Goal: Task Accomplishment & Management: Complete application form

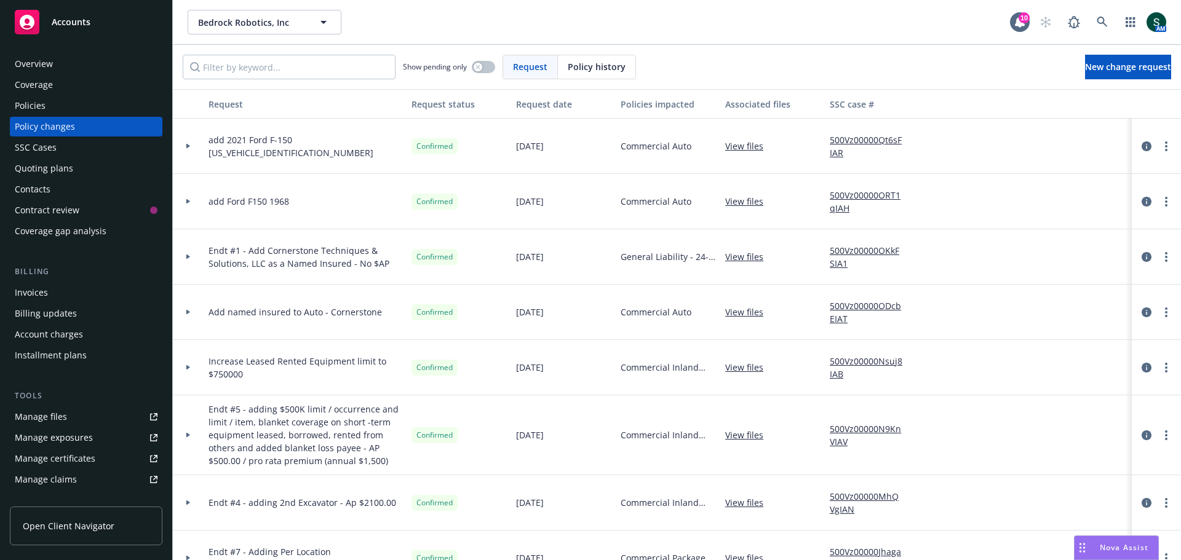
click at [42, 106] on div "Policies" at bounding box center [30, 106] width 31 height 20
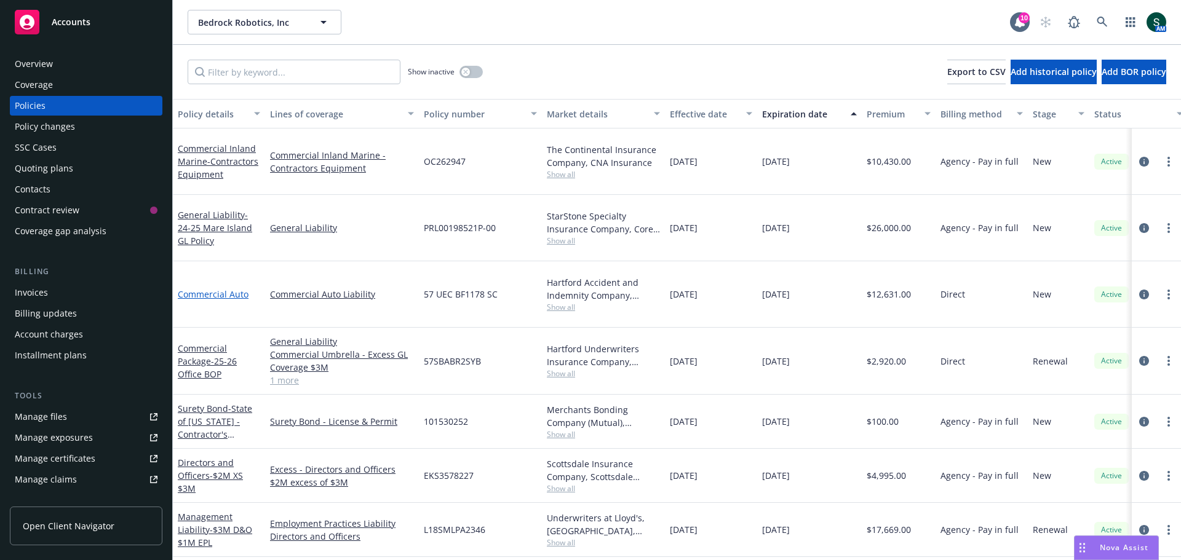
click at [216, 288] on link "Commercial Auto" at bounding box center [213, 294] width 71 height 12
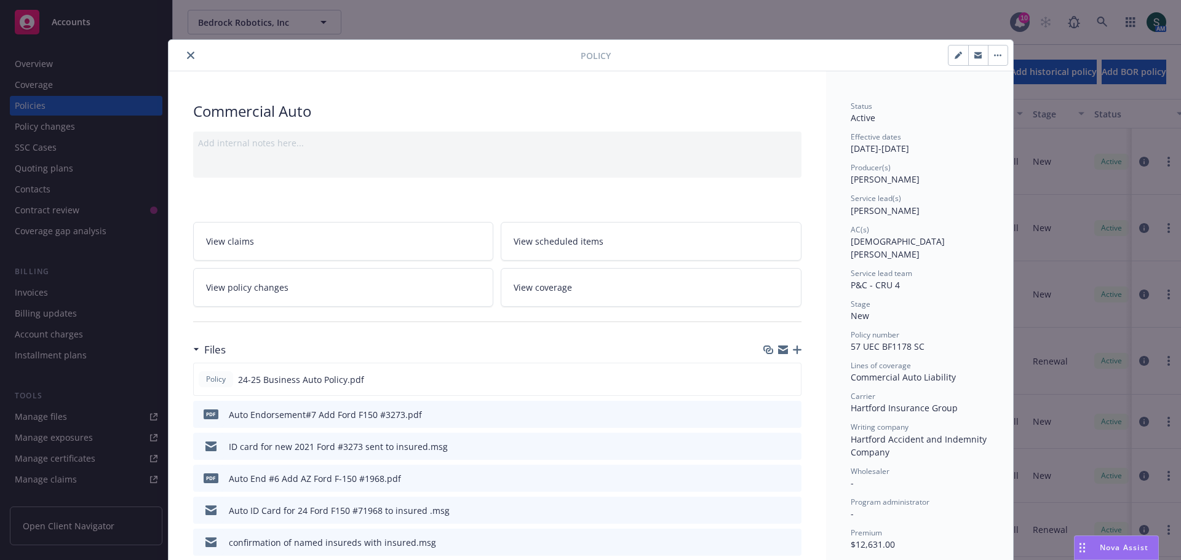
click at [187, 54] on icon "close" at bounding box center [190, 55] width 7 height 7
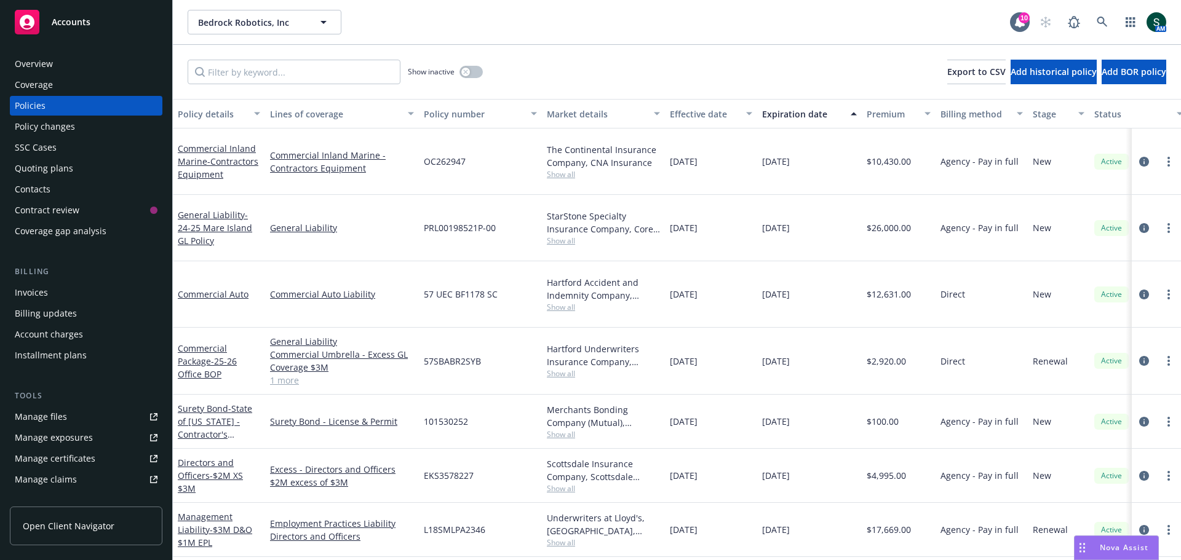
click at [218, 288] on div "Commercial Auto" at bounding box center [219, 294] width 82 height 13
click at [218, 288] on link "Commercial Auto" at bounding box center [213, 294] width 71 height 12
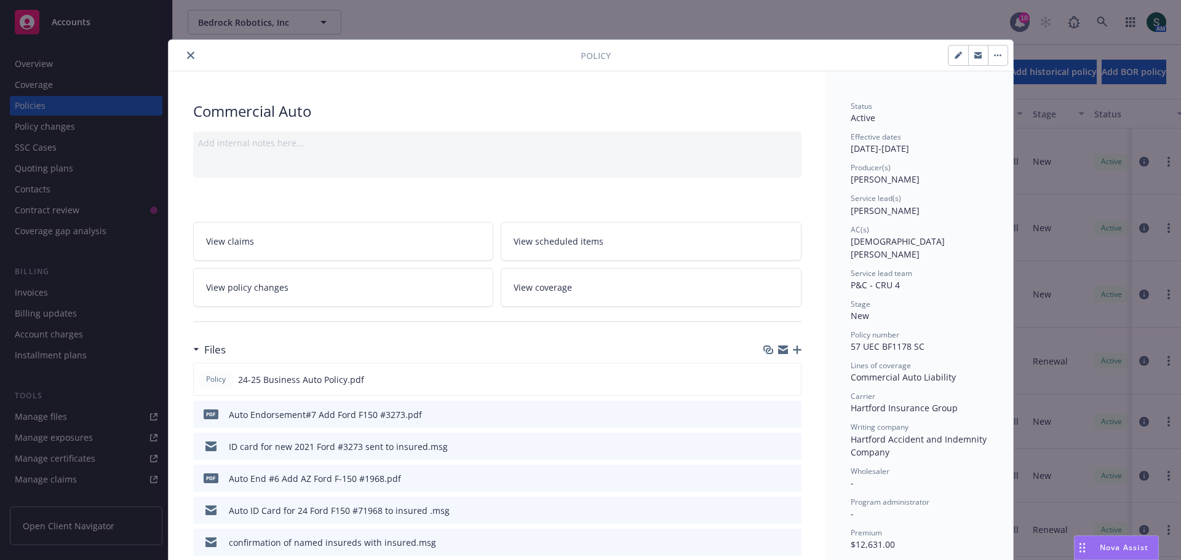
scroll to position [37, 0]
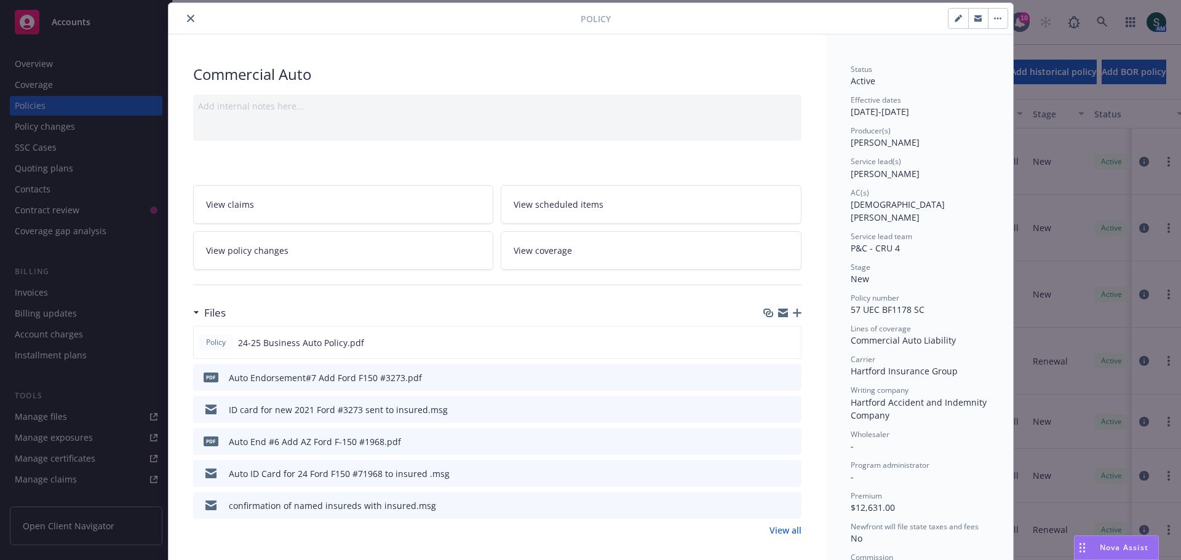
click at [191, 18] on button "close" at bounding box center [190, 18] width 15 height 15
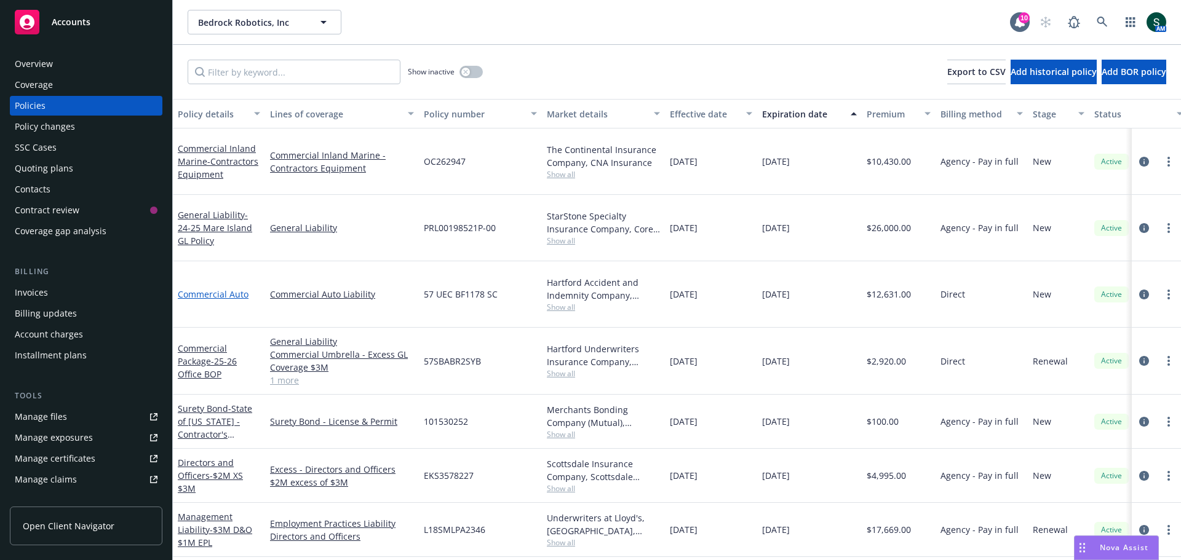
click at [212, 288] on link "Commercial Auto" at bounding box center [213, 294] width 71 height 12
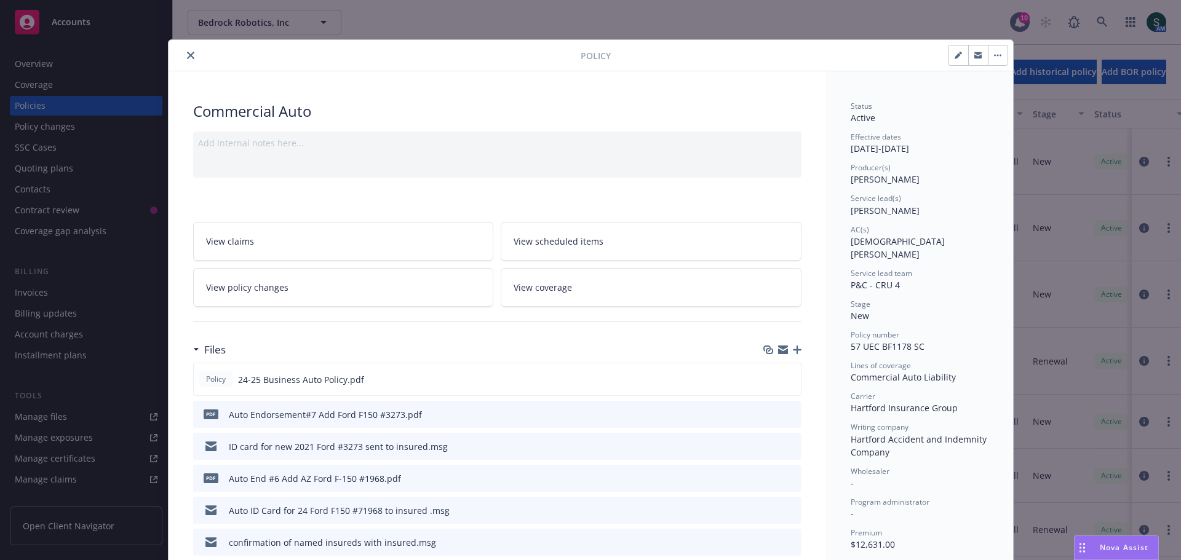
scroll to position [37, 0]
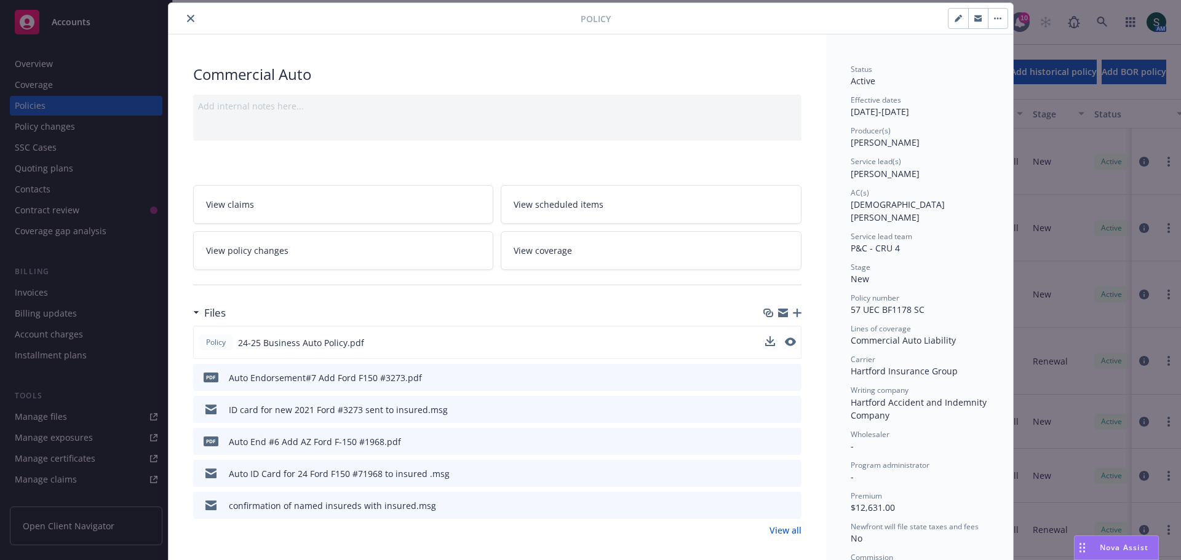
click at [377, 349] on div "Policy 24-25 Business Auto Policy.pdf" at bounding box center [497, 342] width 608 height 33
click at [328, 346] on span "24-25 Business Auto Policy.pdf" at bounding box center [301, 342] width 126 height 13
click at [785, 341] on icon "preview file" at bounding box center [788, 342] width 11 height 9
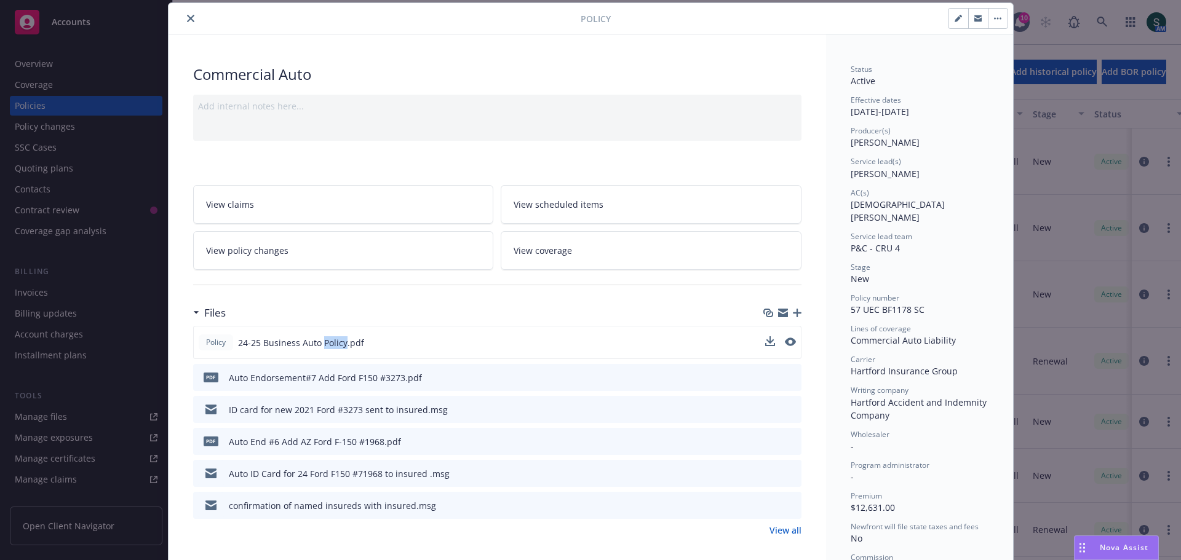
click at [576, 255] on link "View coverage" at bounding box center [651, 250] width 301 height 39
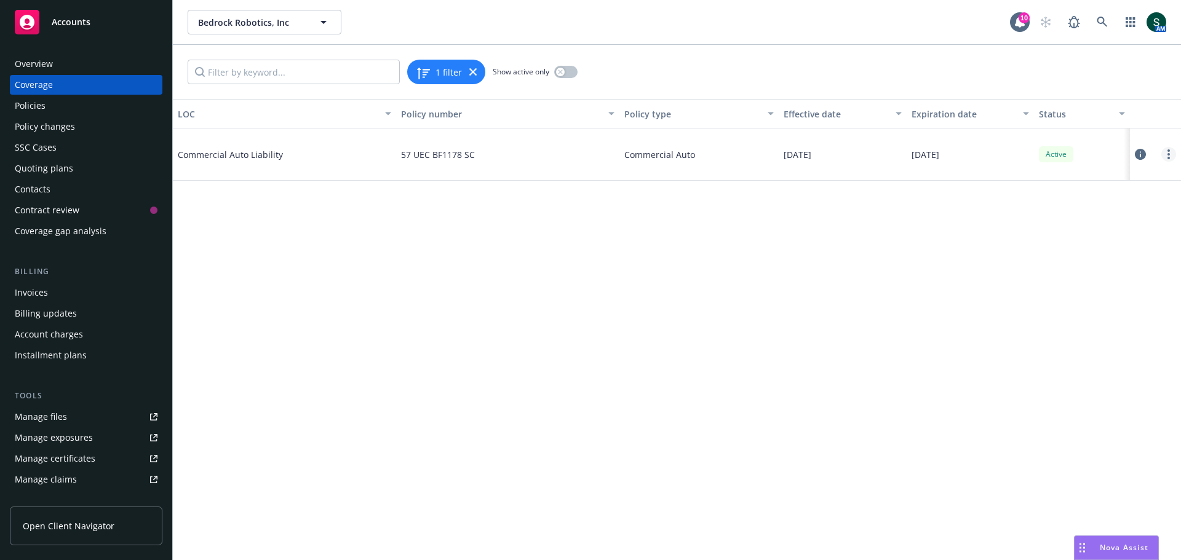
click at [1166, 151] on link "more" at bounding box center [1168, 154] width 15 height 15
click at [1092, 175] on link "Edit coverage" at bounding box center [1094, 179] width 162 height 25
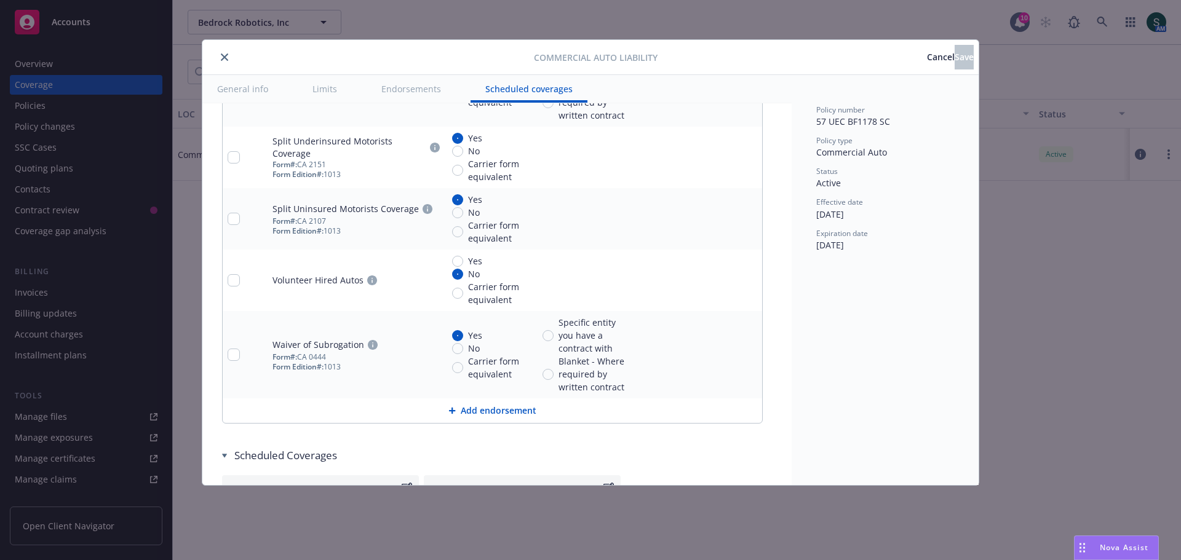
scroll to position [3737, 0]
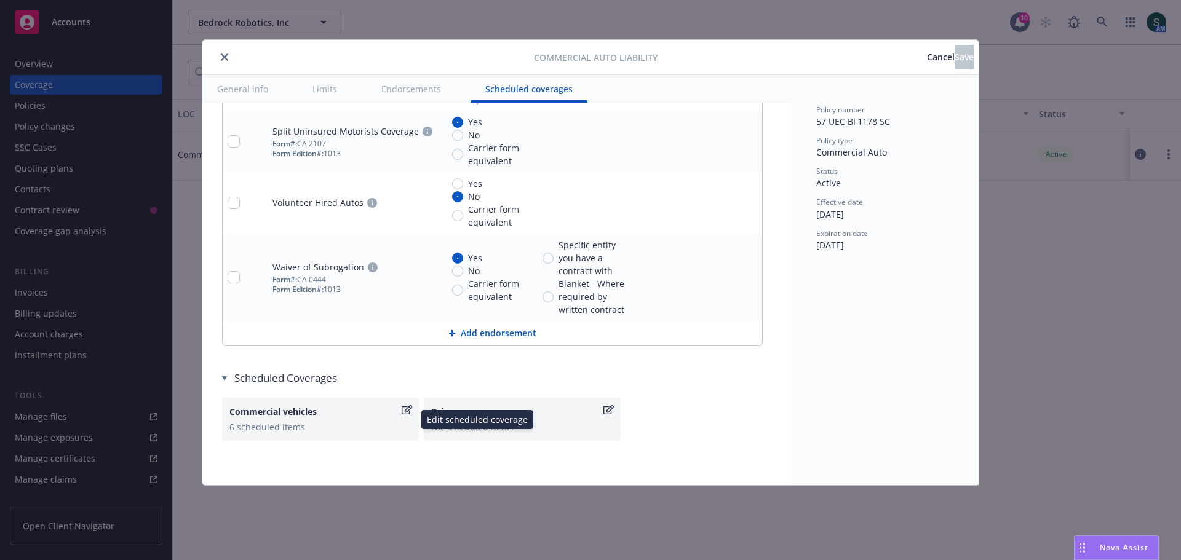
click at [291, 418] on div "Commercial vehicles" at bounding box center [314, 411] width 170 height 13
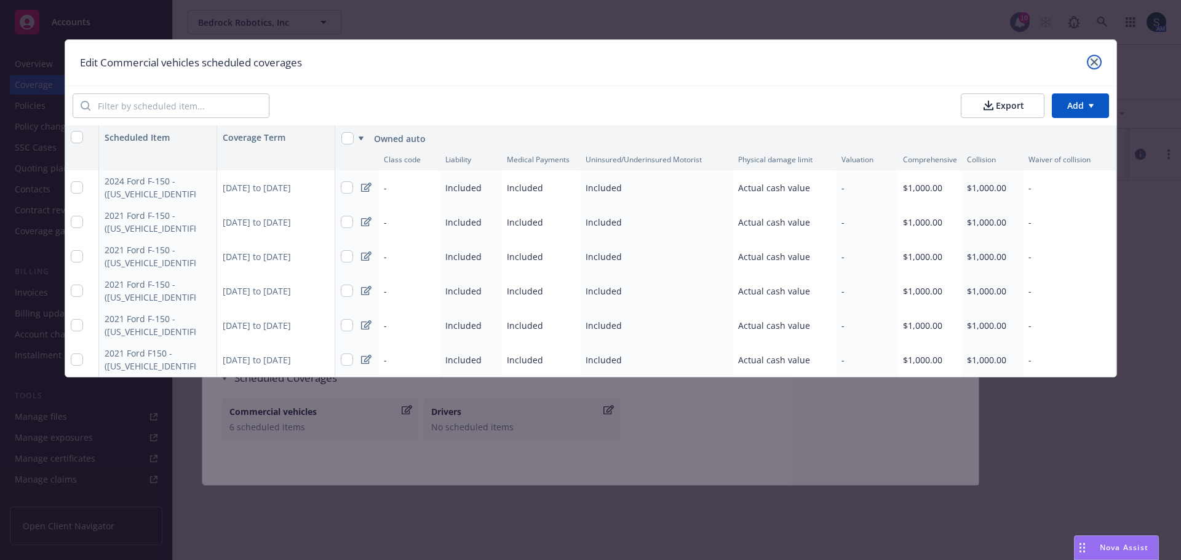
click at [1091, 62] on icon "close" at bounding box center [1093, 61] width 7 height 7
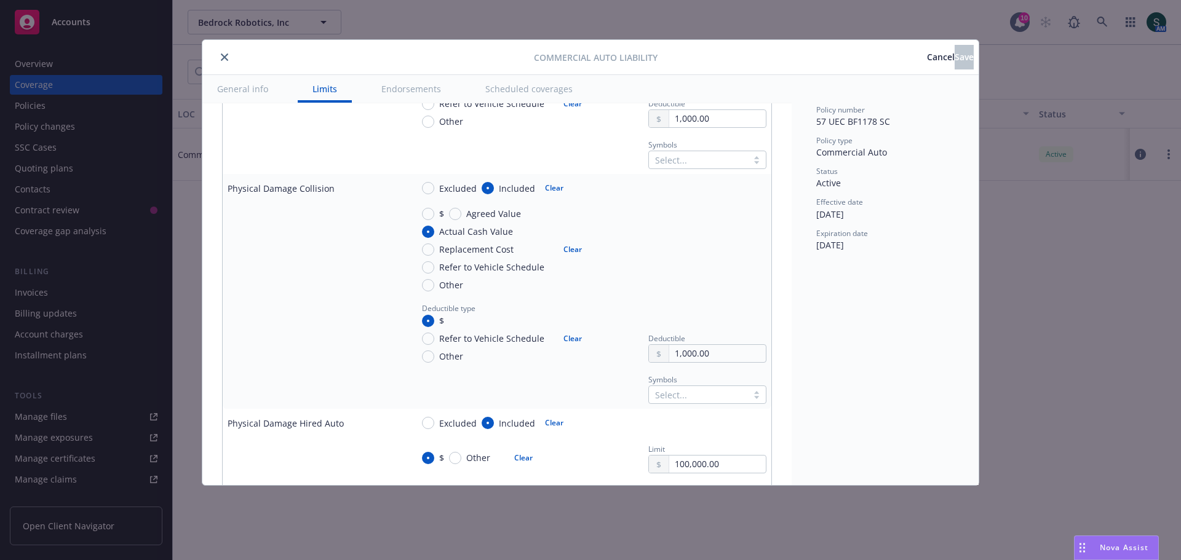
scroll to position [1154, 0]
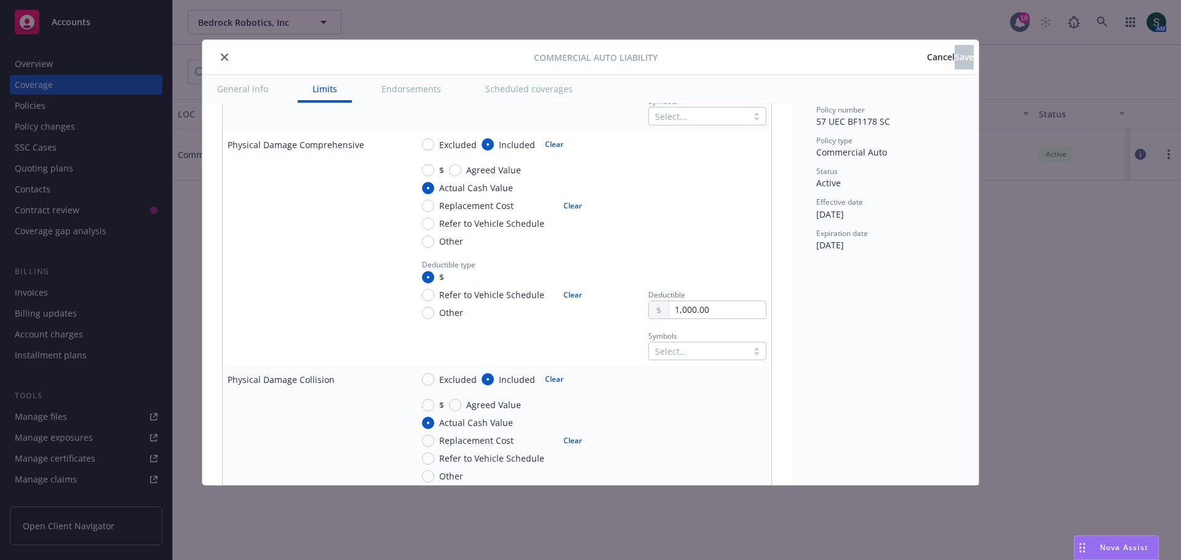
click at [927, 60] on span "Cancel" at bounding box center [941, 57] width 28 height 12
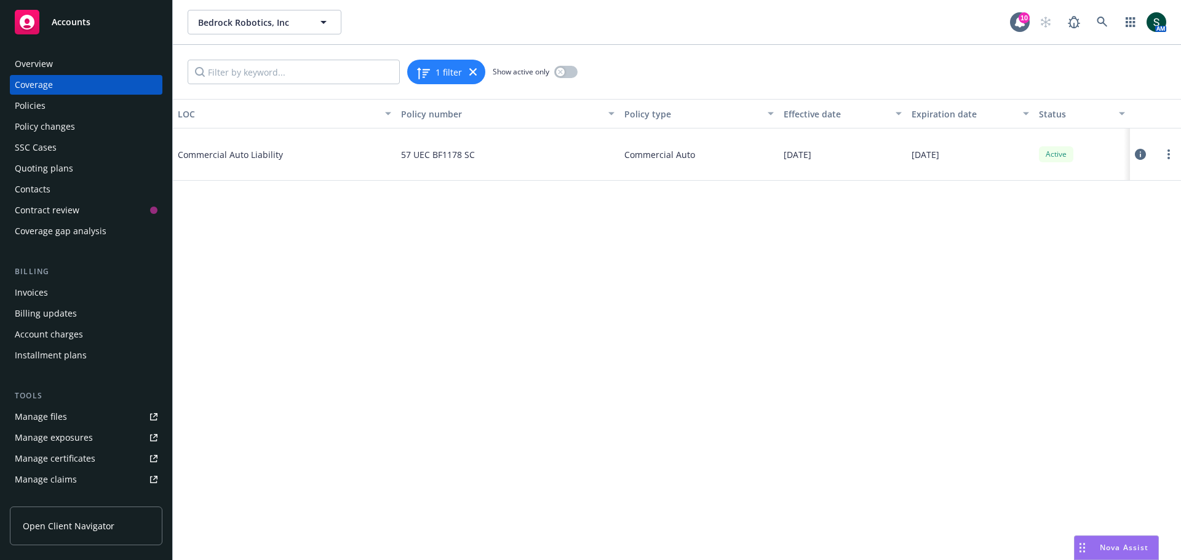
click at [63, 105] on div "Policies" at bounding box center [86, 106] width 143 height 20
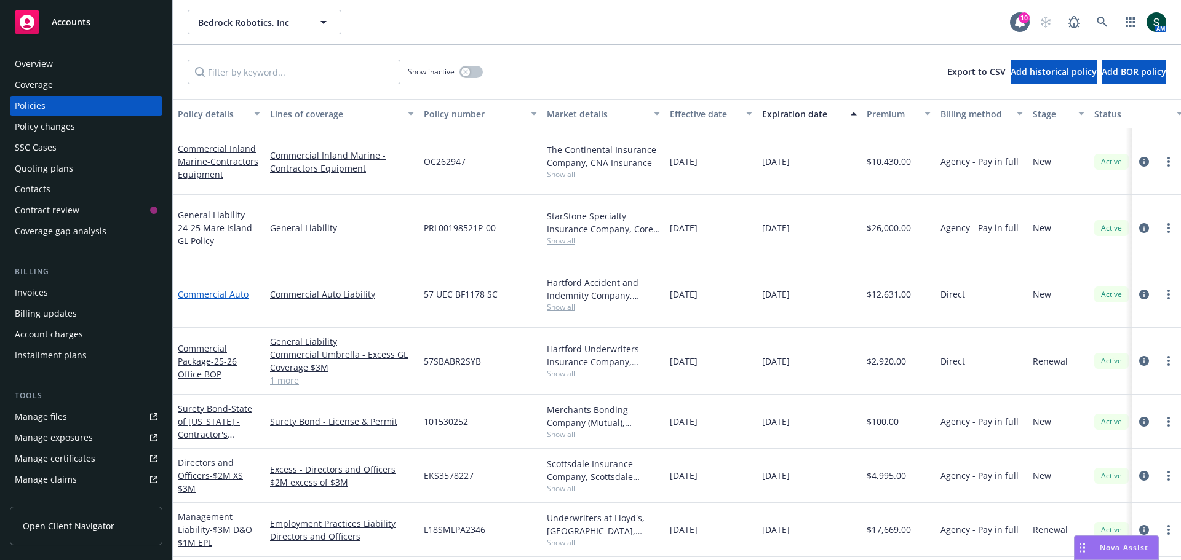
click at [211, 288] on link "Commercial Auto" at bounding box center [213, 294] width 71 height 12
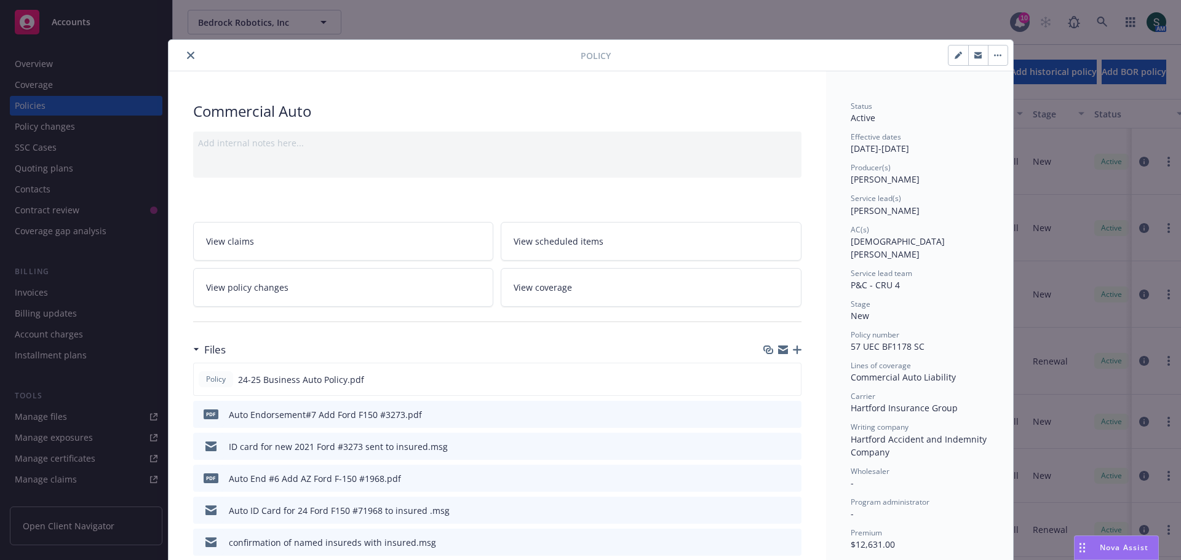
scroll to position [37, 0]
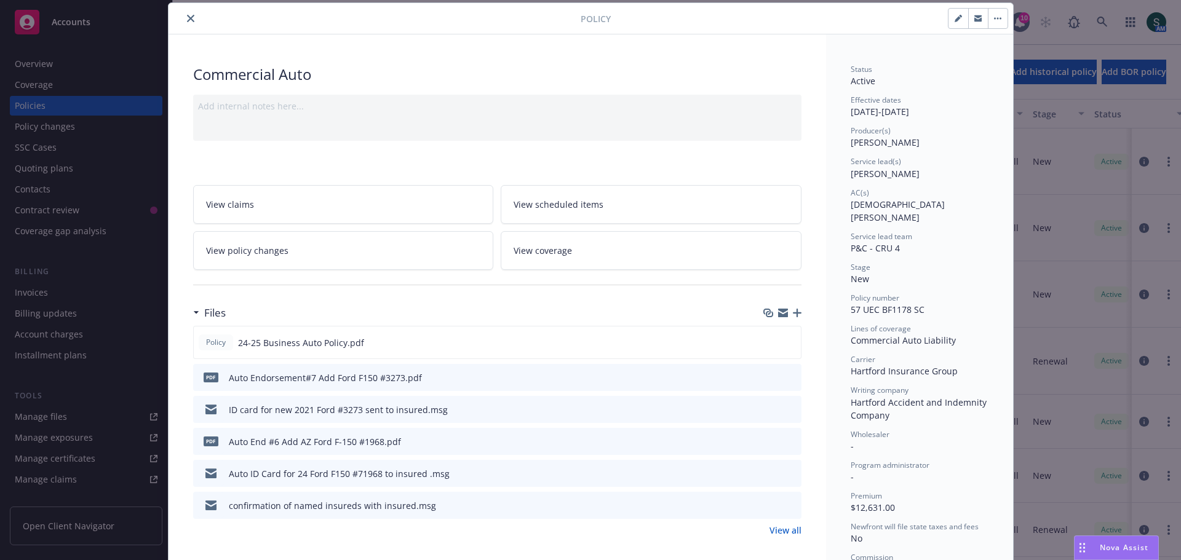
click at [996, 17] on icon "button" at bounding box center [997, 18] width 7 height 2
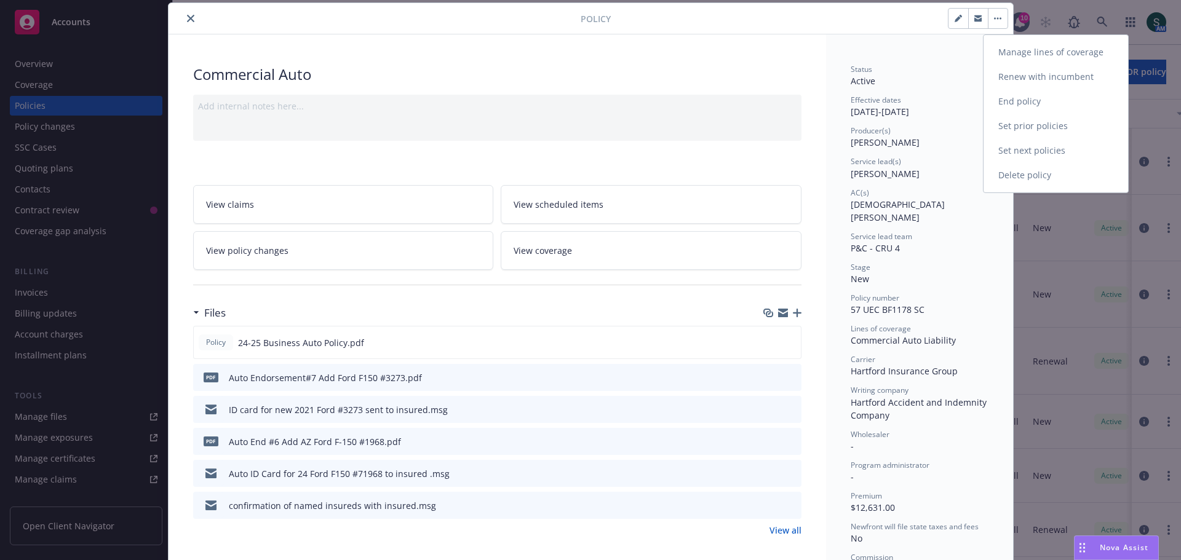
click at [1002, 72] on link "Renew with incumbent" at bounding box center [1055, 77] width 145 height 25
select select "12"
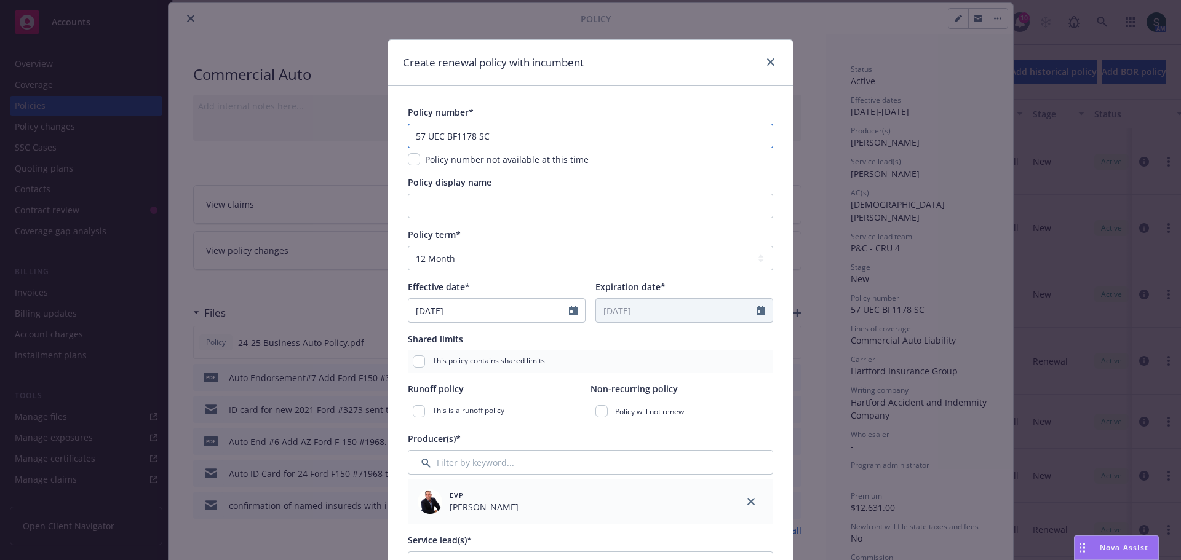
click at [422, 137] on input "57 UEC BF1178 SC" at bounding box center [590, 136] width 365 height 25
click at [435, 135] on input "57UEC BF1178 SC" at bounding box center [590, 136] width 365 height 25
click at [465, 136] on input "57UECBF1178 SC" at bounding box center [590, 136] width 365 height 25
type input "57UECBF1178SC"
click at [455, 212] on input "Policy display name" at bounding box center [590, 206] width 365 height 25
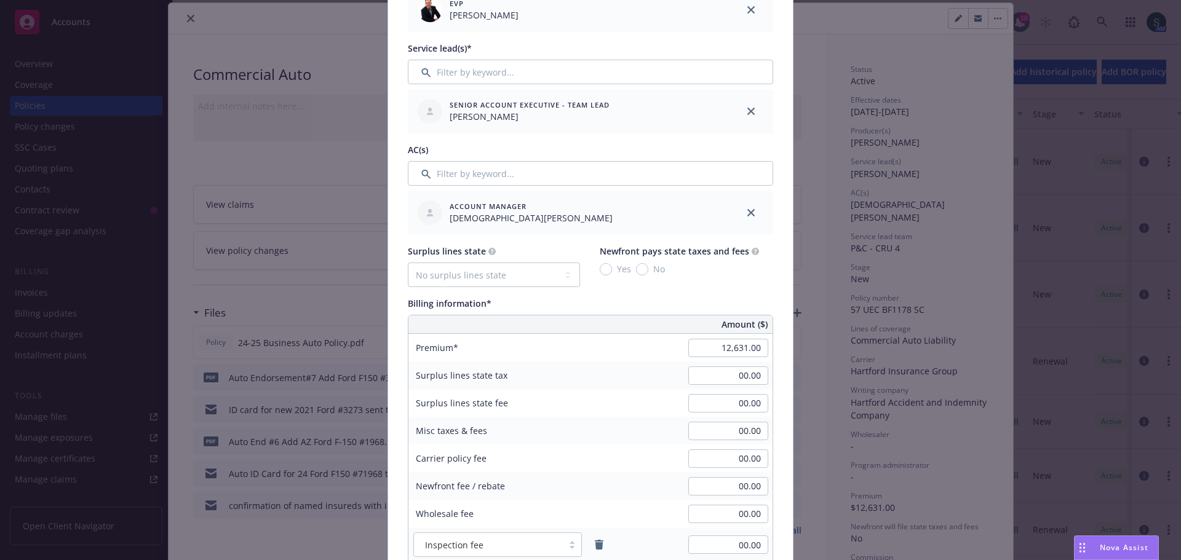
scroll to position [553, 0]
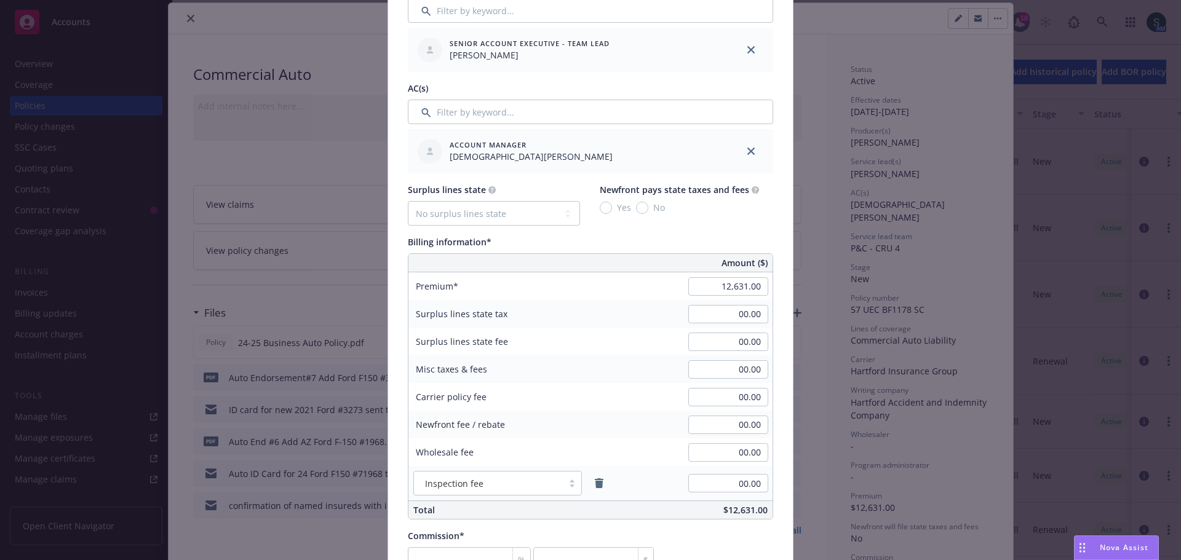
type input "25-26 Business Auto"
click at [729, 282] on input "12,631.00" at bounding box center [728, 286] width 80 height 18
type input "21,041.00"
click at [735, 374] on input "00.00" at bounding box center [728, 369] width 80 height 18
type input "5.00"
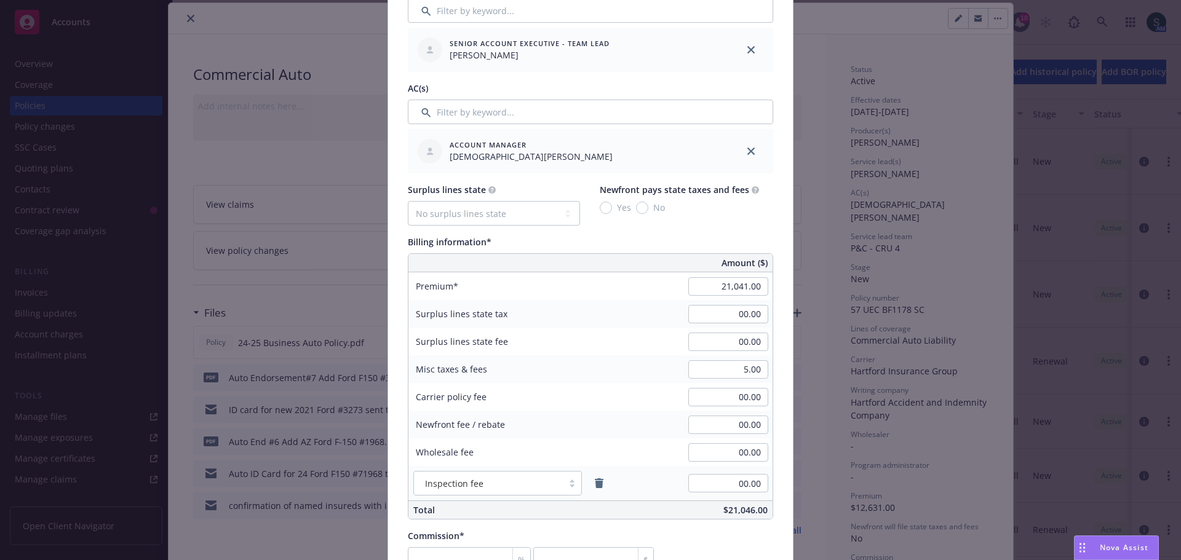
click at [619, 389] on div "Carrier policy fee 00.00" at bounding box center [590, 397] width 364 height 28
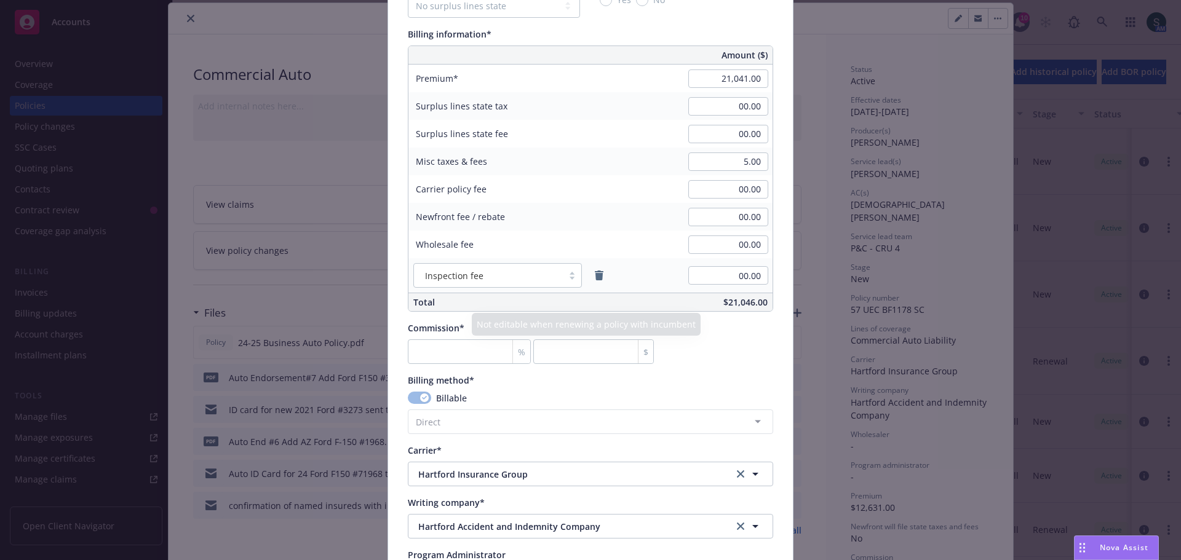
scroll to position [799, 0]
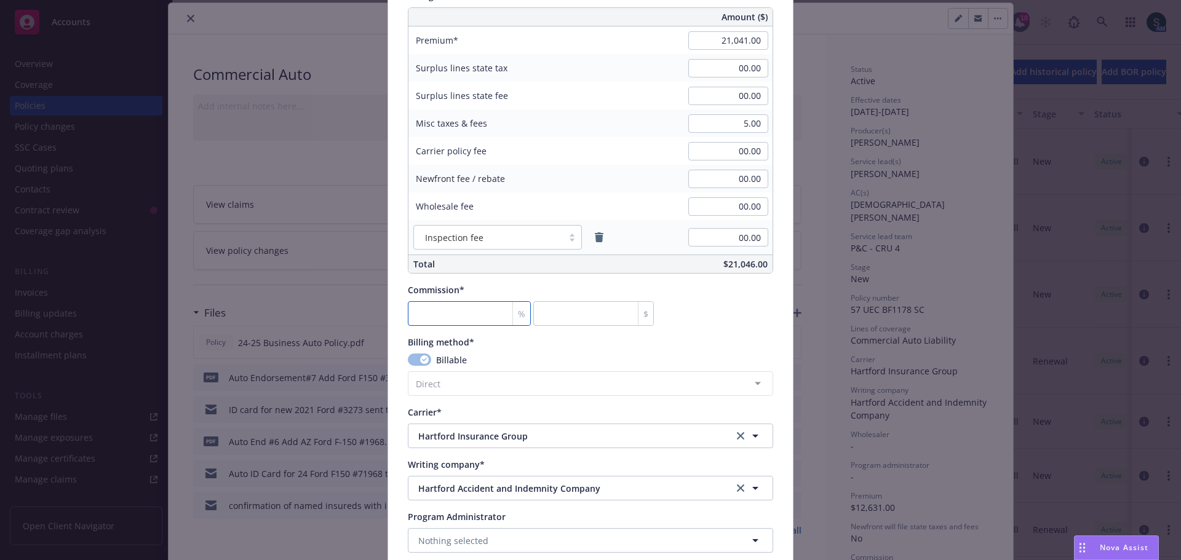
click at [450, 314] on input "number" at bounding box center [469, 313] width 123 height 25
type input "1"
type input "210.41"
type input "15"
type input "3156.15"
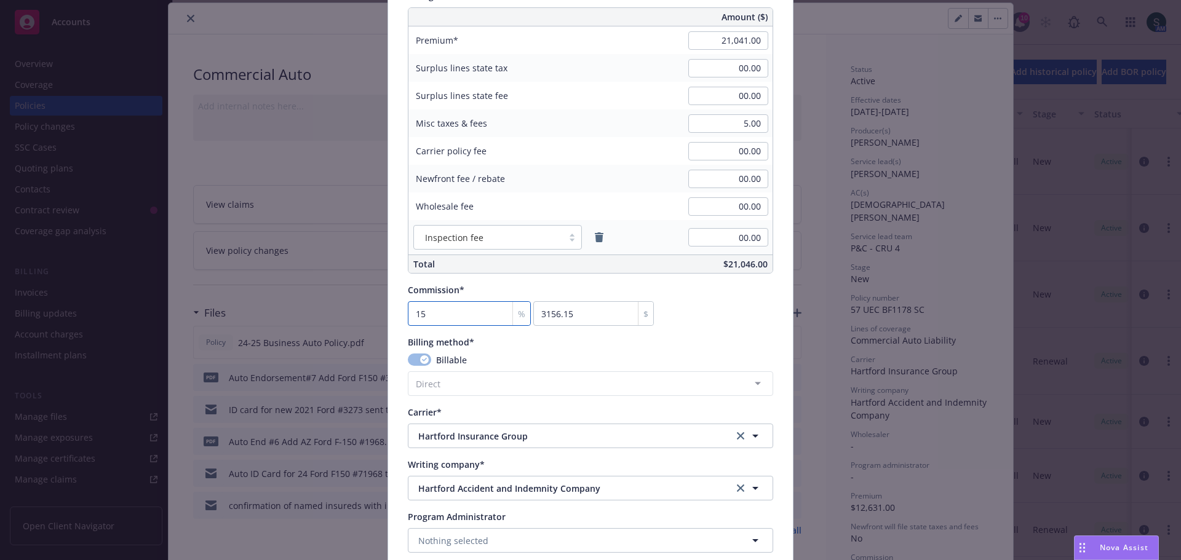
type input "15"
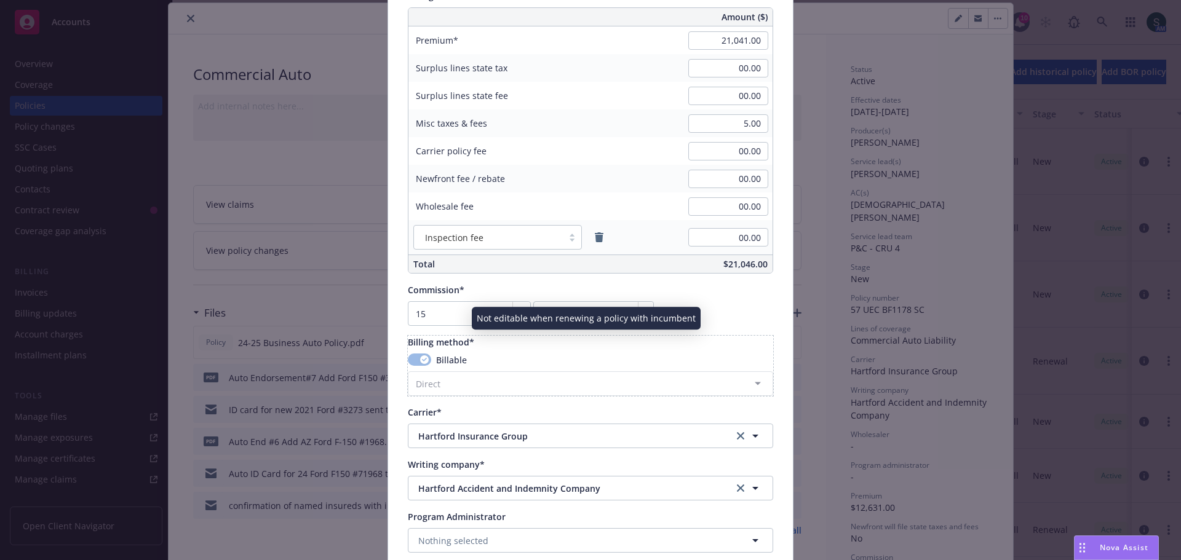
click at [764, 341] on div "Billing method*" at bounding box center [590, 342] width 365 height 13
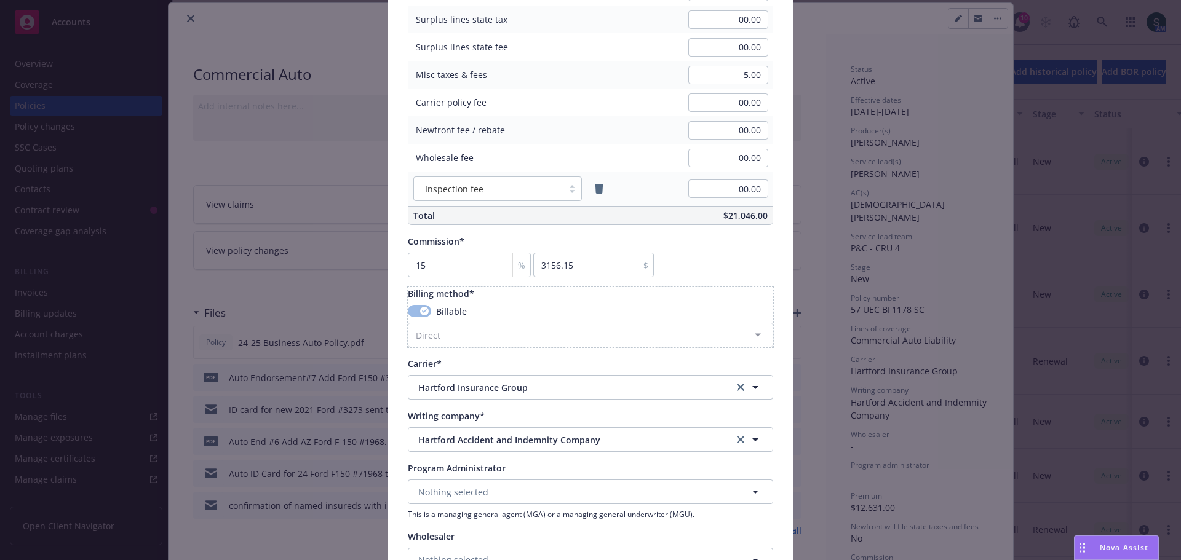
scroll to position [1045, 0]
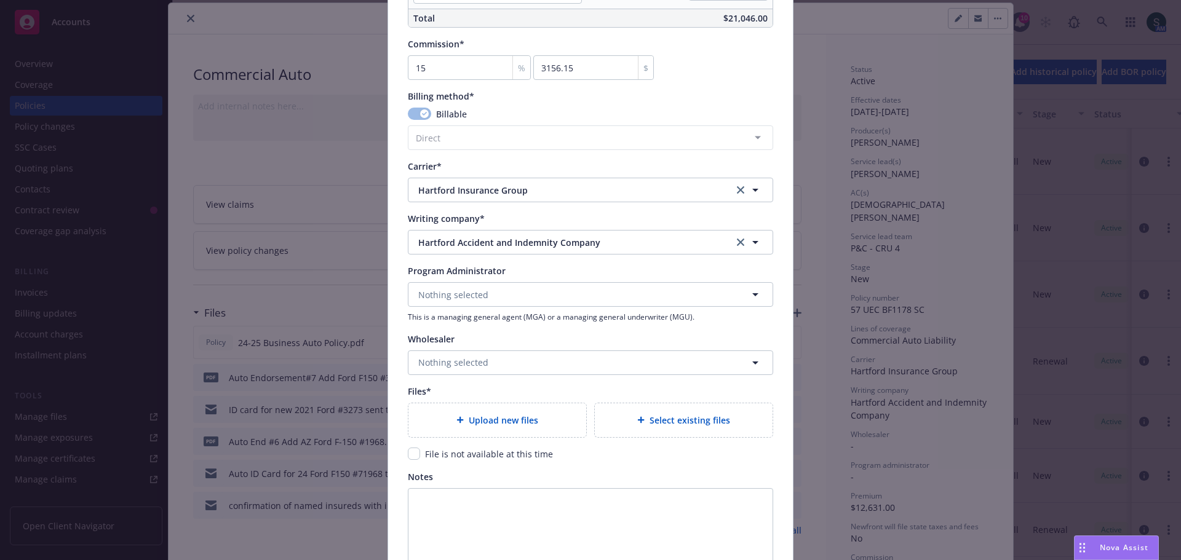
click at [457, 422] on icon at bounding box center [460, 420] width 7 height 7
click at [456, 421] on icon at bounding box center [459, 419] width 7 height 7
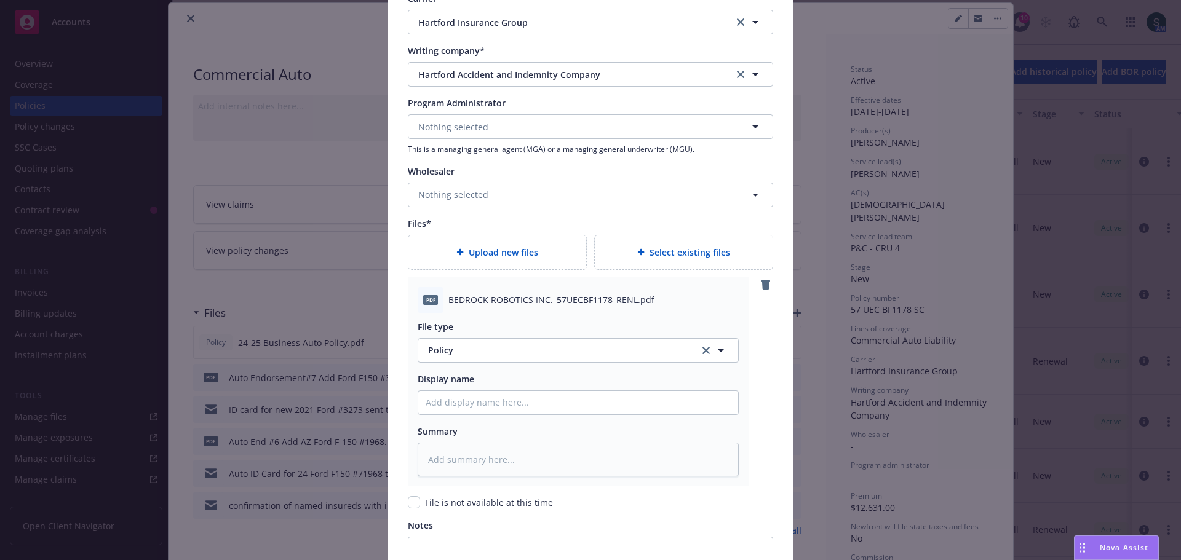
scroll to position [1230, 0]
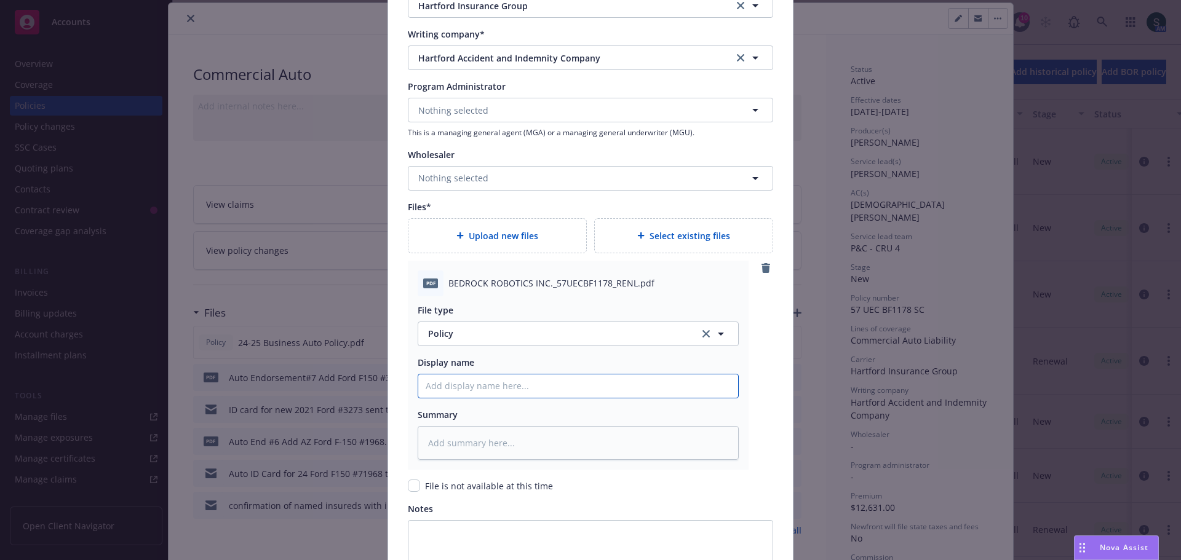
click at [472, 389] on input "Policy display name" at bounding box center [578, 386] width 320 height 23
type textarea "x"
type input "2"
type textarea "x"
type input "25"
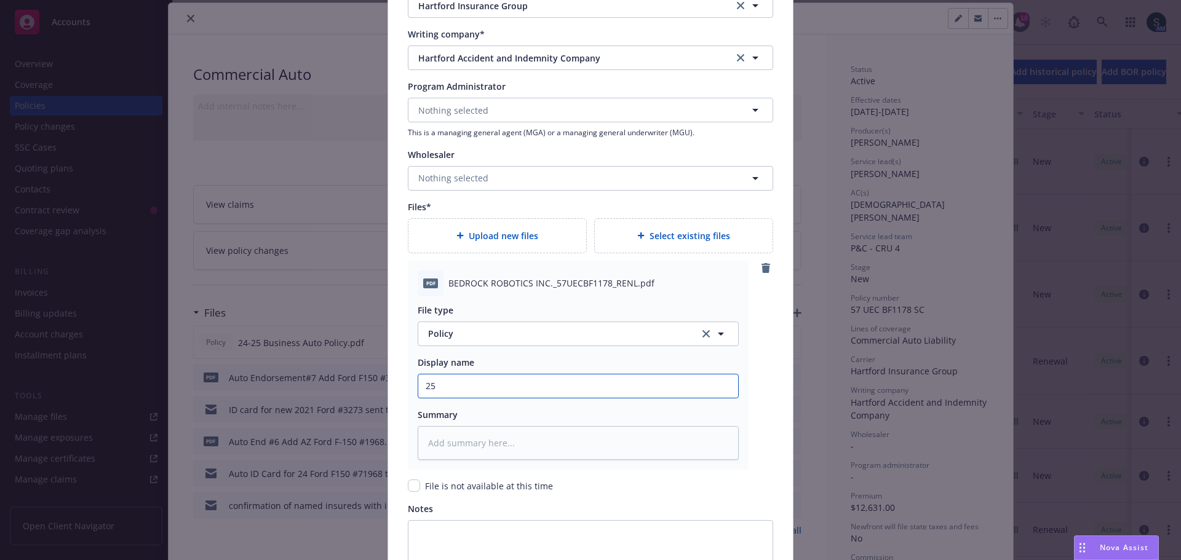
type textarea "x"
type input "25-"
type textarea "x"
type input "25-2"
type textarea "x"
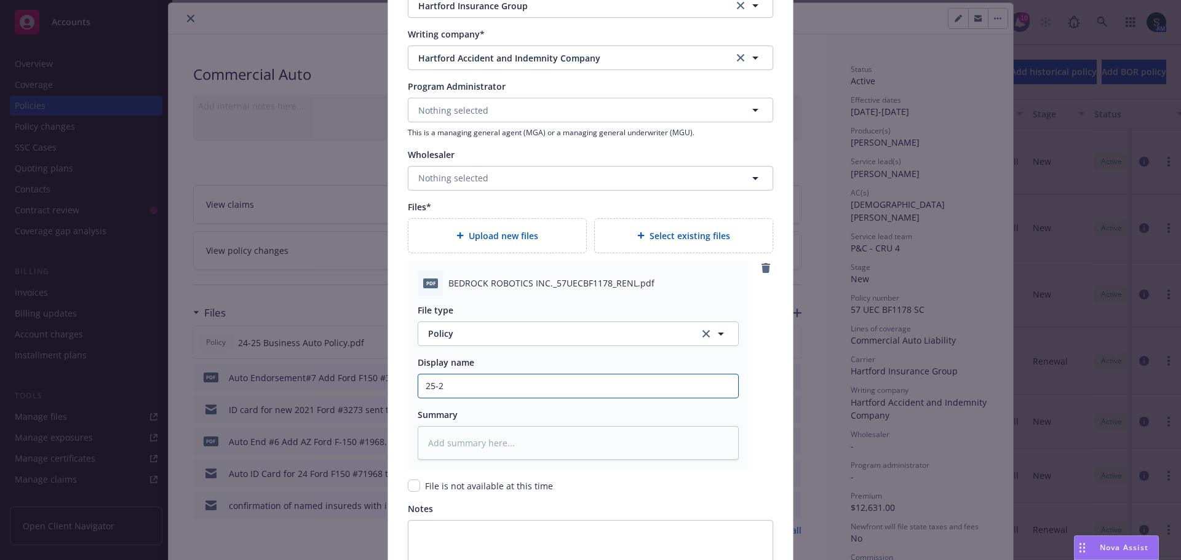
type input "25-26"
type textarea "x"
type input "25-26"
type textarea "x"
type input "25-26 A"
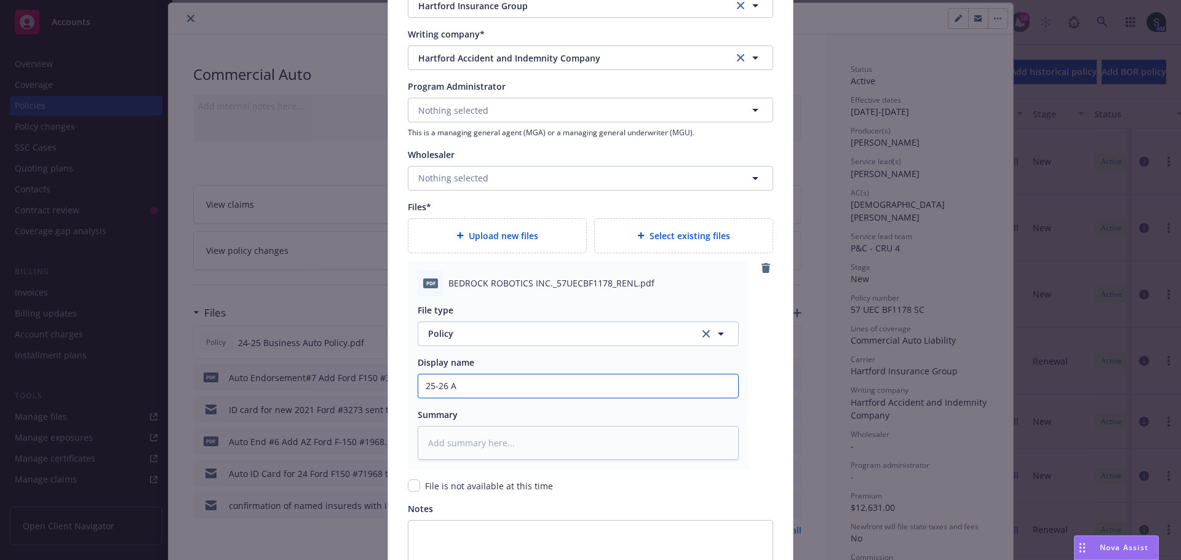
type textarea "x"
type input "25-26"
type textarea "x"
type input "25-26 B"
type textarea "x"
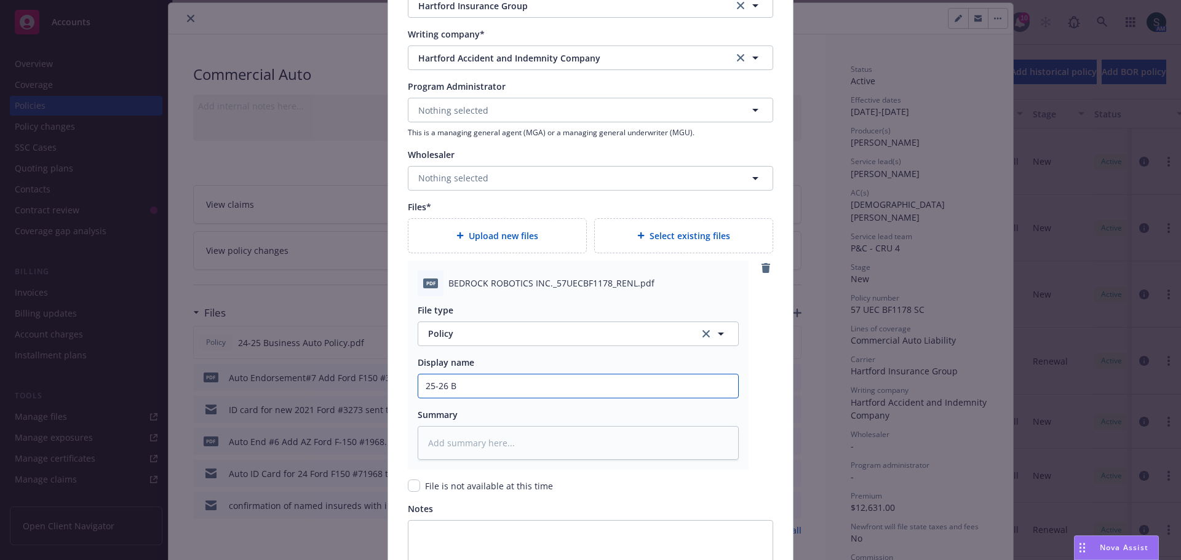
type input "25-26 Bu"
type textarea "x"
type input "25-26 Bus"
type textarea "x"
type input "25-26 Busi"
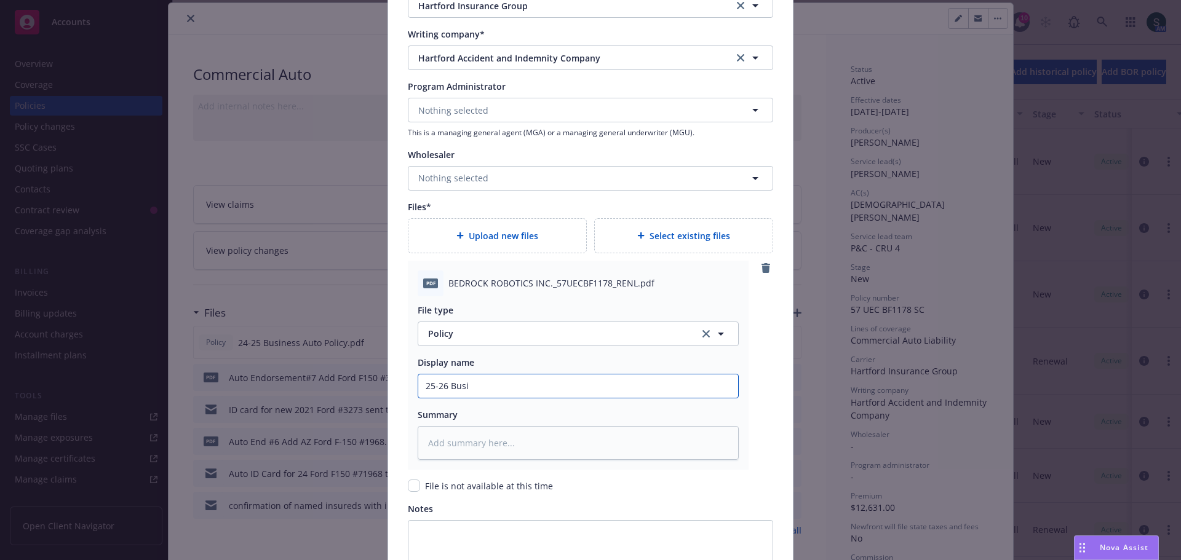
type textarea "x"
type input "25-26 Busin"
type textarea "x"
type input "25-26 Busine"
type textarea "x"
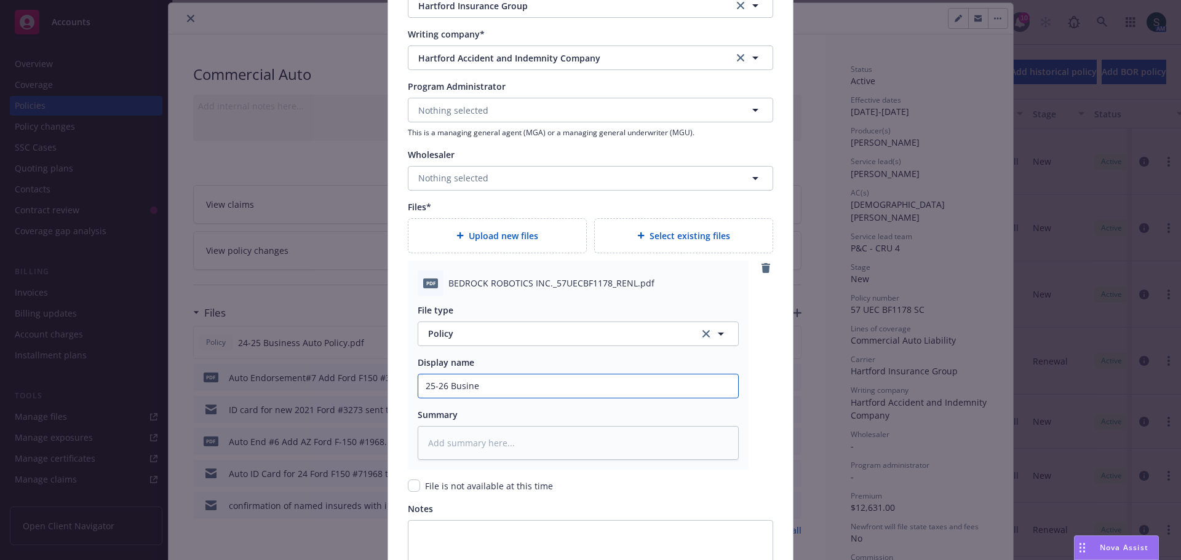
type input "25-26 Busines"
type textarea "x"
type input "25-26 Business"
type textarea "x"
type input "25-26 Business"
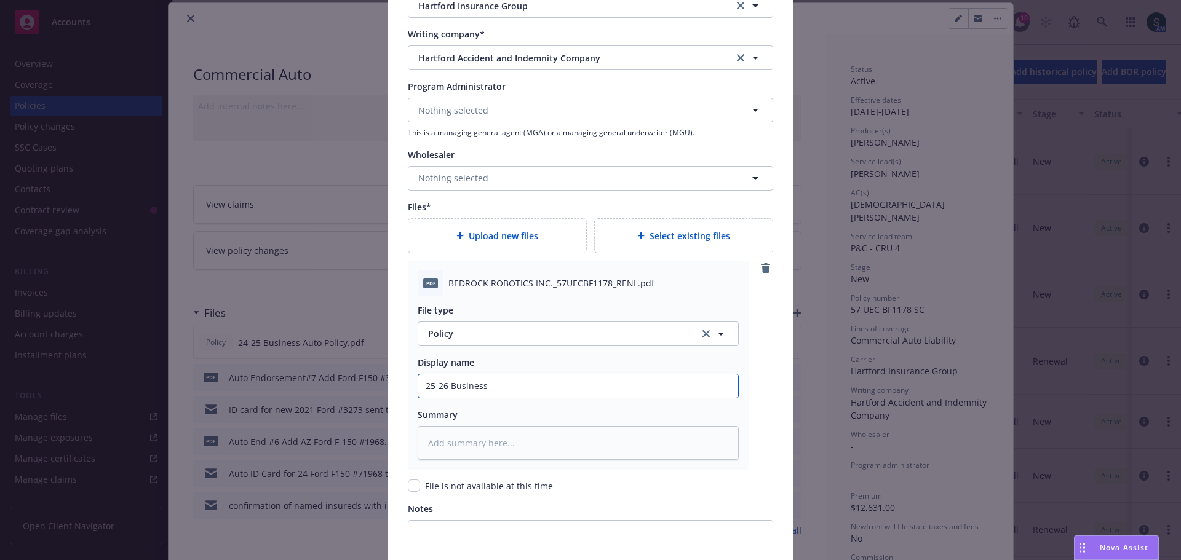
type textarea "x"
type input "25-26 Business A"
type textarea "x"
type input "25-26 Business Au"
type textarea "x"
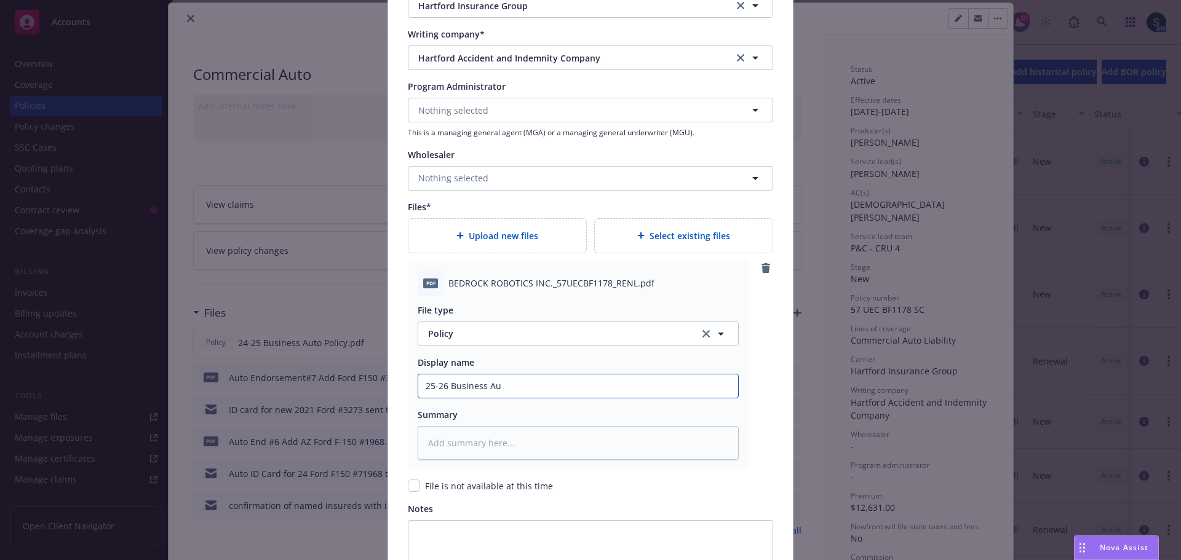
type input "25-26 Business Aut"
type textarea "x"
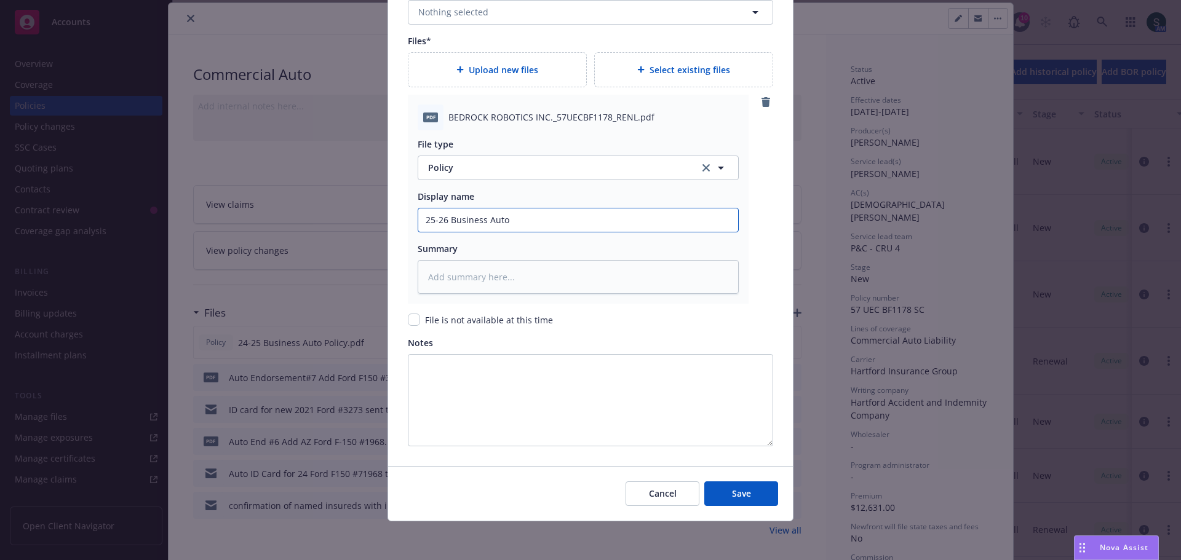
scroll to position [1397, 0]
type input "25-26 Business Auto"
click at [728, 499] on button "Save" at bounding box center [741, 493] width 74 height 25
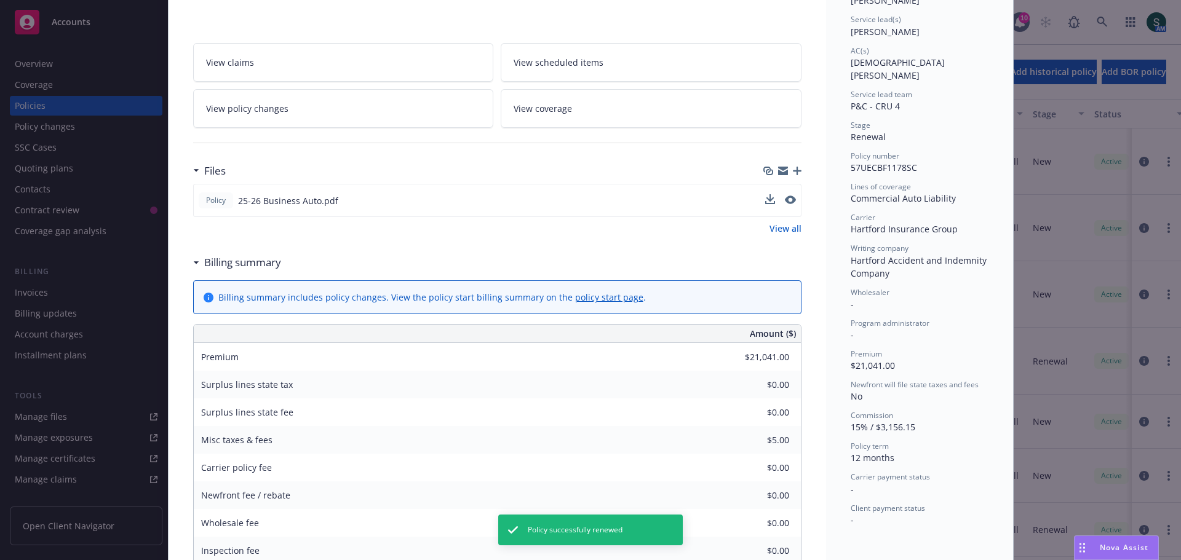
scroll to position [184, 0]
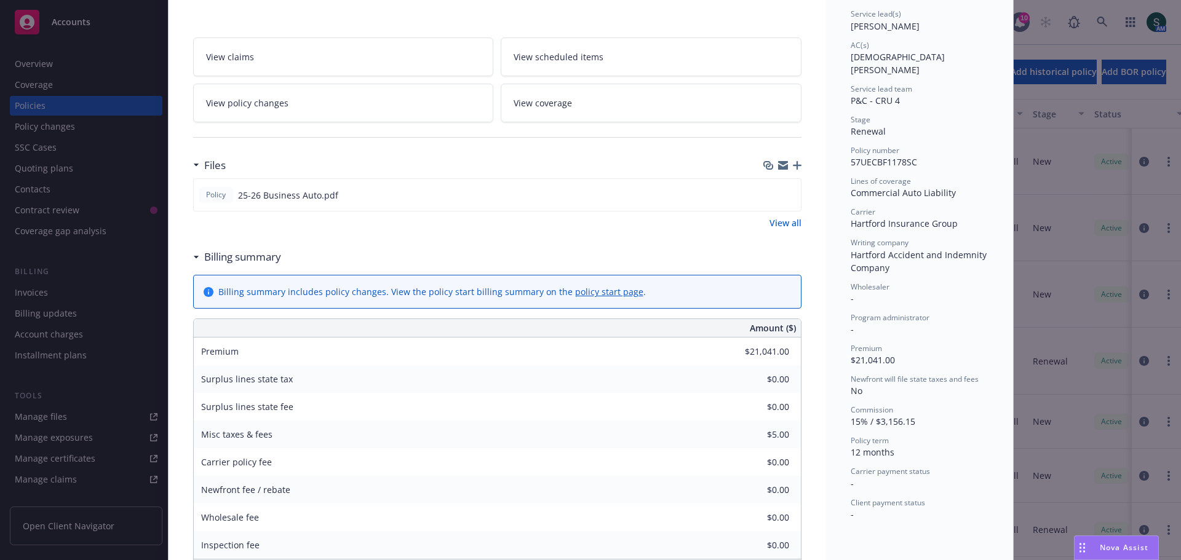
click at [558, 106] on span "View coverage" at bounding box center [542, 103] width 58 height 13
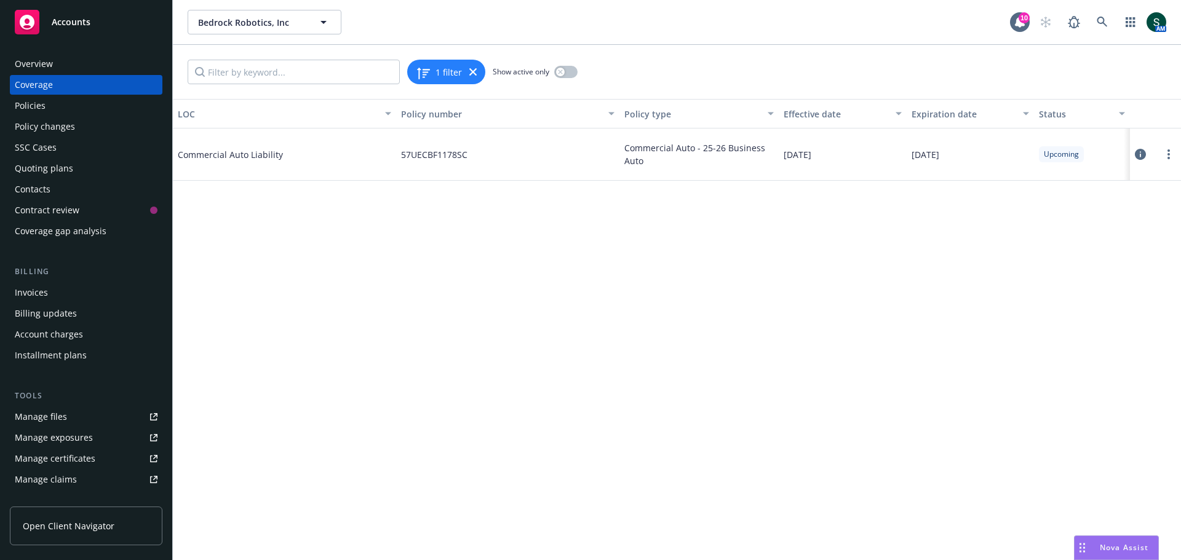
click at [215, 157] on span "Commercial Auto Liability" at bounding box center [270, 154] width 184 height 13
click at [1170, 153] on link "more" at bounding box center [1168, 154] width 15 height 15
click at [1098, 184] on link "Edit coverage" at bounding box center [1094, 179] width 162 height 25
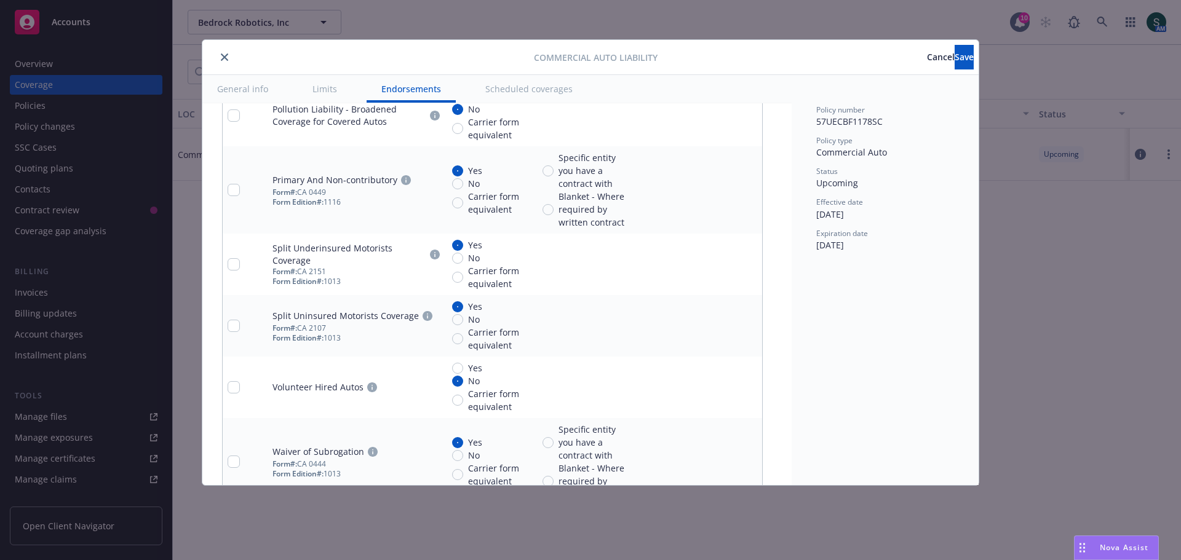
scroll to position [3738, 0]
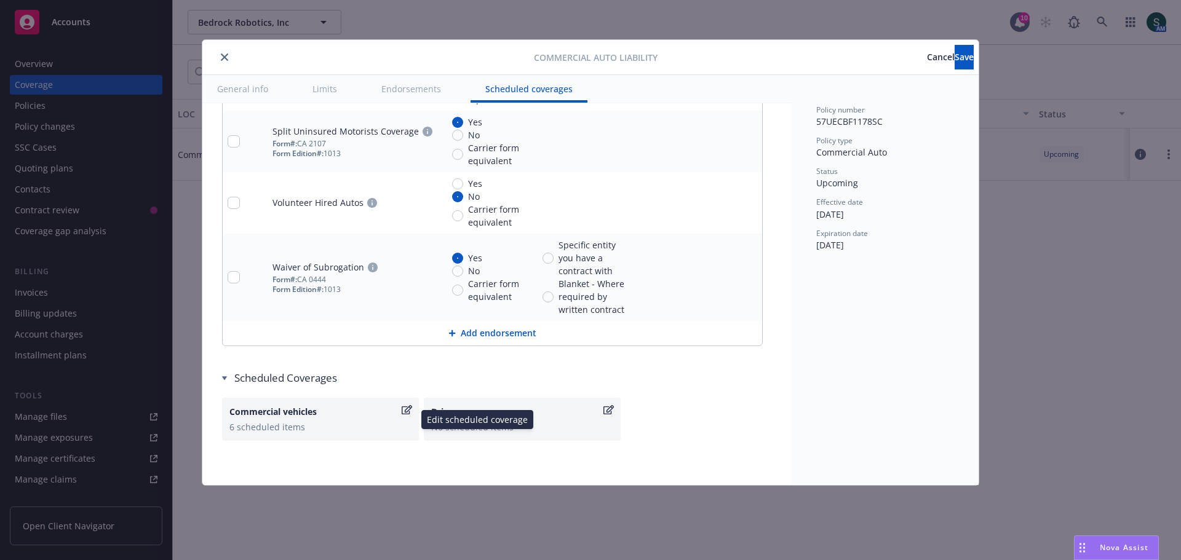
click at [261, 424] on div "6 scheduled items" at bounding box center [320, 427] width 182 height 13
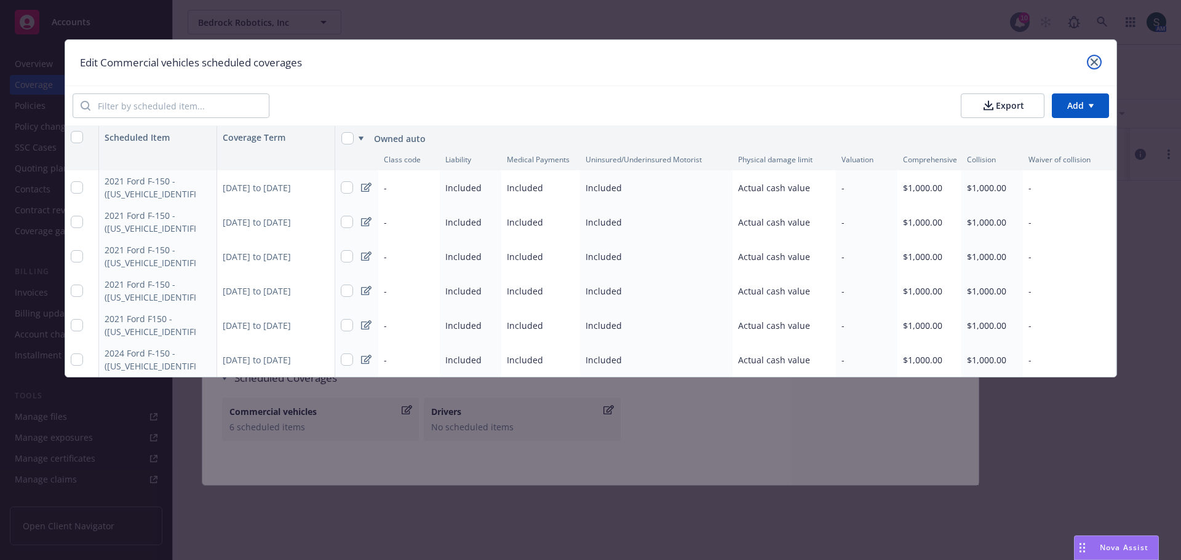
click at [1096, 63] on icon "close" at bounding box center [1093, 61] width 7 height 7
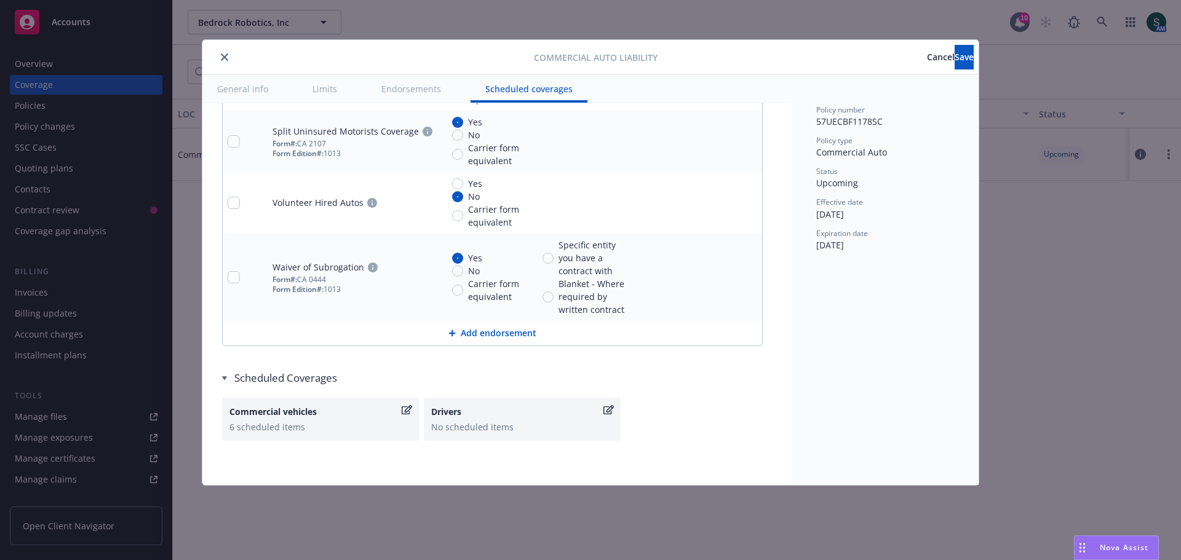
click at [927, 60] on span "Cancel" at bounding box center [941, 57] width 28 height 12
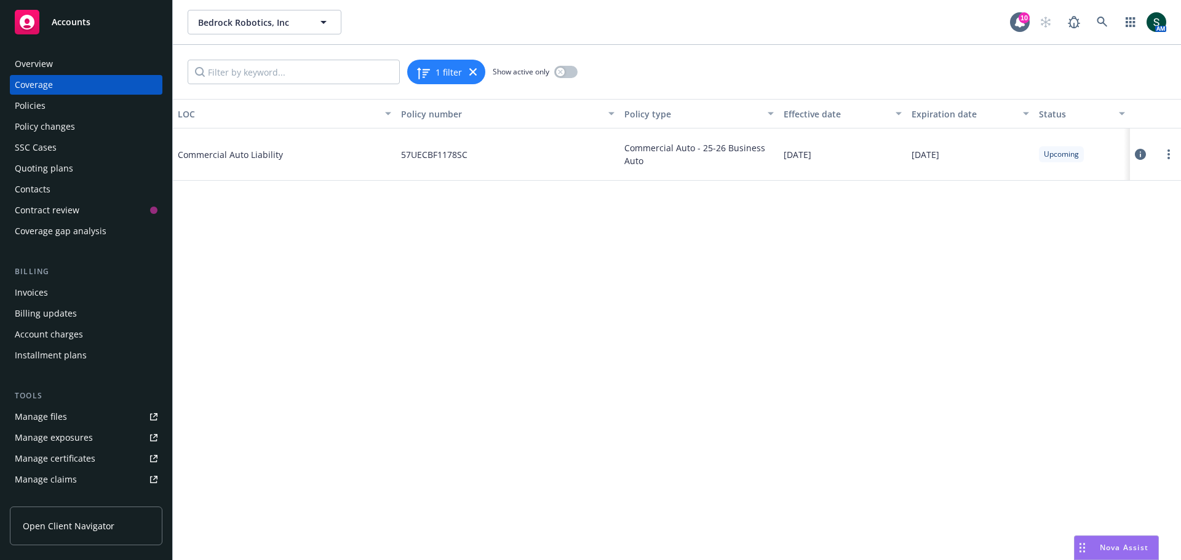
click at [42, 106] on div "Policies" at bounding box center [30, 106] width 31 height 20
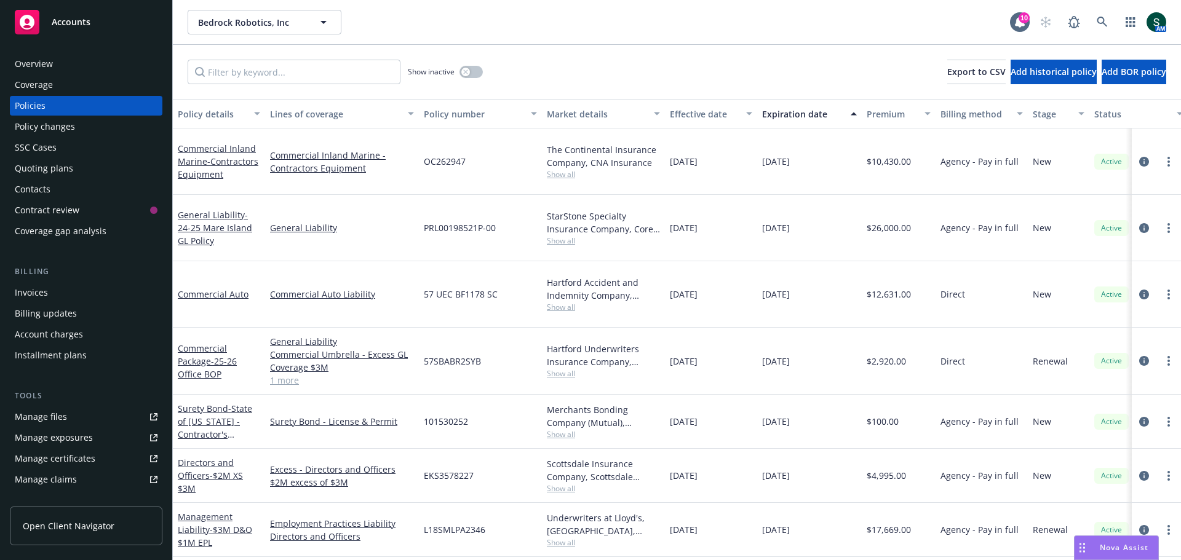
scroll to position [22, 0]
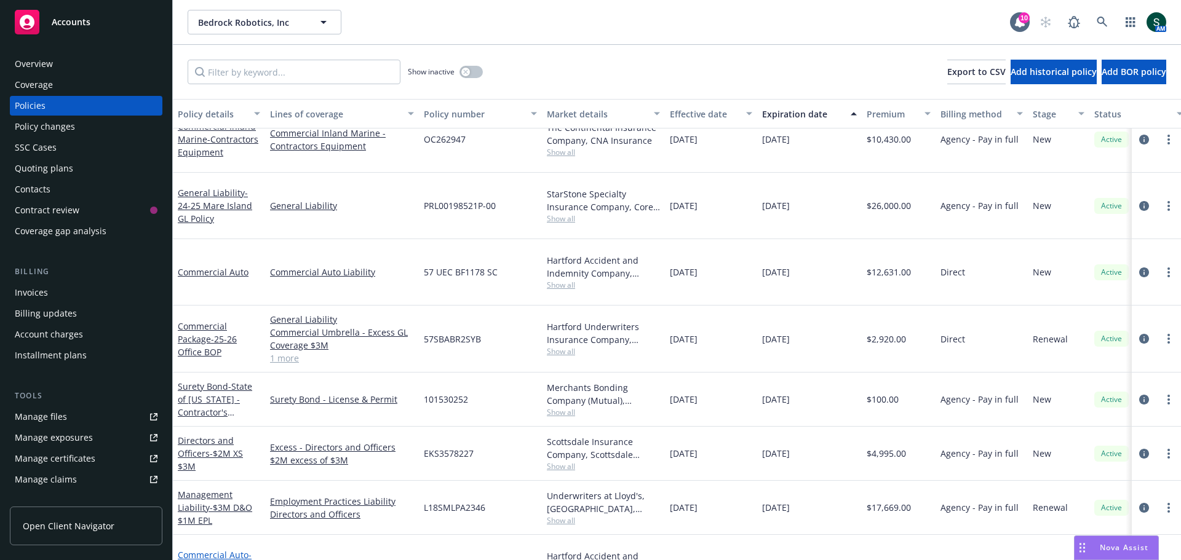
click at [196, 549] on span "- 25-26 Business Auto" at bounding box center [215, 568] width 74 height 38
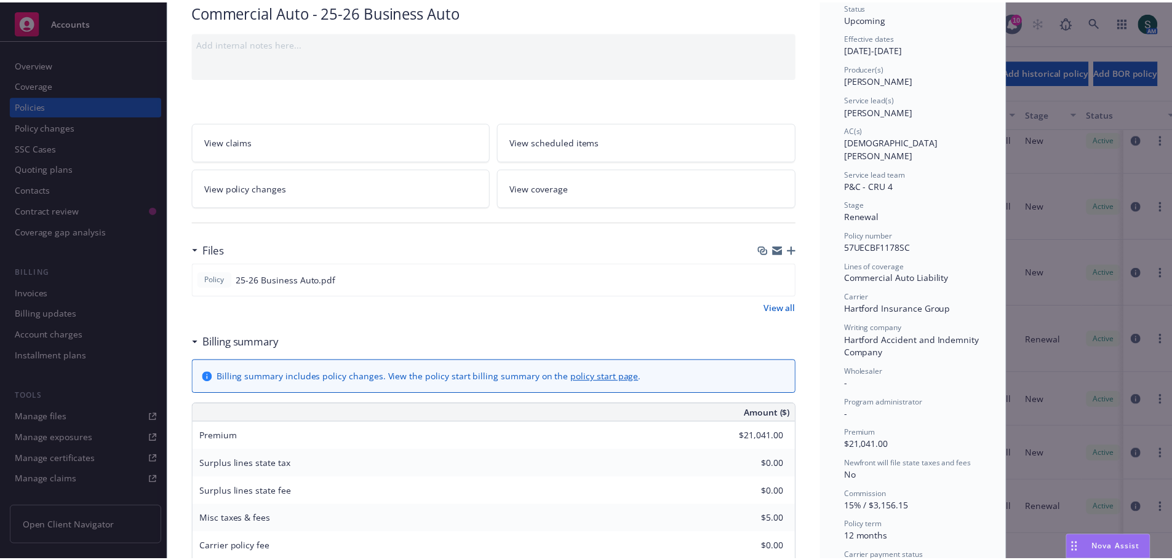
scroll to position [98, 0]
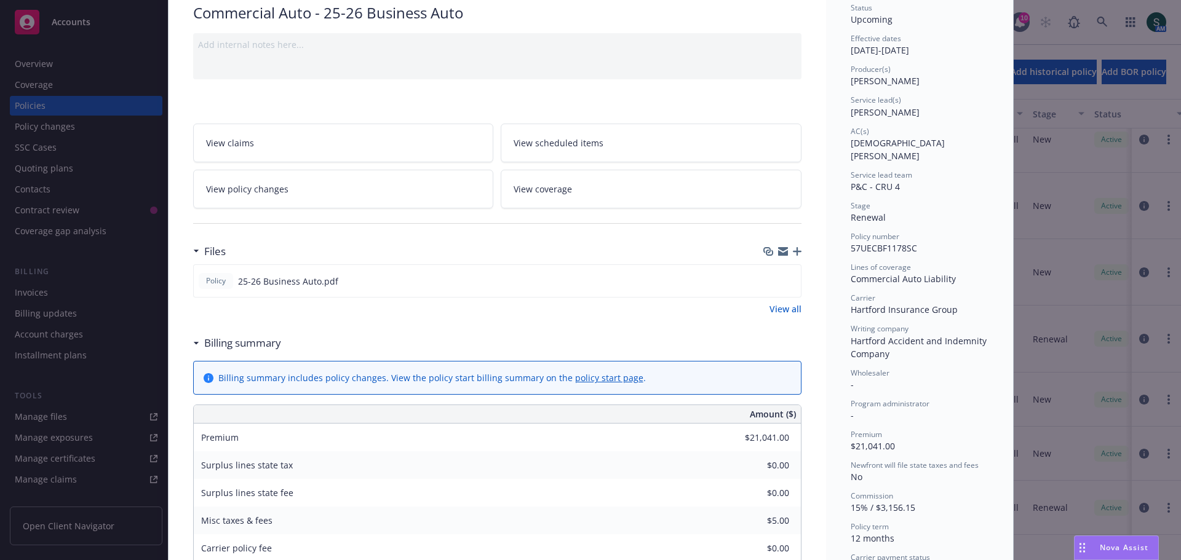
click at [322, 189] on link "View policy changes" at bounding box center [343, 189] width 301 height 39
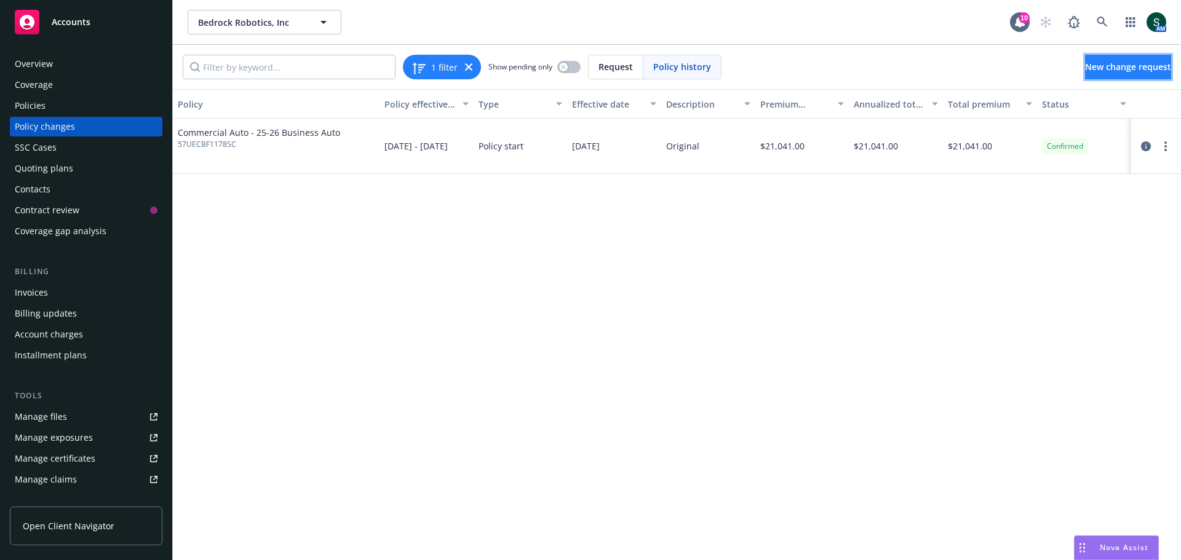
click at [1085, 66] on span "New change request" at bounding box center [1128, 67] width 86 height 12
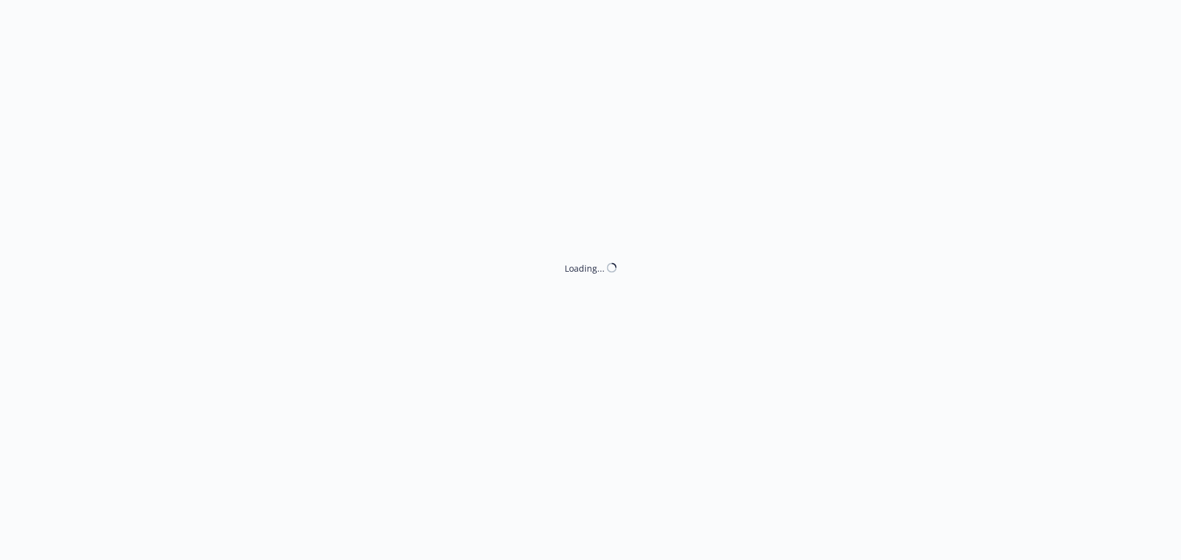
type textarea "x"
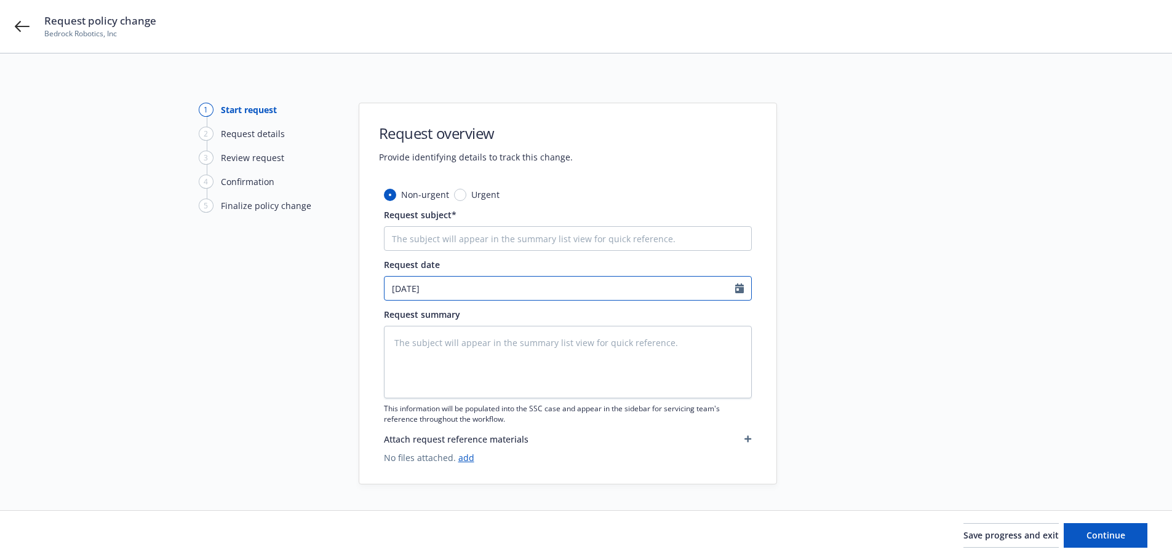
select select "8"
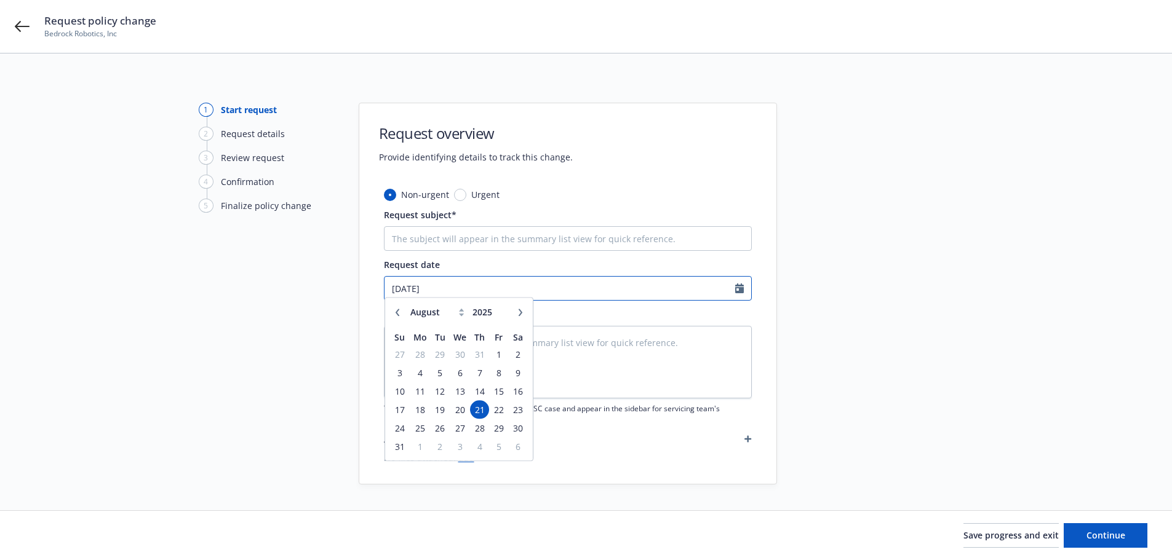
click at [453, 292] on input "[DATE]" at bounding box center [559, 288] width 351 height 23
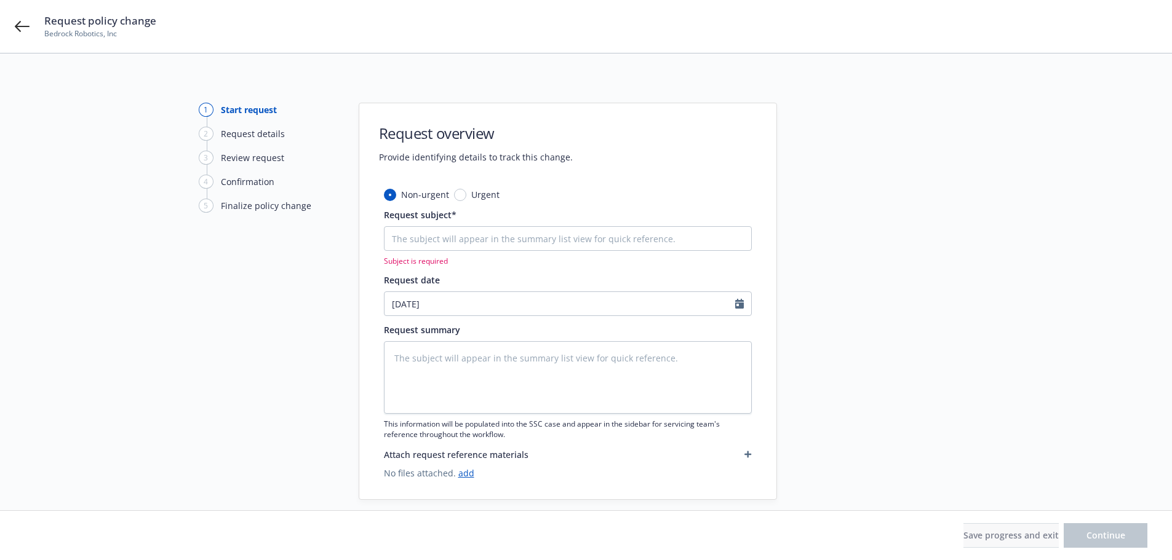
click at [695, 320] on div "Non-urgent Urgent Request subject* Subject is required Request date [DATE] Janu…" at bounding box center [568, 333] width 368 height 291
click at [486, 269] on div "Non-urgent Urgent Request subject* Subject is required Request date [DATE] Requ…" at bounding box center [568, 333] width 368 height 291
click at [477, 240] on input "Request subject*" at bounding box center [568, 238] width 368 height 25
type textarea "x"
type input "a"
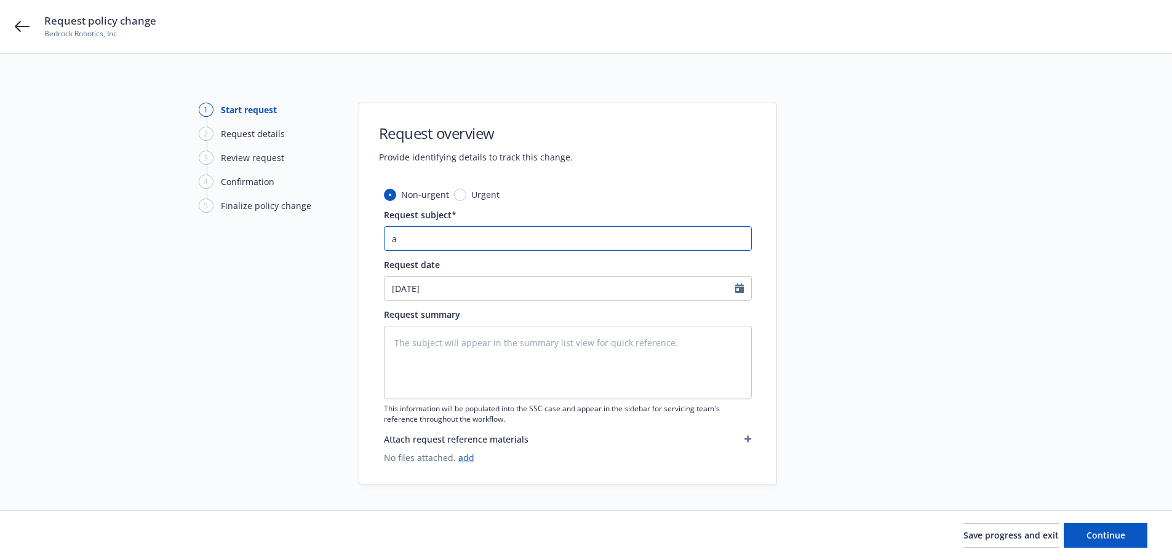
type textarea "x"
type input "ad"
type textarea "x"
type input "add"
type textarea "x"
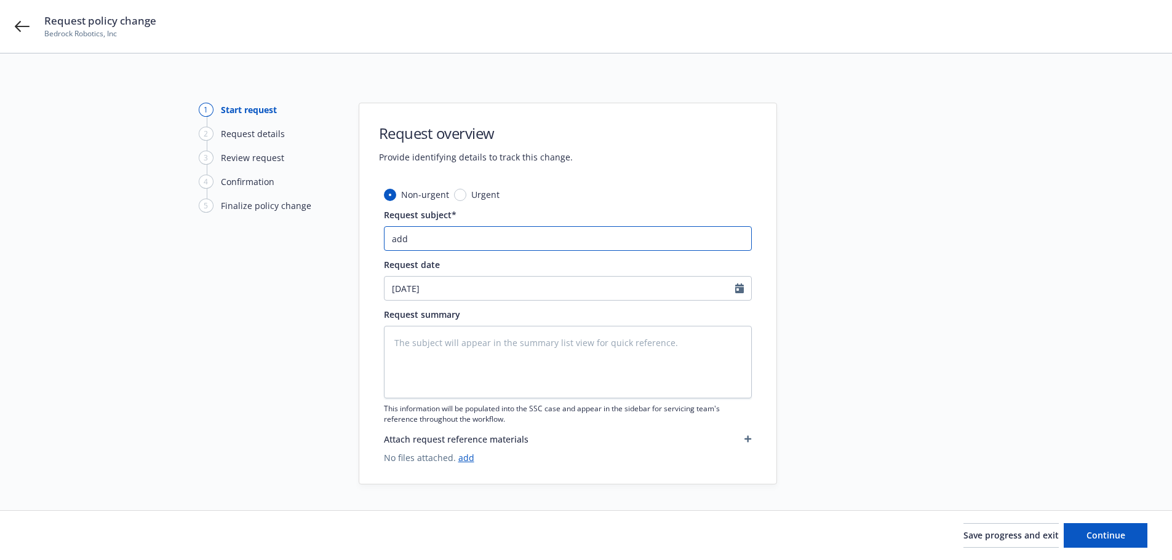
type input "add"
type textarea "x"
type input "add m"
type textarea "x"
type input "add mi"
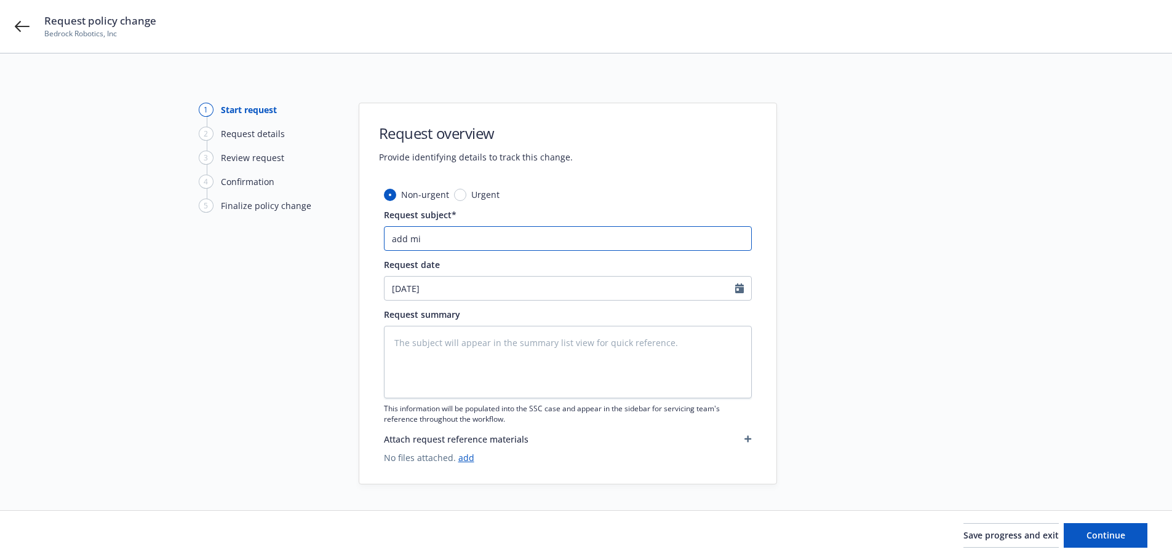
type textarea "x"
type input "add mis"
type textarea "x"
type input "add miss"
type textarea "x"
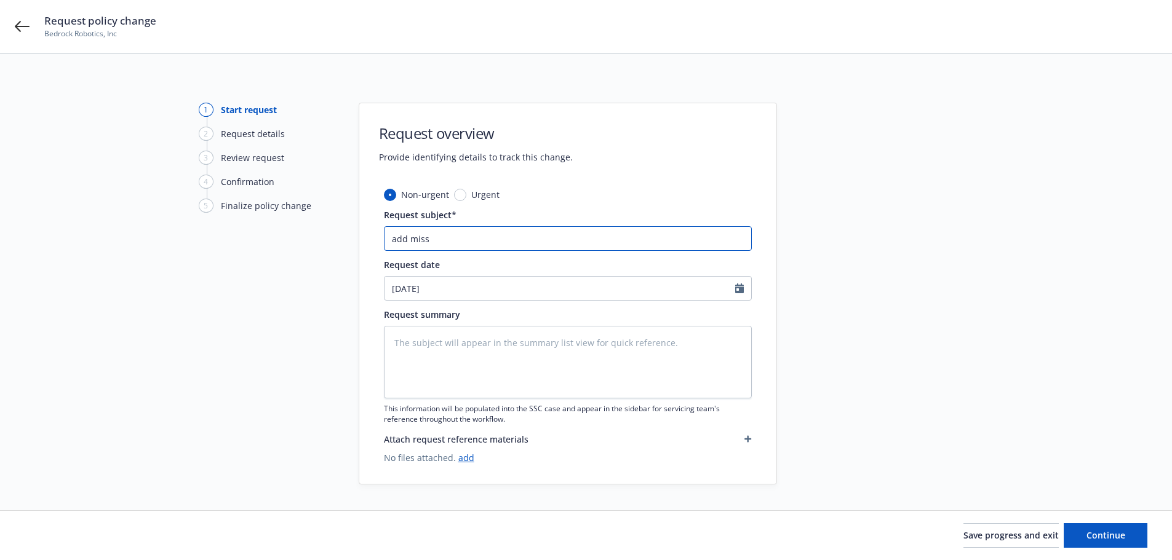
type input "add missi"
type textarea "x"
type input "add missin"
type textarea "x"
type input "add missing"
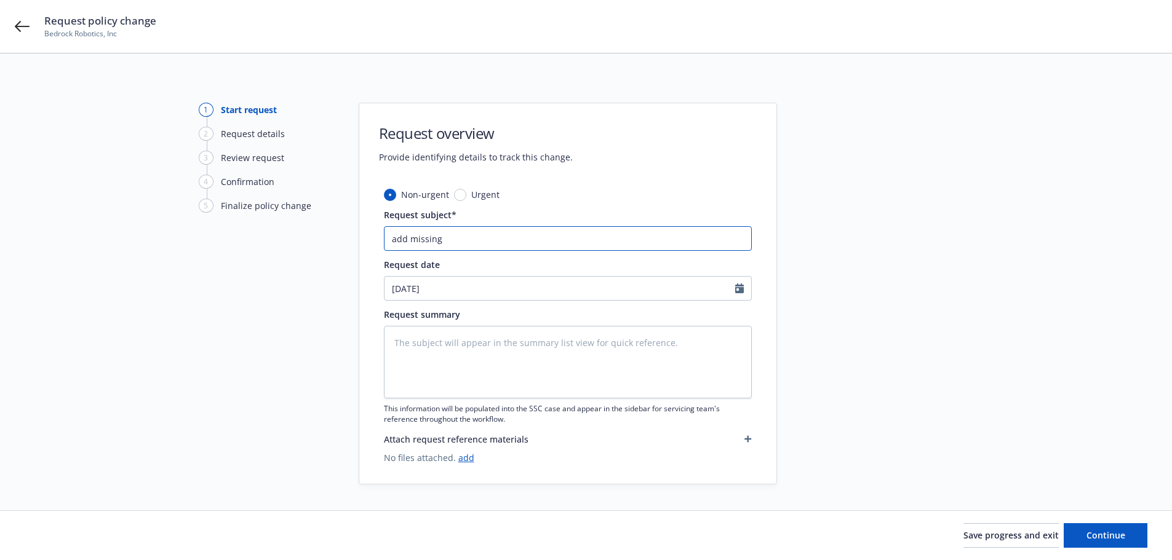
type textarea "x"
type input "add missing"
type textarea "x"
type input "add missing v"
type textarea "x"
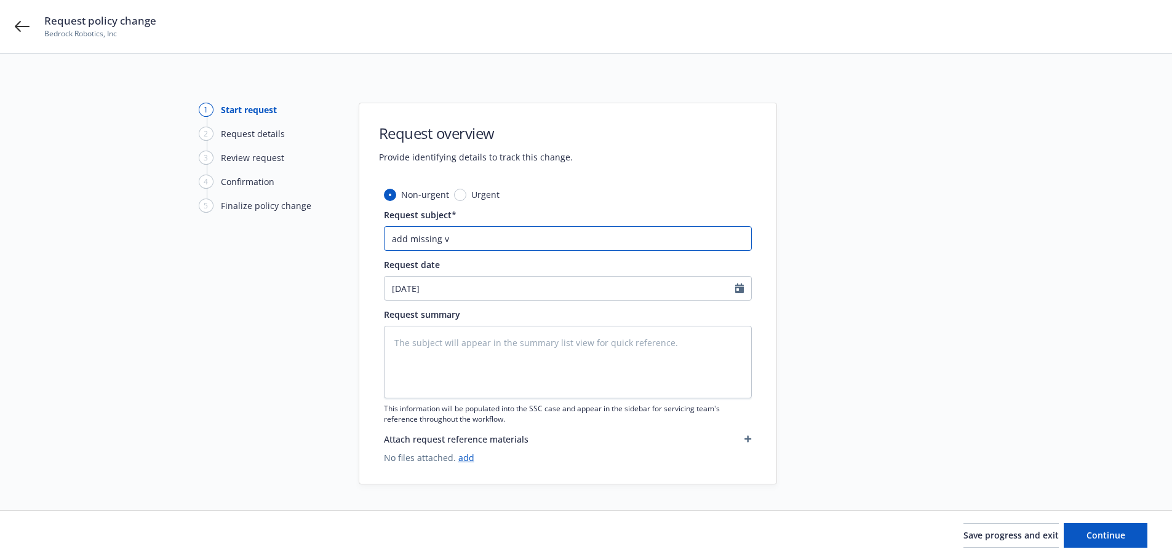
type input "add missing ve"
type textarea "x"
type input "add missing veh"
type textarea "x"
type input "add missing vehi"
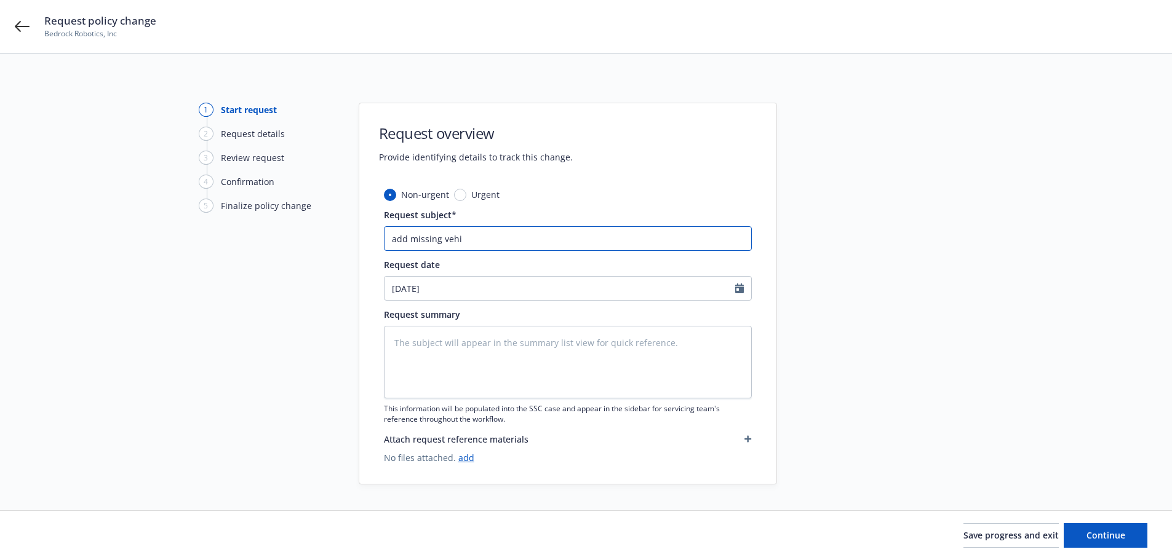
type textarea "x"
type input "add missing vehic"
type textarea "x"
type input "add missing vehicl"
type textarea "x"
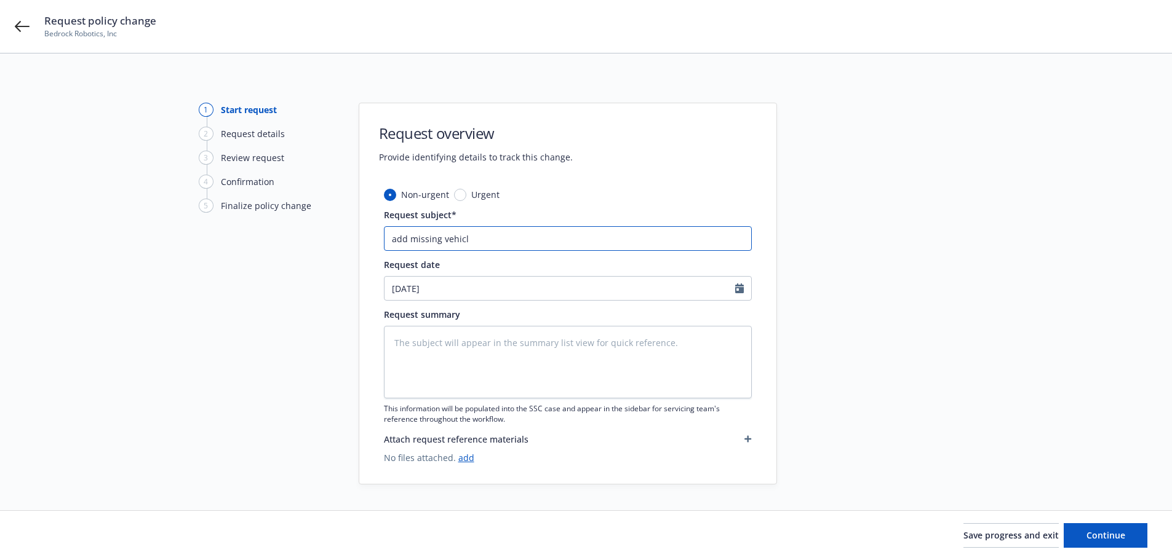
type input "add missing vehicl"
click at [486, 242] on input "add missing vehicl" at bounding box center [568, 238] width 368 height 25
type textarea "x"
type input "add missing vehicl"
type textarea "x"
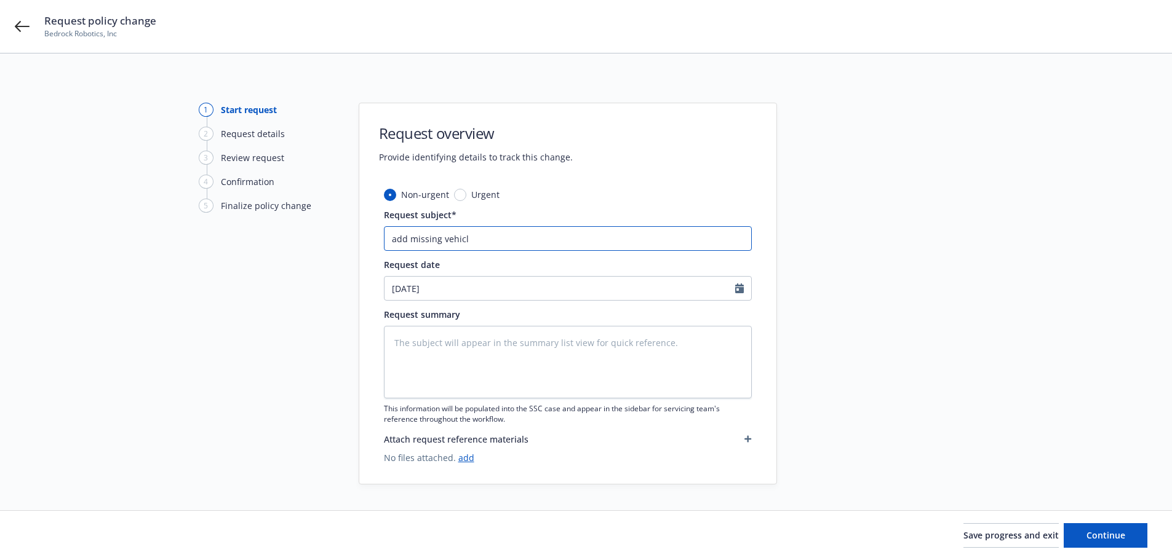
type input "add missing vehicle"
type textarea "x"
type input "add missing vehicle"
type textarea "x"
type input "add missing vehicle a"
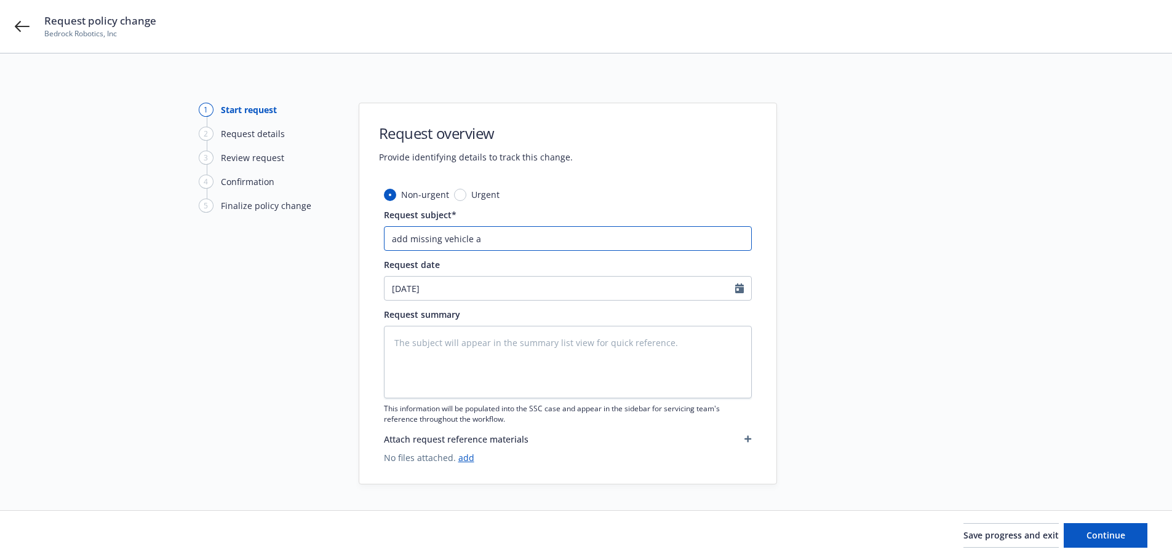
type textarea "x"
type input "add missing vehicle at"
type textarea "x"
type input "add missing vehicle at"
type textarea "x"
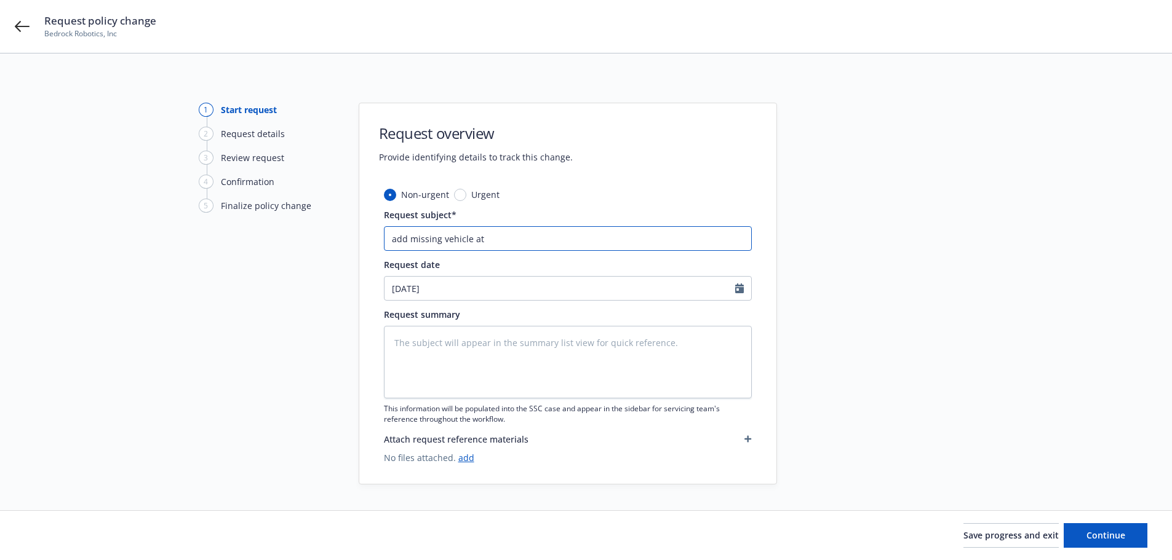
type input "add missing vehicle at i"
type textarea "x"
type input "add missing vehicle at in"
type textarea "x"
type input "add missing vehicle at inc"
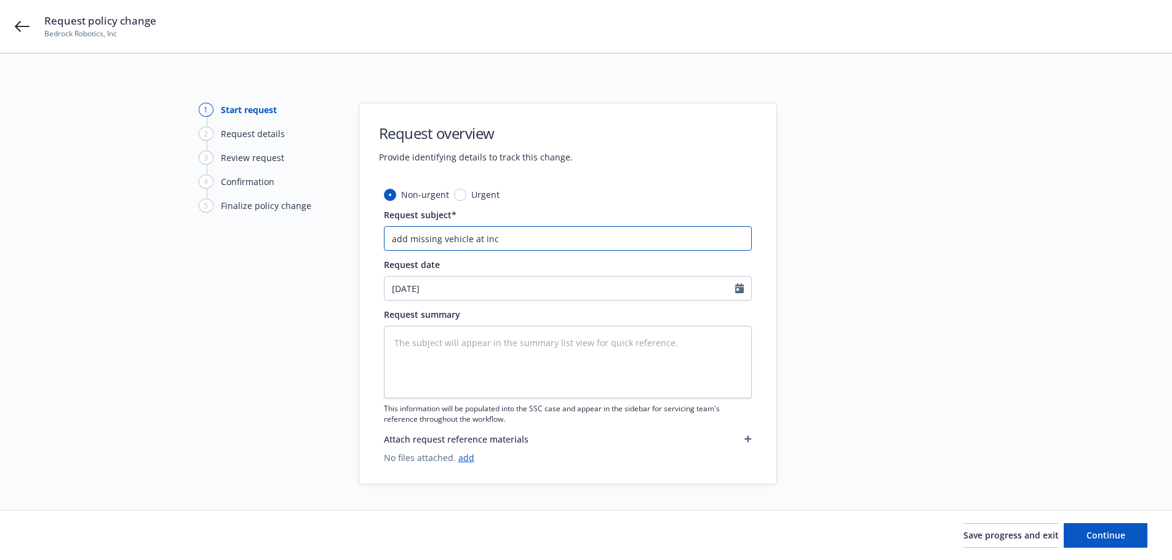
type textarea "x"
type input "add missing vehicle at [GEOGRAPHIC_DATA]"
type textarea "x"
type input "add missing vehicle at incep"
type textarea "x"
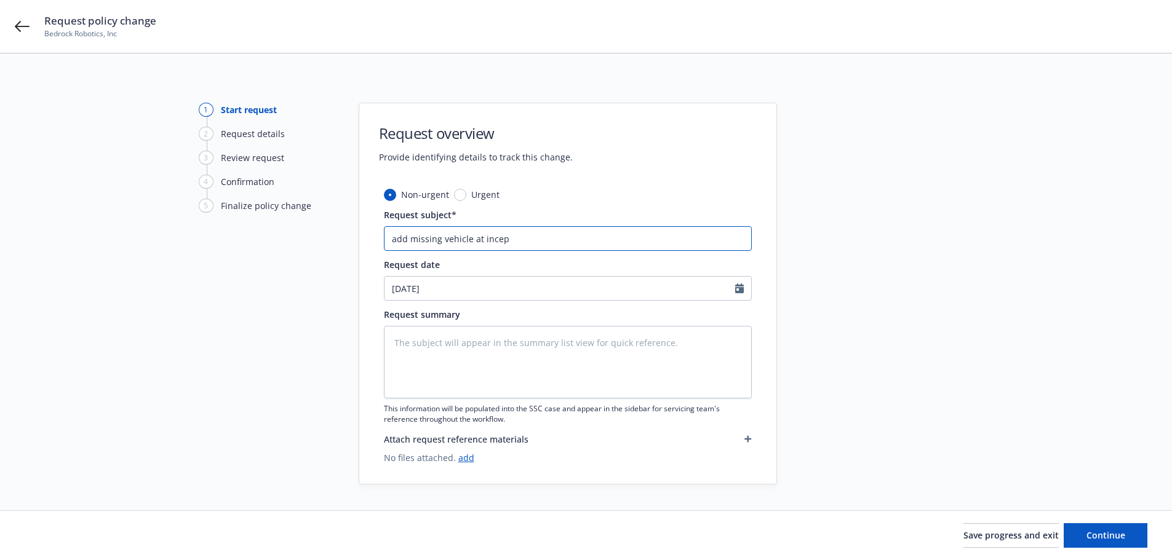
type input "add missing vehicle at incept"
type textarea "x"
type input "add missing vehicle at incepti"
type textarea "x"
type input "add missing vehicle at inceptio"
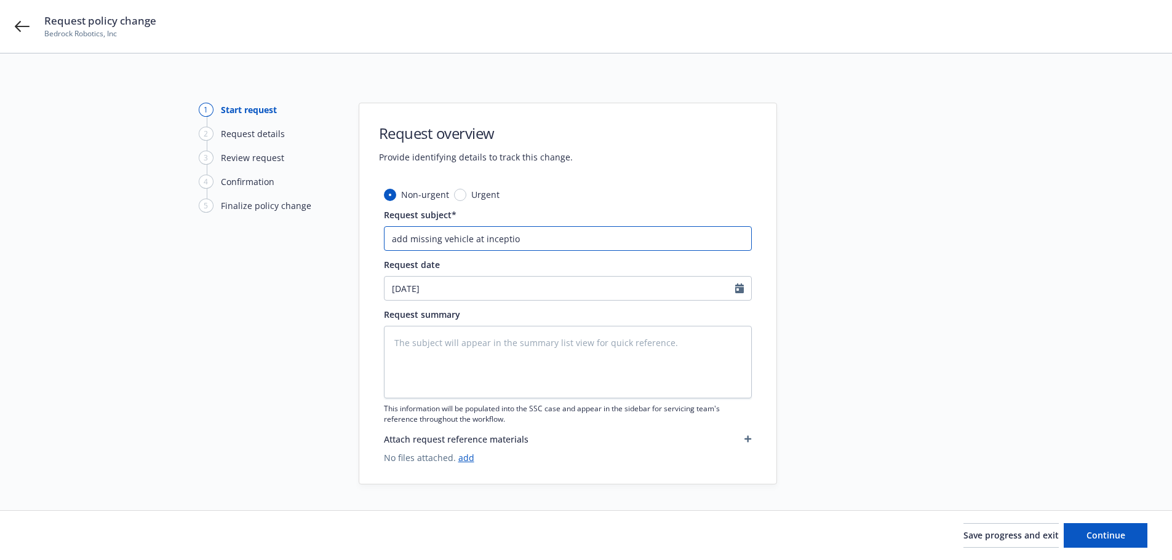
type textarea "x"
type input "add missing vehicle at inception"
type textarea "x"
type input "add missing vehicle at inception"
type textarea "x"
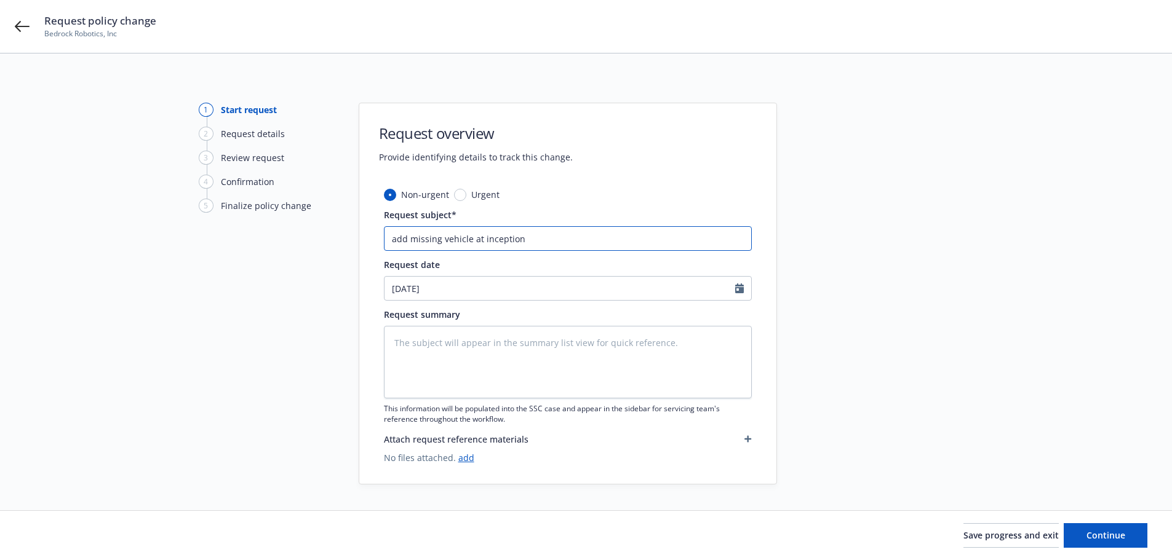
type input "add missing vehicle at inception #"
type textarea "x"
type input "add missing vehicle at inception #3"
type textarea "x"
type input "add missing vehicle at inception #32"
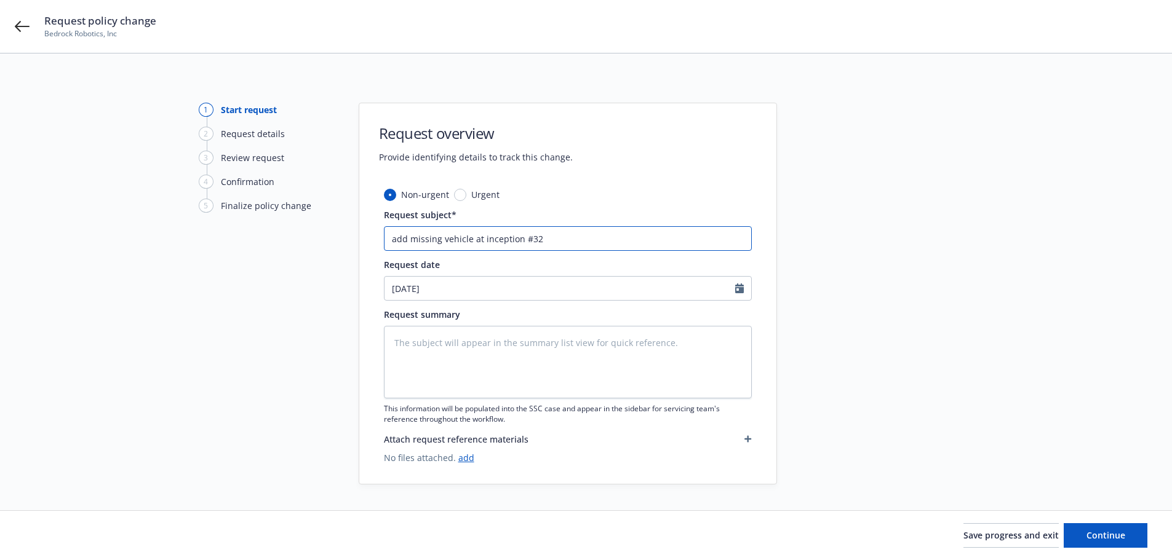
type textarea "x"
type input "add missing vehicle at inception #327"
type textarea "x"
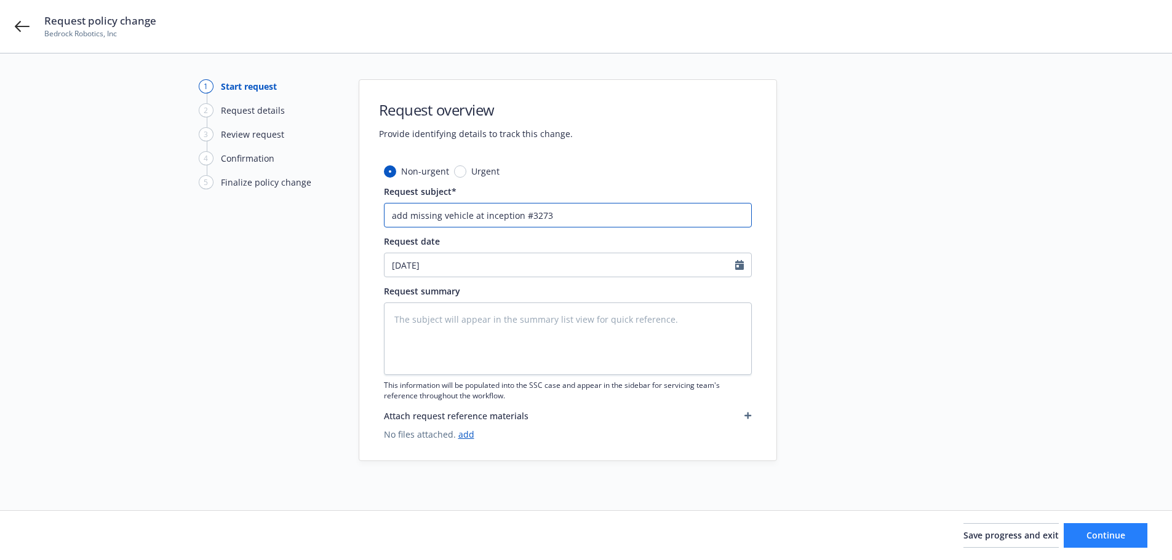
type input "add missing vehicle at inception #3273"
click at [1098, 540] on span "Continue" at bounding box center [1105, 535] width 39 height 12
type textarea "x"
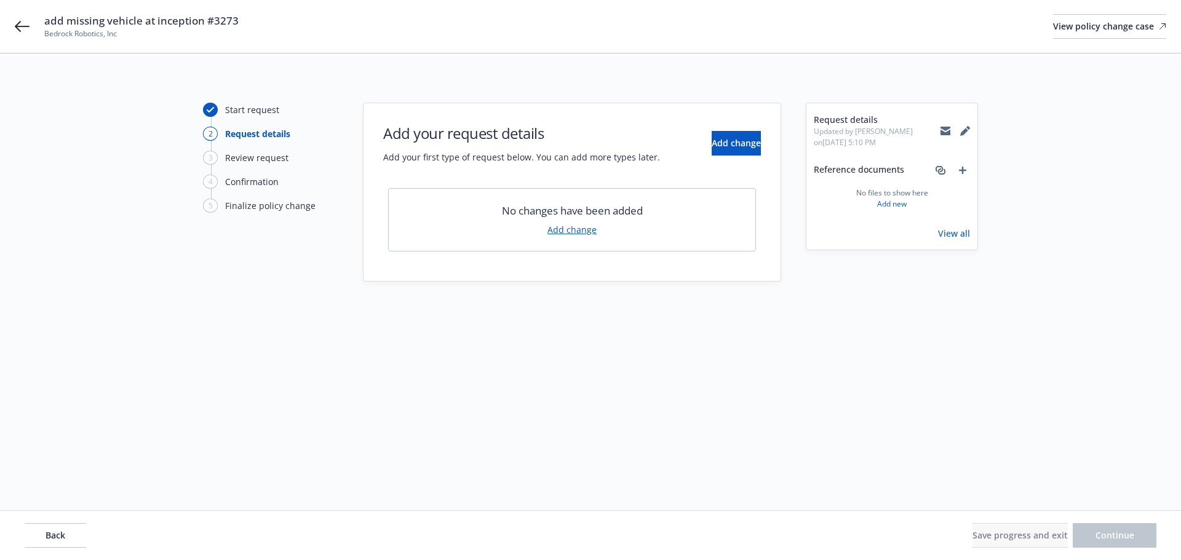
click at [565, 232] on link "Add change" at bounding box center [571, 229] width 49 height 13
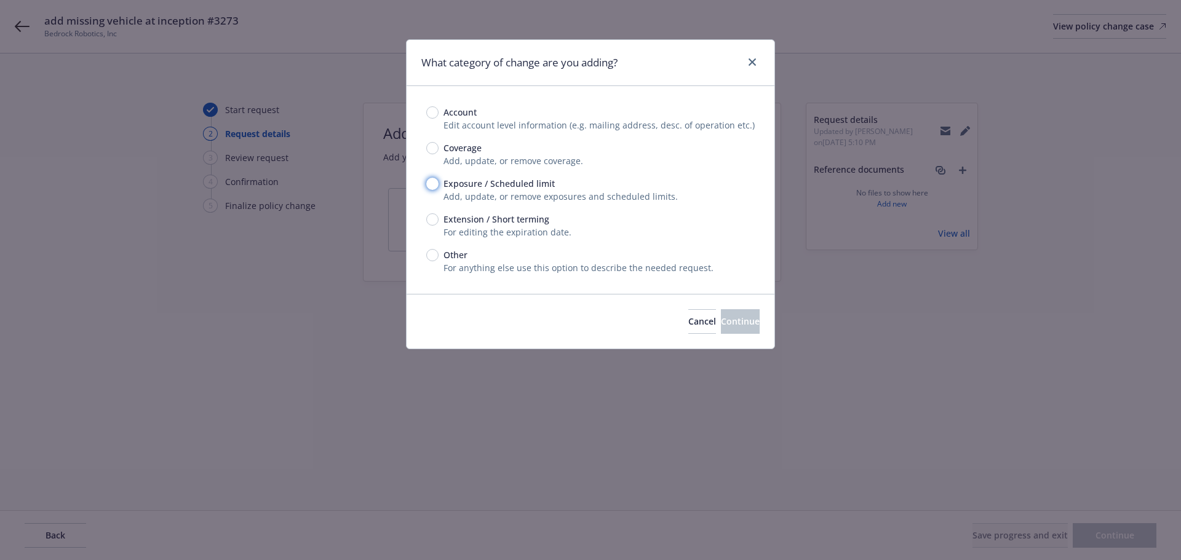
click at [432, 189] on input "Exposure / Scheduled limit" at bounding box center [432, 184] width 12 height 12
radio input "true"
click at [721, 323] on span "Continue" at bounding box center [740, 321] width 39 height 12
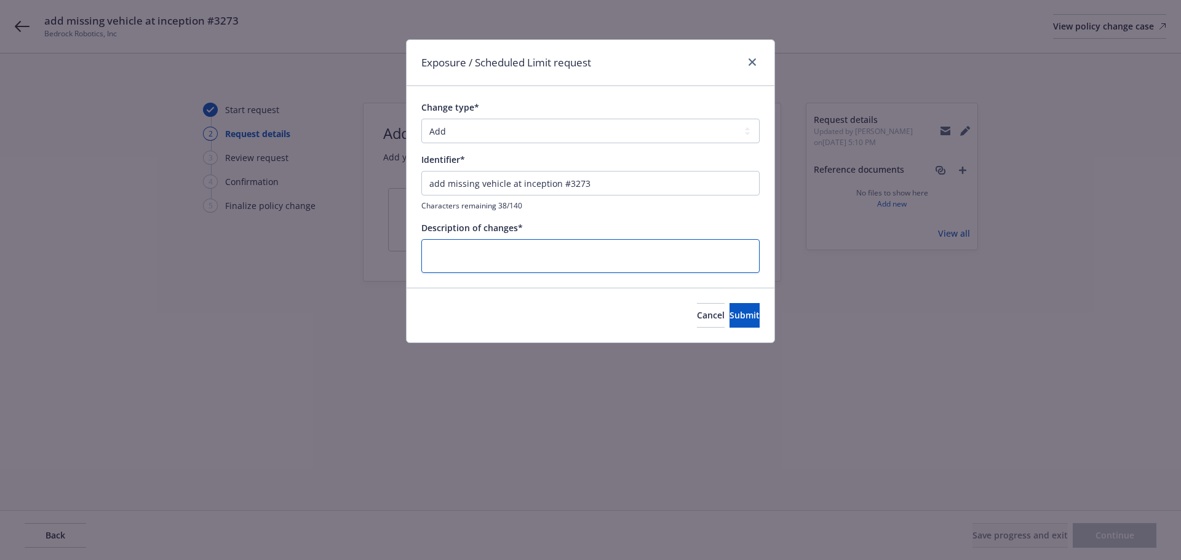
click at [500, 252] on textarea at bounding box center [590, 256] width 338 height 34
type textarea "x"
type textarea "a"
type textarea "x"
type textarea "ad"
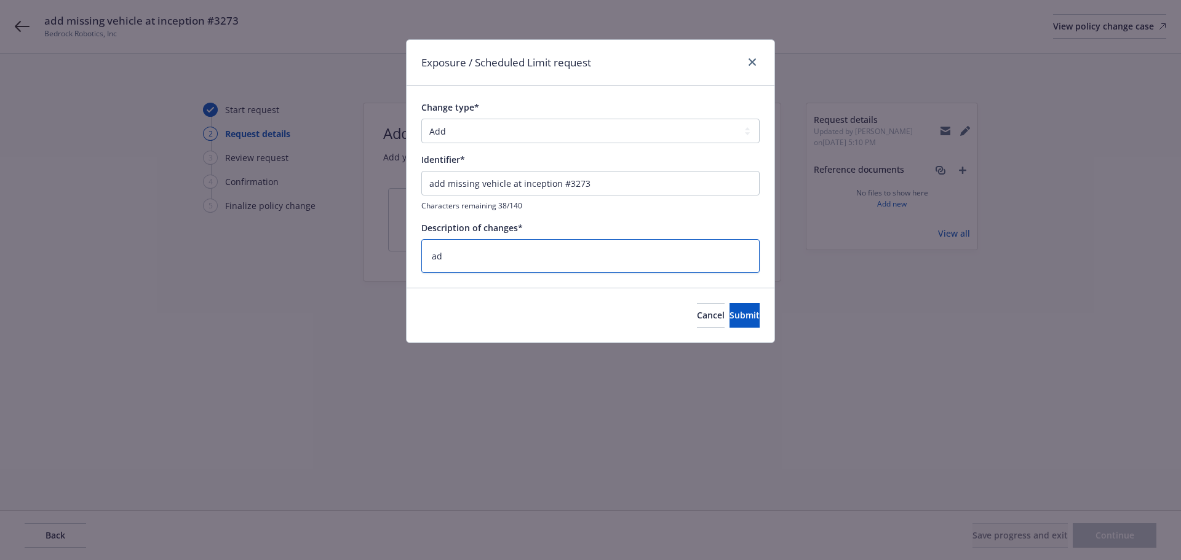
type textarea "x"
type textarea "add"
type textarea "x"
type textarea "add"
type textarea "x"
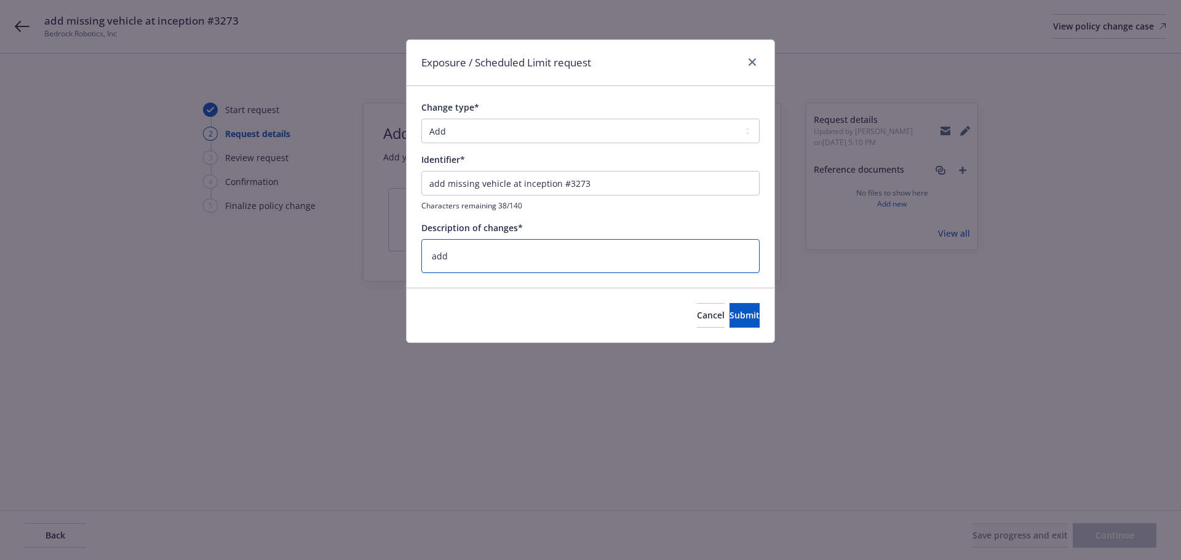
type textarea "add m"
type textarea "x"
type textarea "add"
type textarea "x"
type textarea "add n"
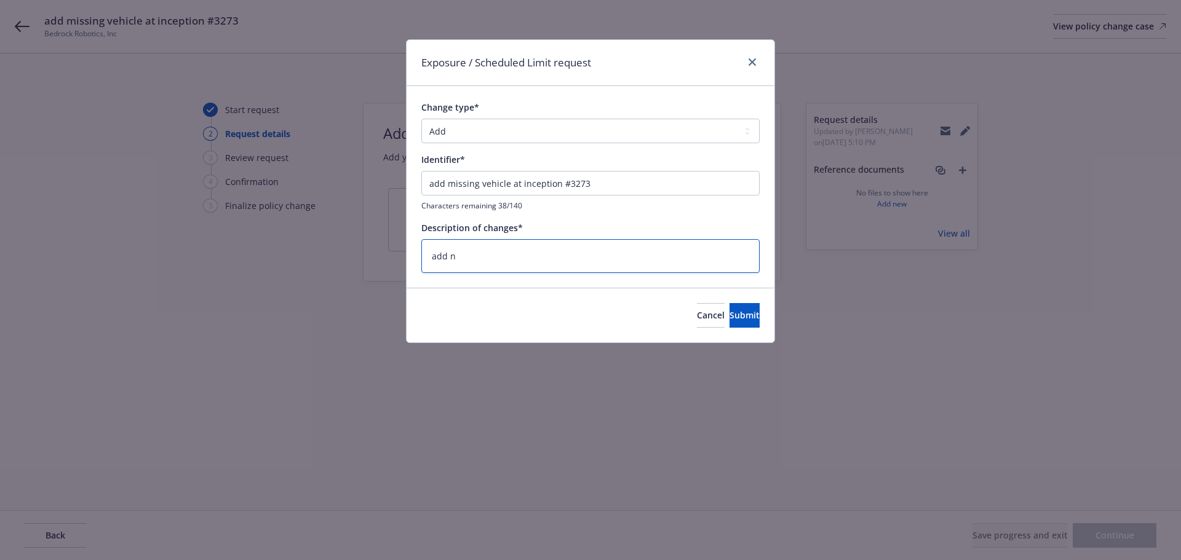
type textarea "x"
type textarea "add ne"
type textarea "x"
type textarea "add new"
type textarea "x"
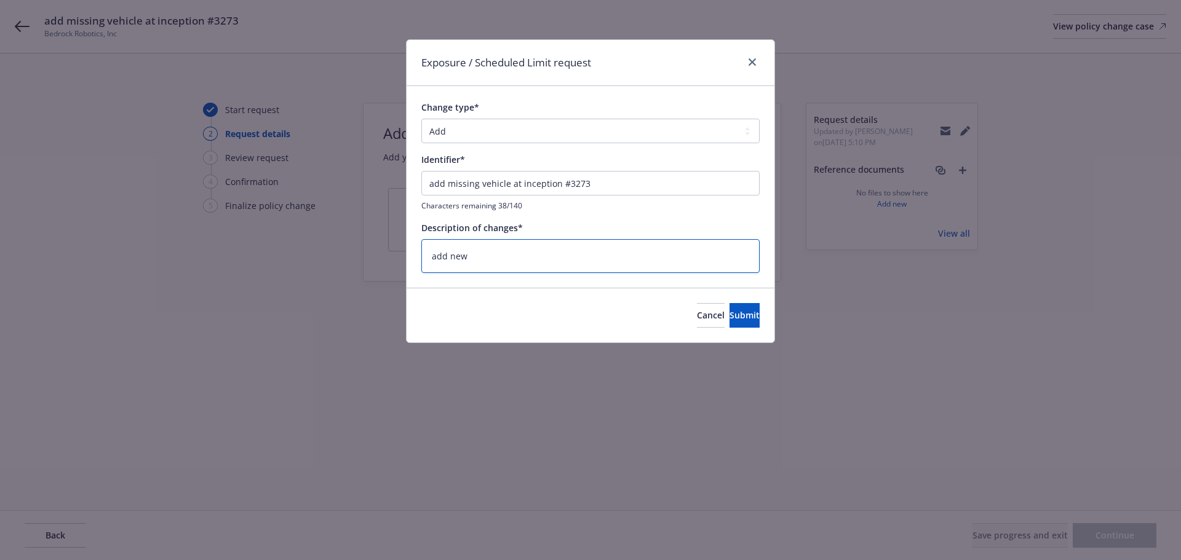
type textarea "add newl"
type textarea "x"
type textarea "add newly"
type textarea "x"
type textarea "add newly"
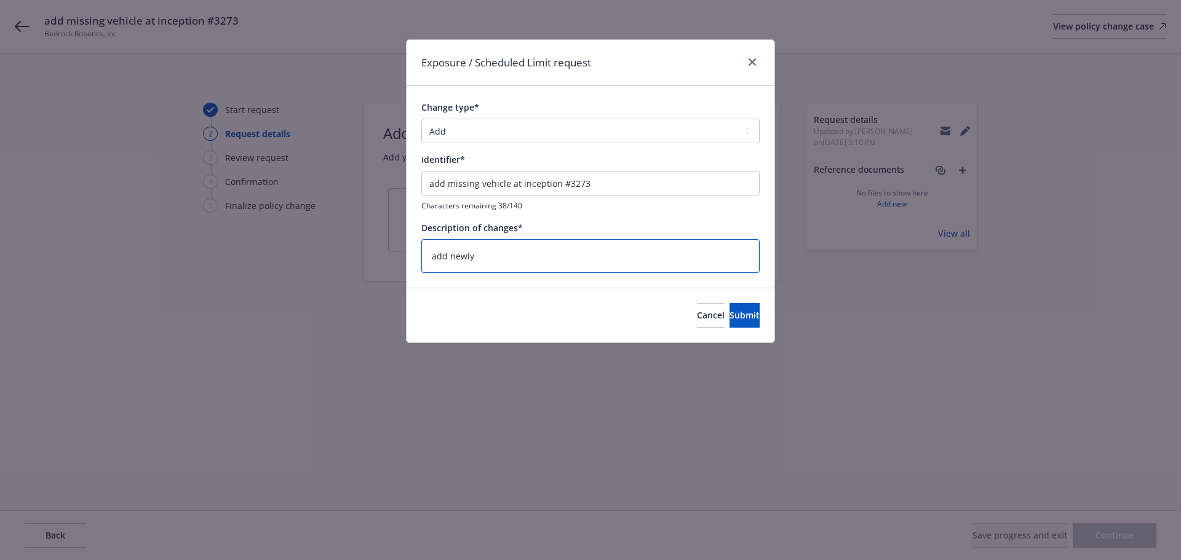
type textarea "x"
type textarea "add newly a"
type textarea "x"
type textarea "add newly ac"
type textarea "x"
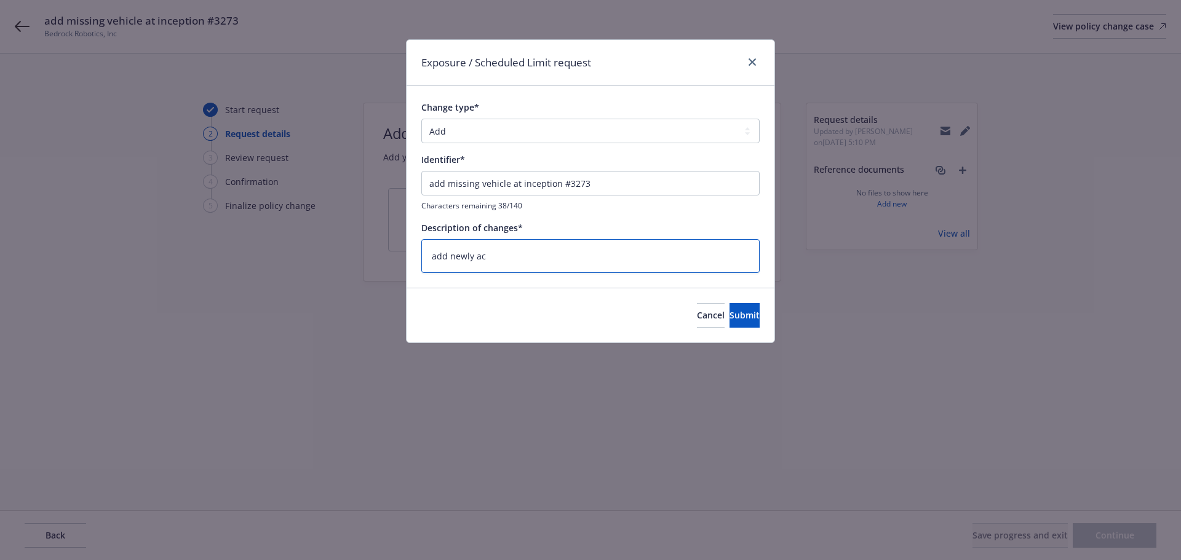
type textarea "add newly acq"
type textarea "x"
type textarea "add newly acqu"
type textarea "x"
type textarea "add newly acqui"
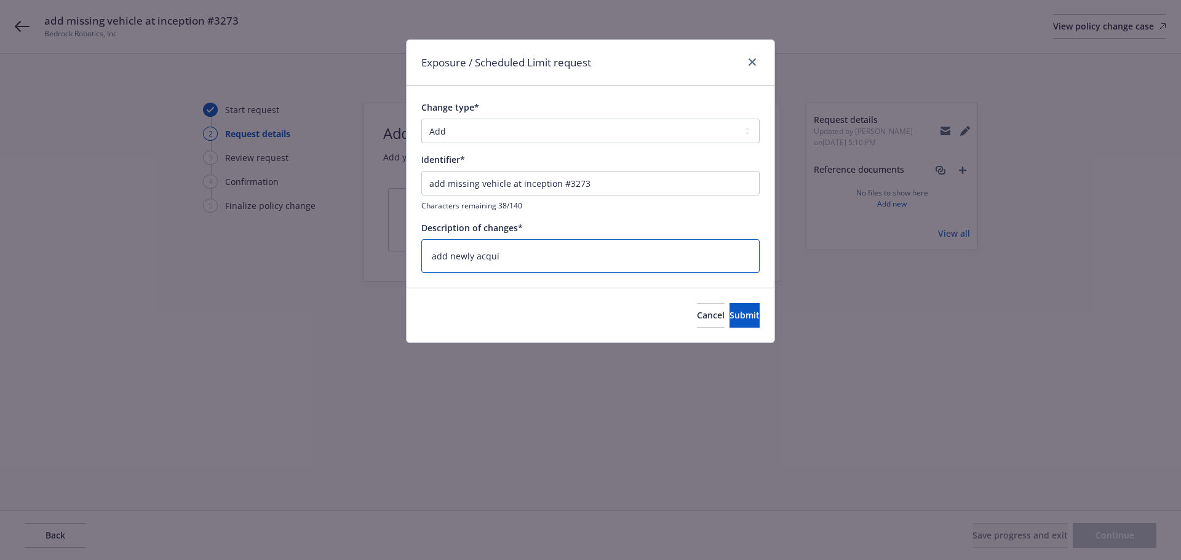
type textarea "x"
type textarea "add newly acquir"
type textarea "x"
type textarea "add newly acquire"
type textarea "x"
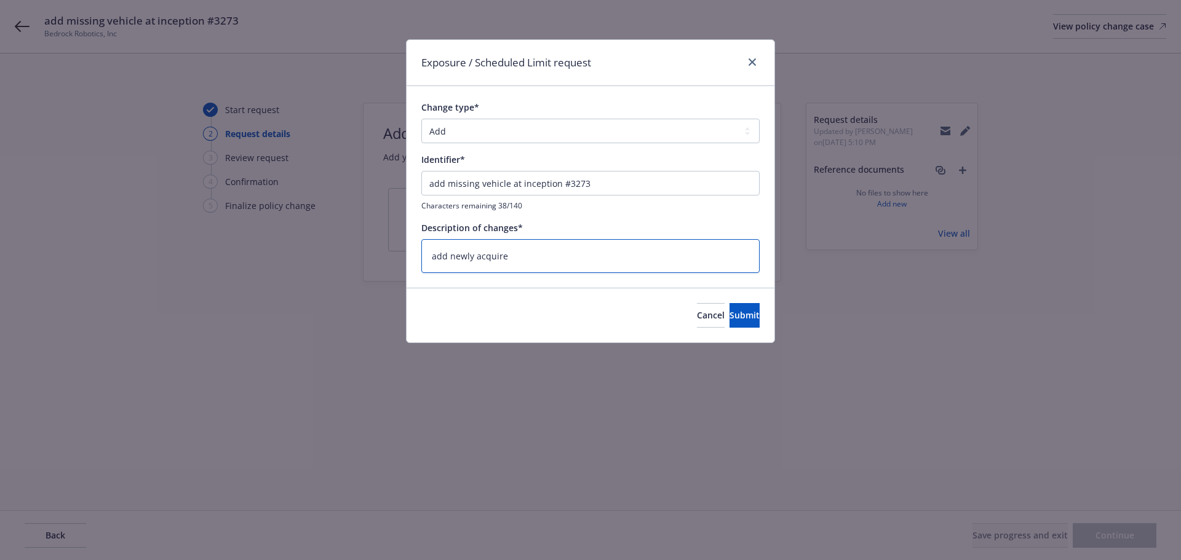
type textarea "add newly acquired"
type textarea "x"
type textarea "add newly acquired"
type textarea "x"
type textarea "add newly acquired v"
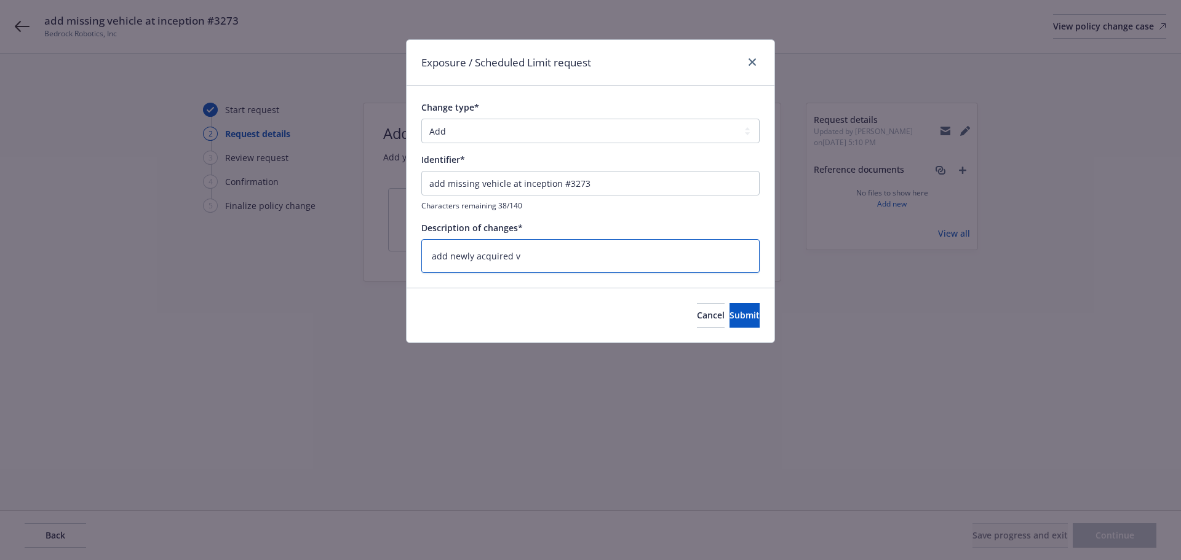
type textarea "x"
type textarea "add newly acquired ve"
type textarea "x"
type textarea "add newly acquired veh"
type textarea "x"
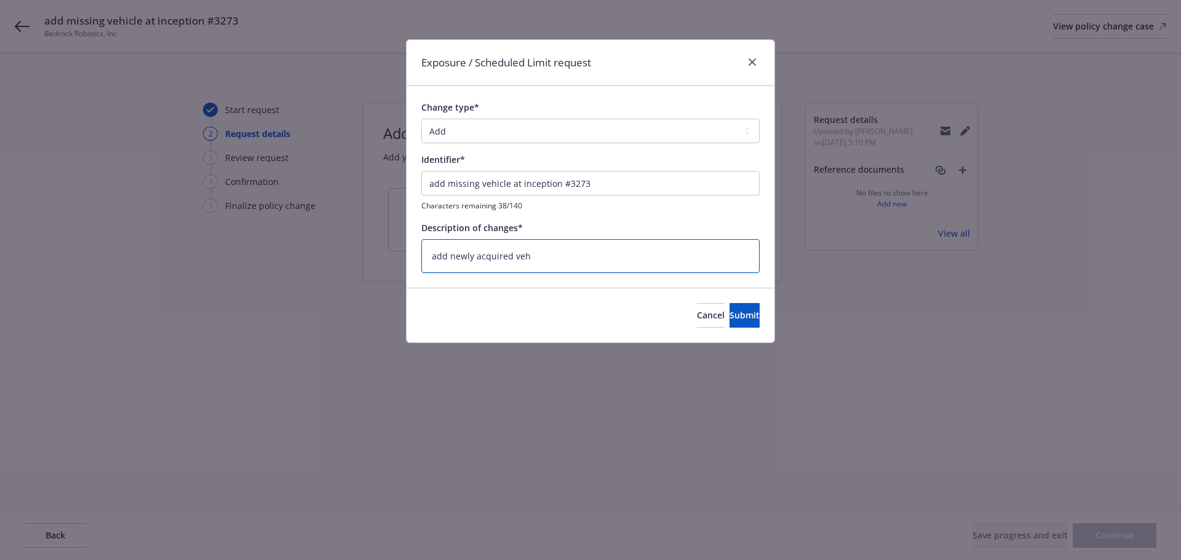
type textarea "add newly acquired vehi"
type textarea "x"
type textarea "add newly acquired vehic"
type textarea "x"
type textarea "add newly acquired vehicl"
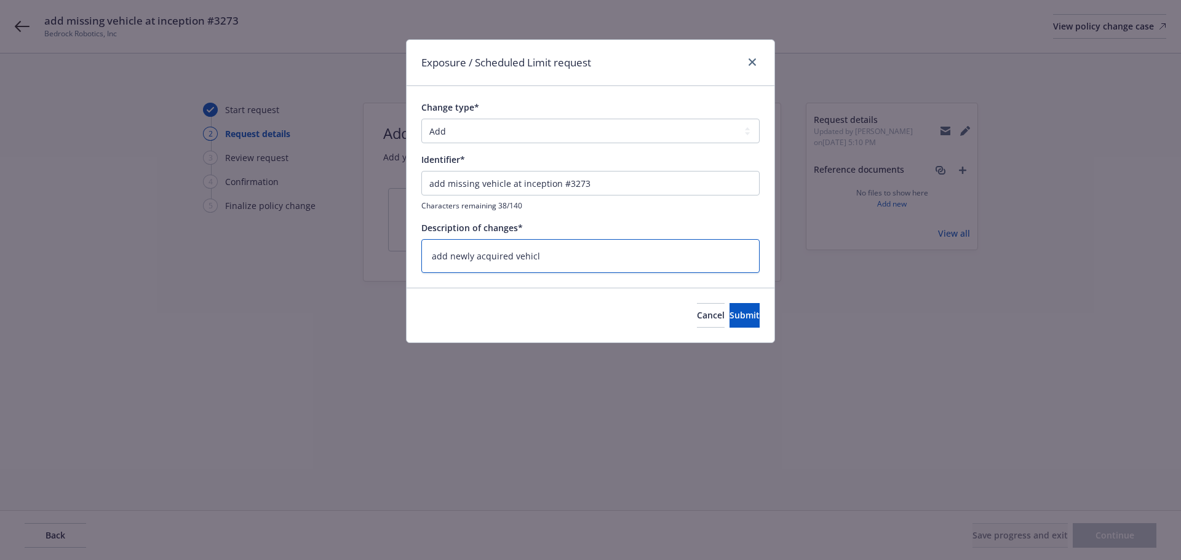
type textarea "x"
type textarea "add newly acquired vehicle"
type textarea "x"
type textarea "add newly acquired vehicle"
type textarea "x"
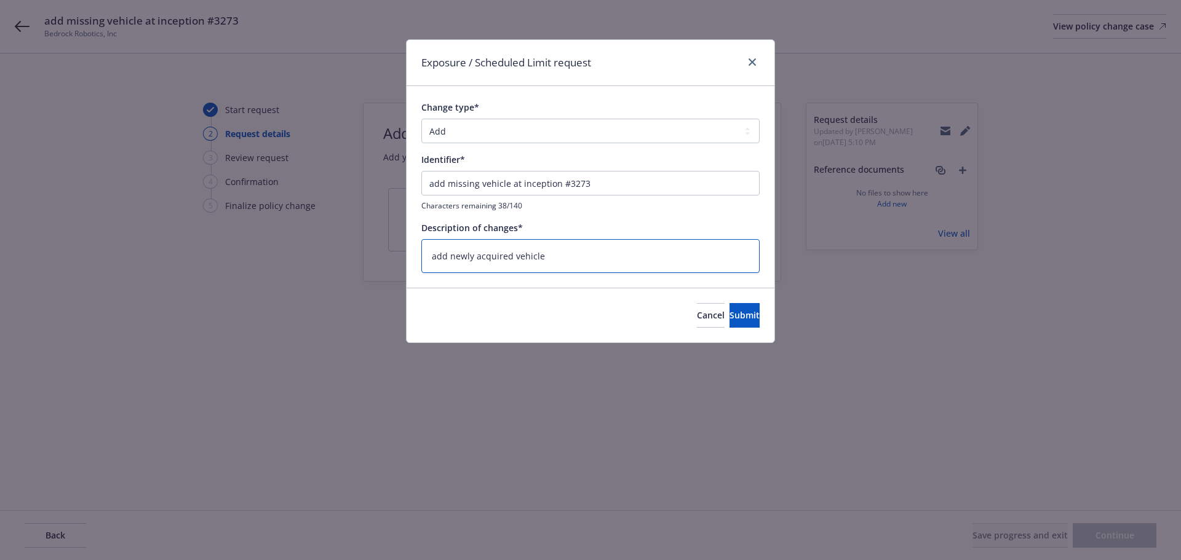
type textarea "add newly acquired vehicle t"
type textarea "x"
type textarea "add newly acquired vehicle to"
type textarea "x"
type textarea "add newly acquired vehicle to"
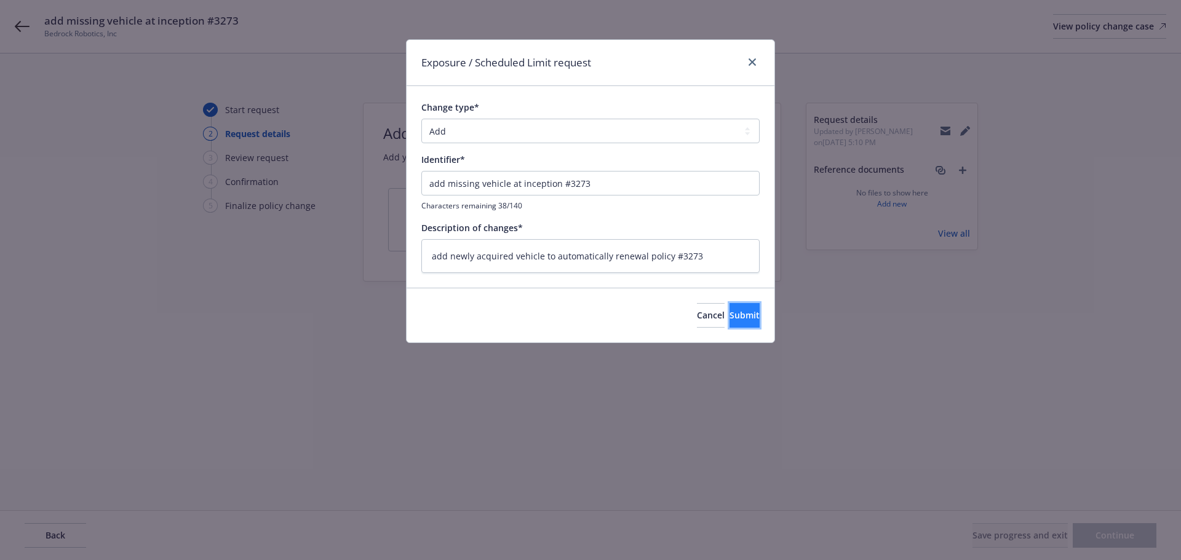
click at [729, 312] on span "Submit" at bounding box center [744, 315] width 30 height 12
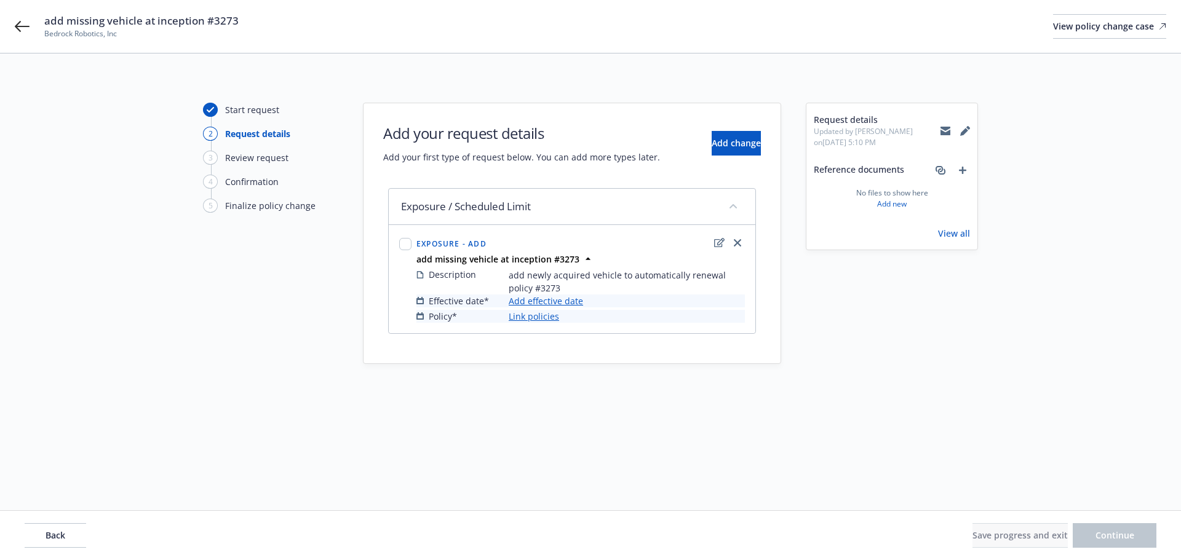
click at [531, 302] on link "Add effective date" at bounding box center [546, 301] width 74 height 13
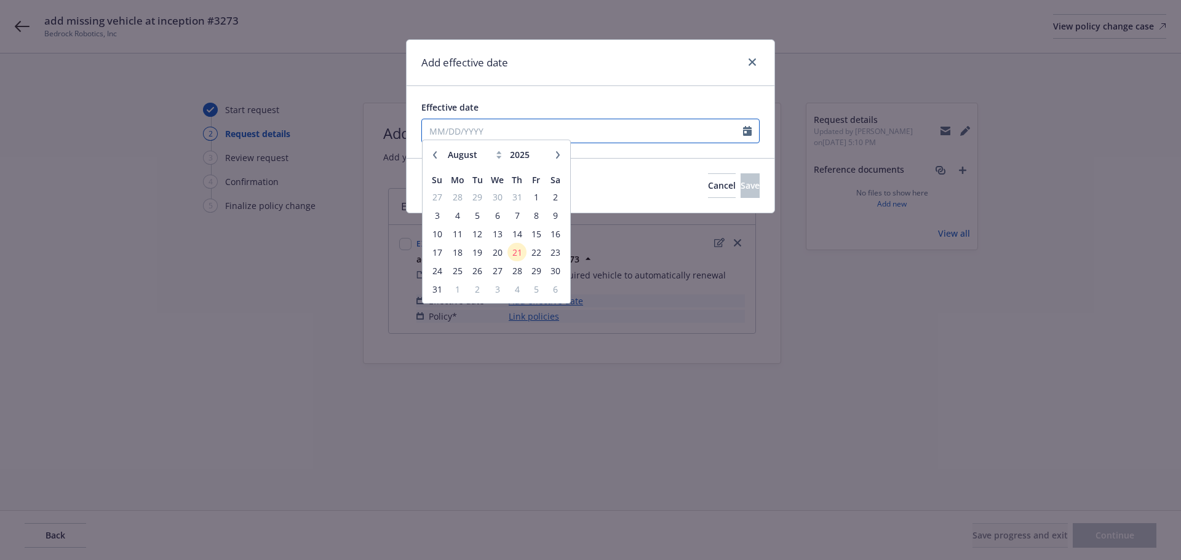
click at [496, 124] on input "Effective date" at bounding box center [582, 130] width 321 height 23
click at [556, 160] on icon "button" at bounding box center [557, 160] width 7 height 7
click at [474, 280] on span "28" at bounding box center [477, 276] width 17 height 15
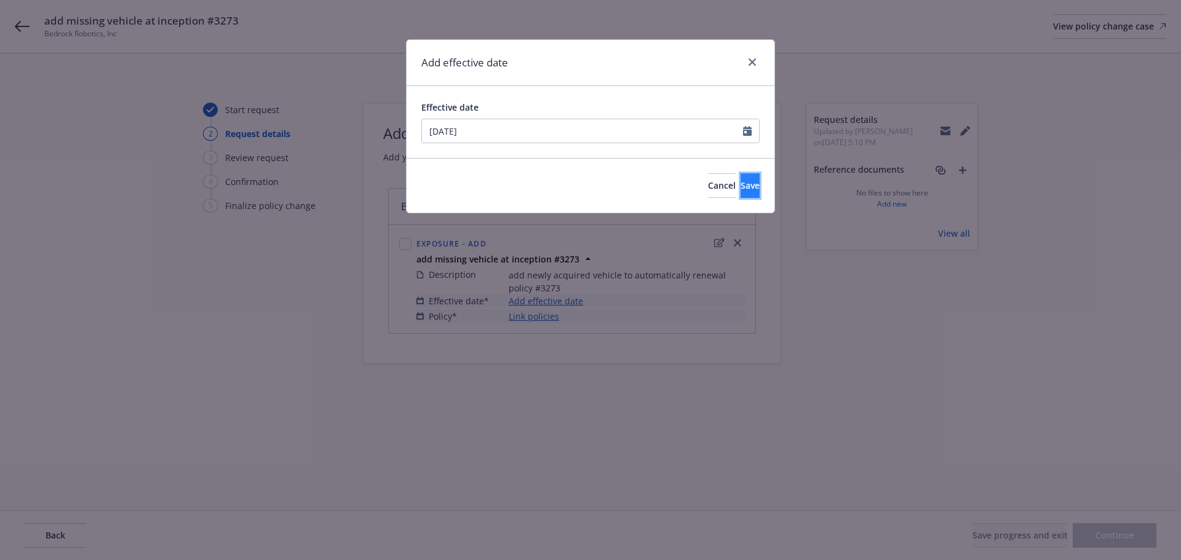
click at [740, 191] on span "Save" at bounding box center [749, 186] width 19 height 12
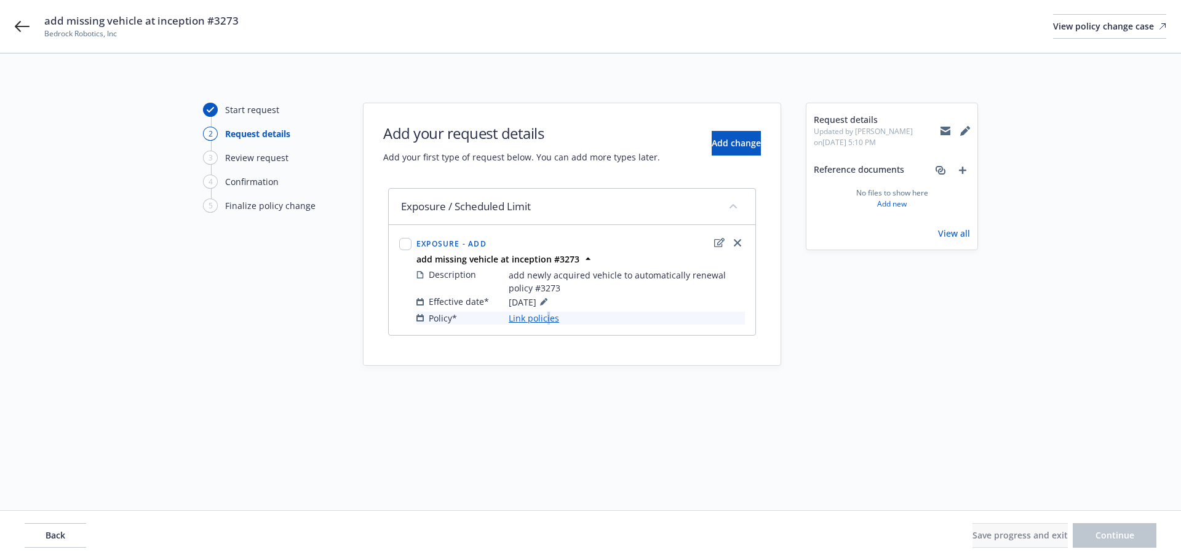
click at [547, 320] on link "Link policies" at bounding box center [534, 318] width 50 height 13
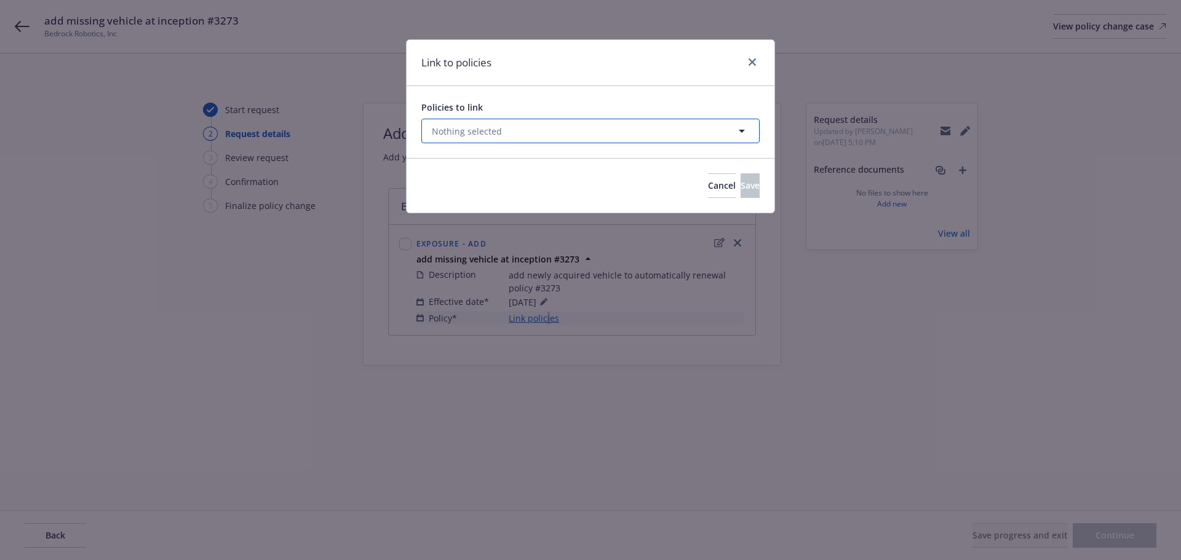
click at [506, 135] on button "Nothing selected" at bounding box center [590, 131] width 338 height 25
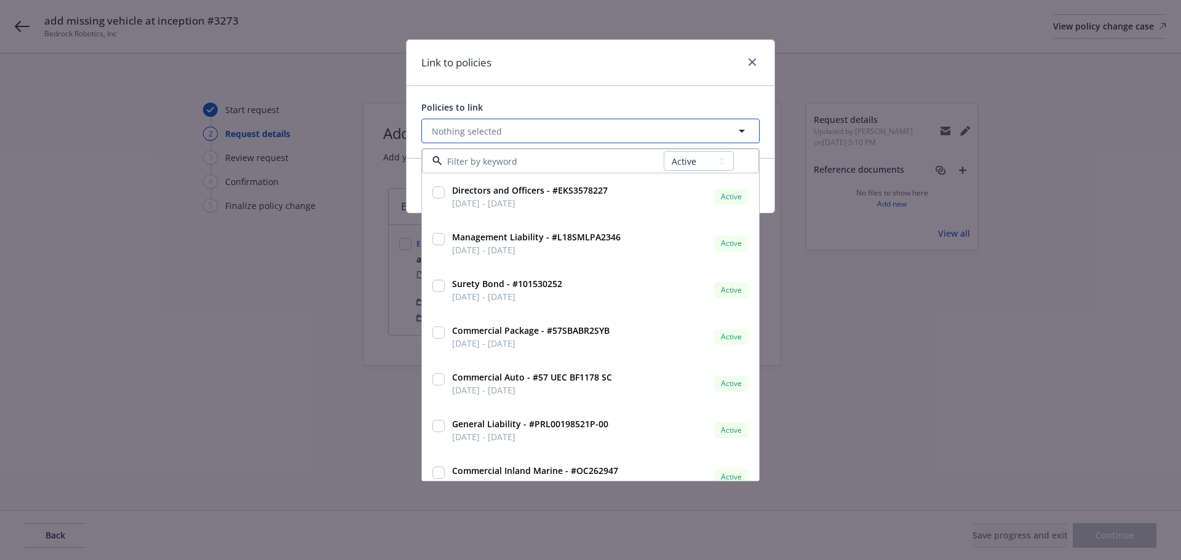
click at [563, 130] on button "Nothing selected" at bounding box center [590, 131] width 338 height 25
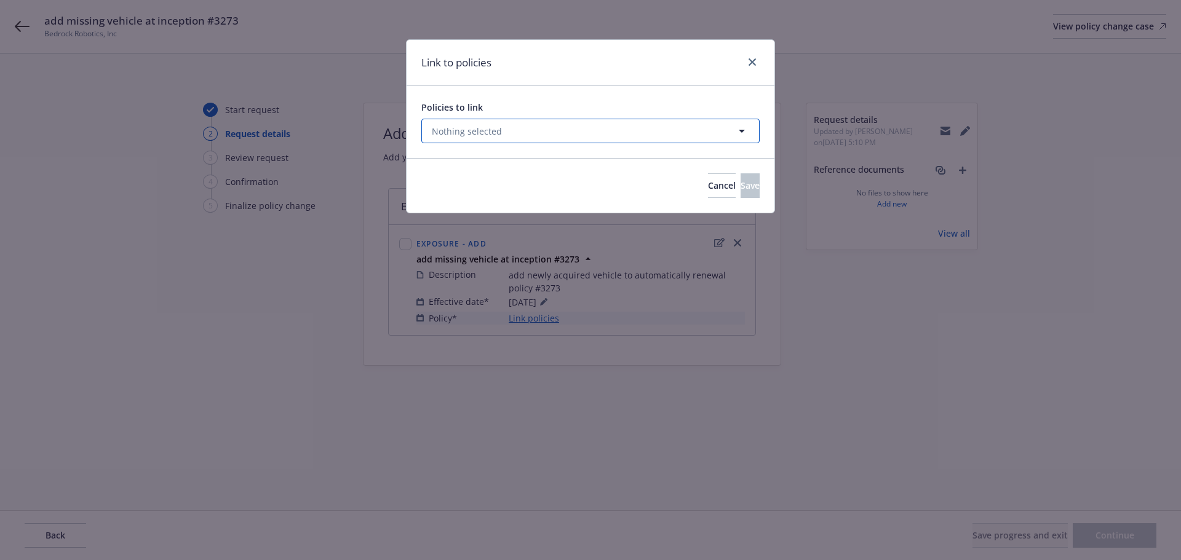
click at [597, 136] on button "Nothing selected" at bounding box center [590, 131] width 338 height 25
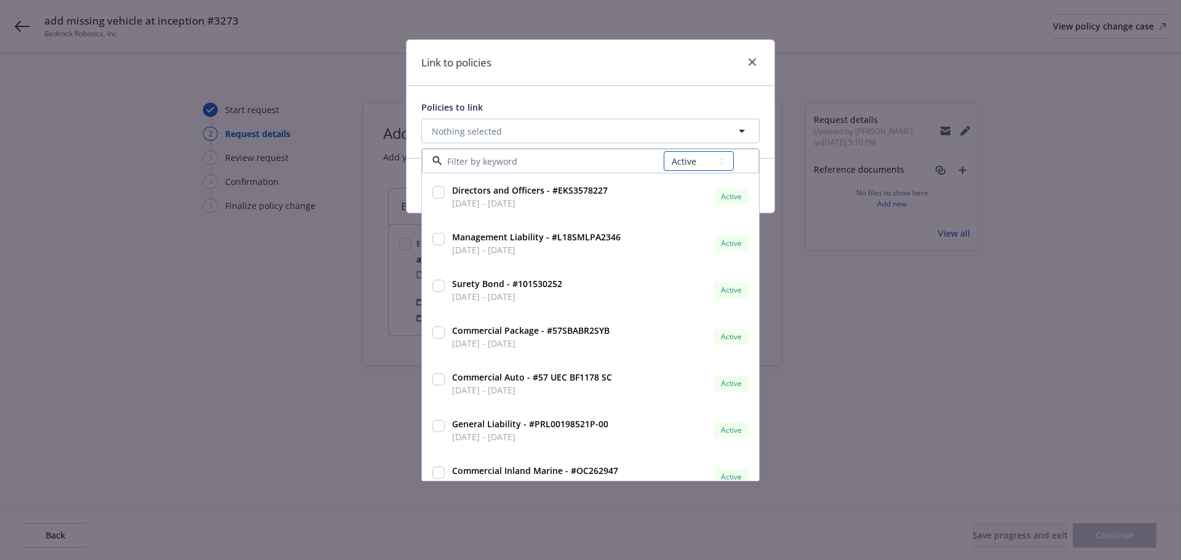
click at [715, 160] on select "All Active Upcoming Expired Cancelled" at bounding box center [699, 161] width 70 height 20
click at [664, 151] on select "All Active Upcoming Expired Cancelled" at bounding box center [699, 161] width 70 height 20
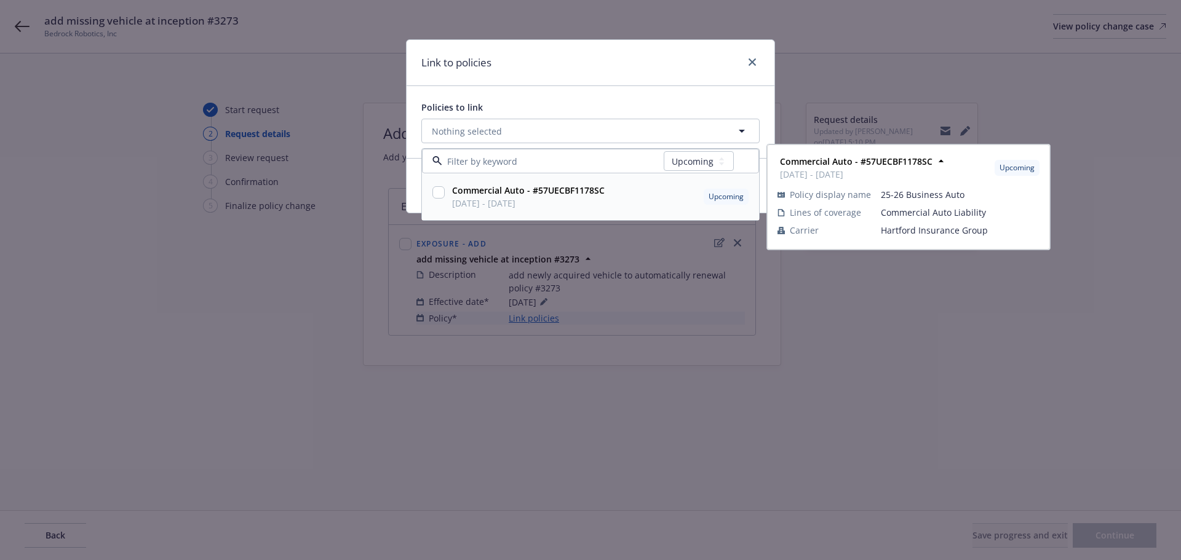
click at [450, 189] on div "Commercial Auto - #57UECBF1178SC [DATE] - [DATE]" at bounding box center [527, 197] width 155 height 26
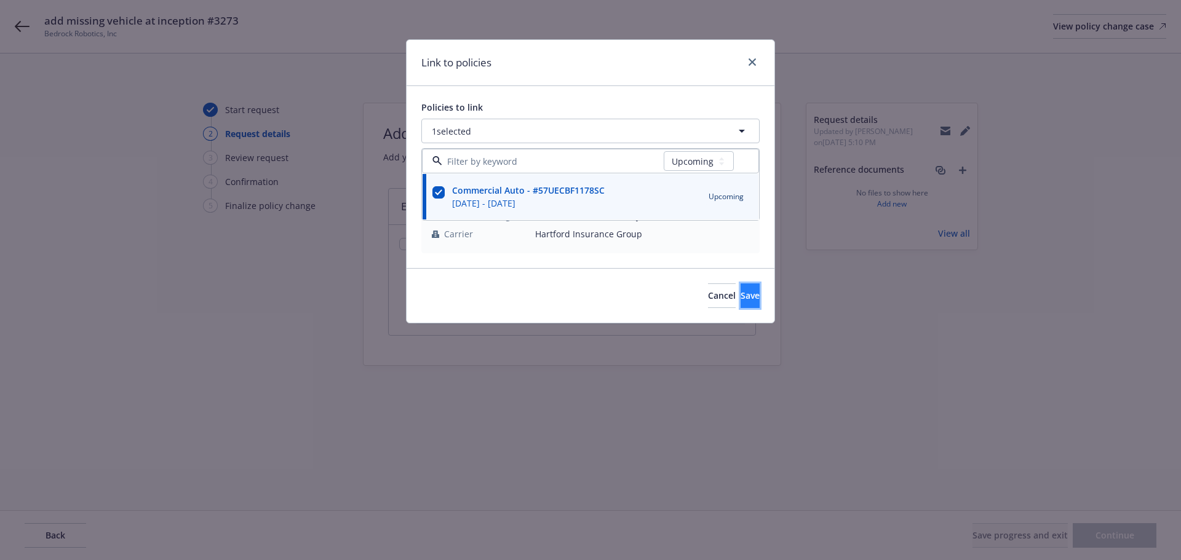
click at [740, 293] on span "Save" at bounding box center [749, 296] width 19 height 12
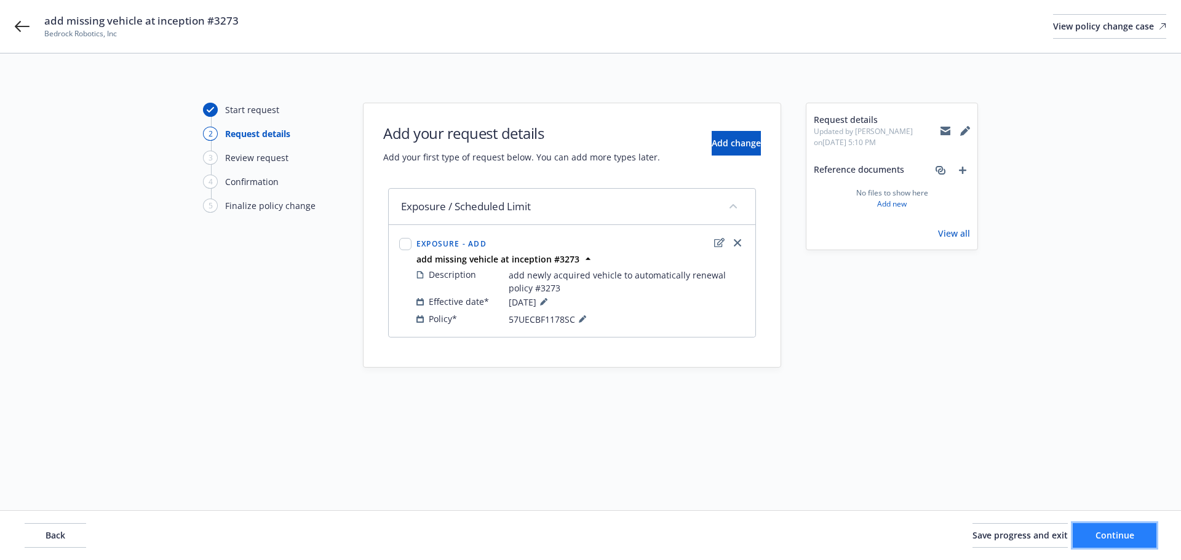
click at [1098, 539] on span "Continue" at bounding box center [1114, 535] width 39 height 12
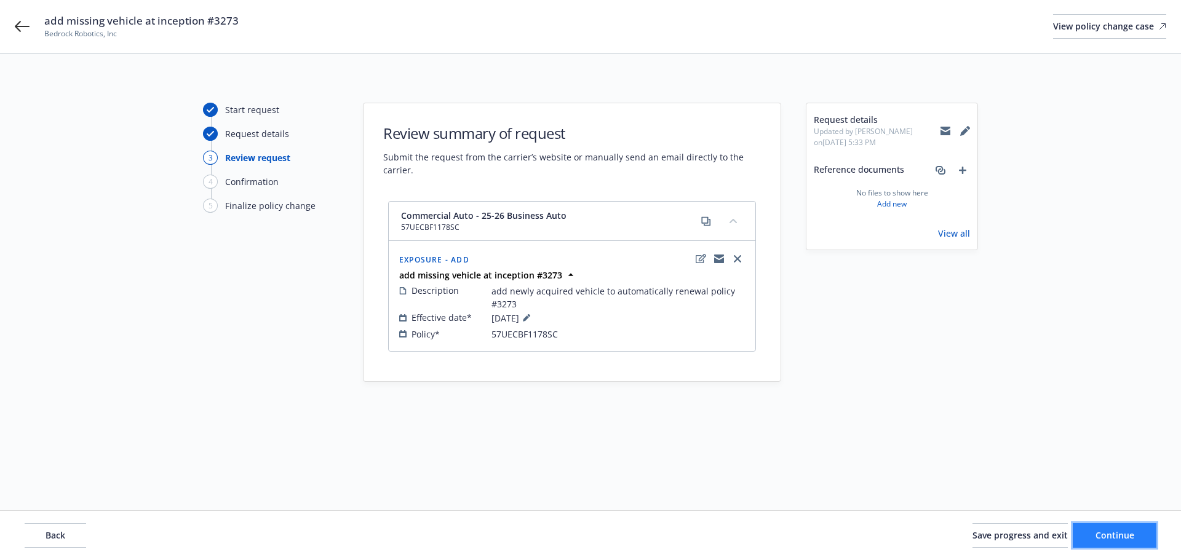
click at [1095, 535] on span "Continue" at bounding box center [1114, 535] width 39 height 12
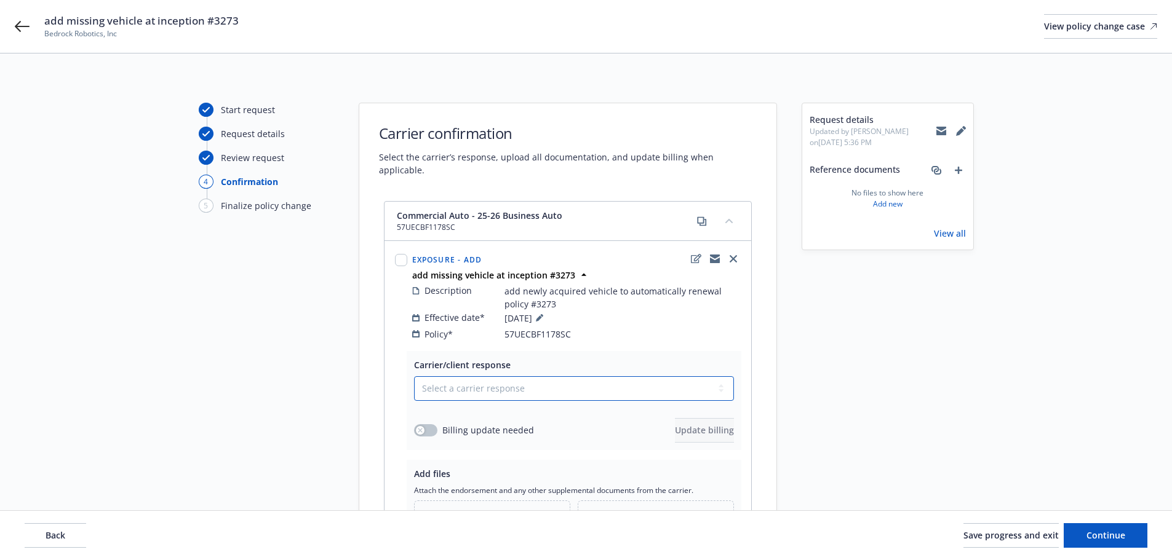
click at [509, 379] on select "Select a carrier response Accepted Accepted with revision No endorsement needed…" at bounding box center [574, 388] width 320 height 25
click at [414, 376] on select "Select a carrier response Accepted Accepted with revision No endorsement needed…" at bounding box center [574, 388] width 320 height 25
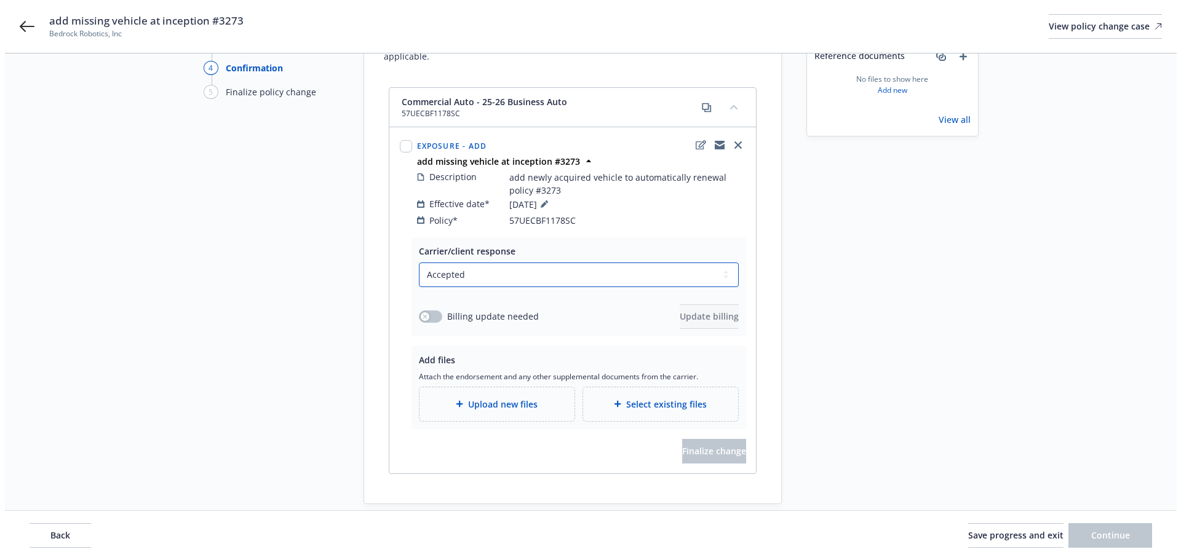
scroll to position [123, 0]
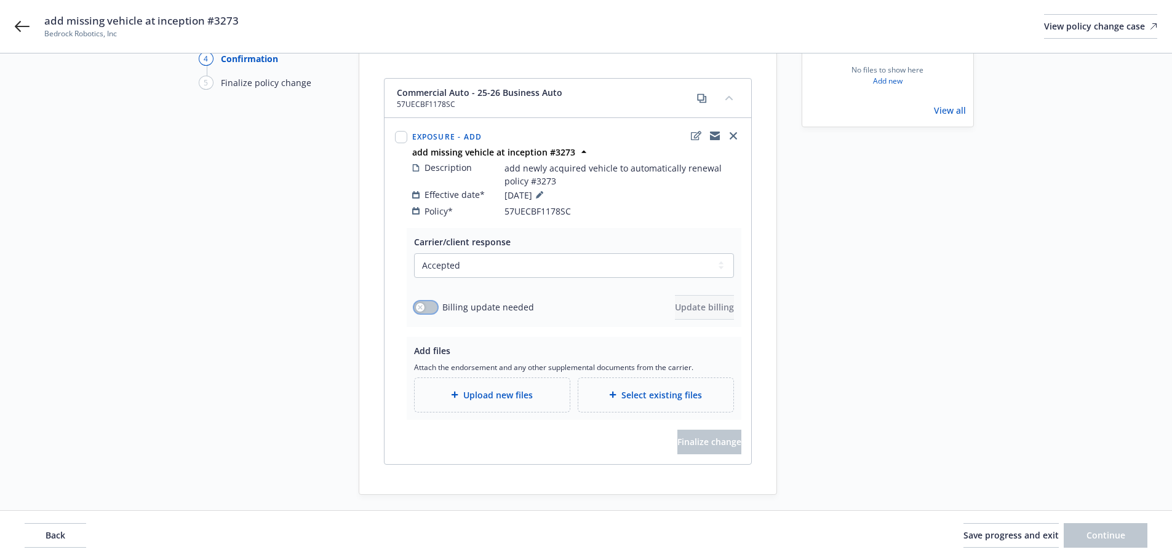
click at [432, 301] on button "button" at bounding box center [425, 307] width 23 height 12
click at [470, 389] on span "Upload new files" at bounding box center [497, 395] width 69 height 13
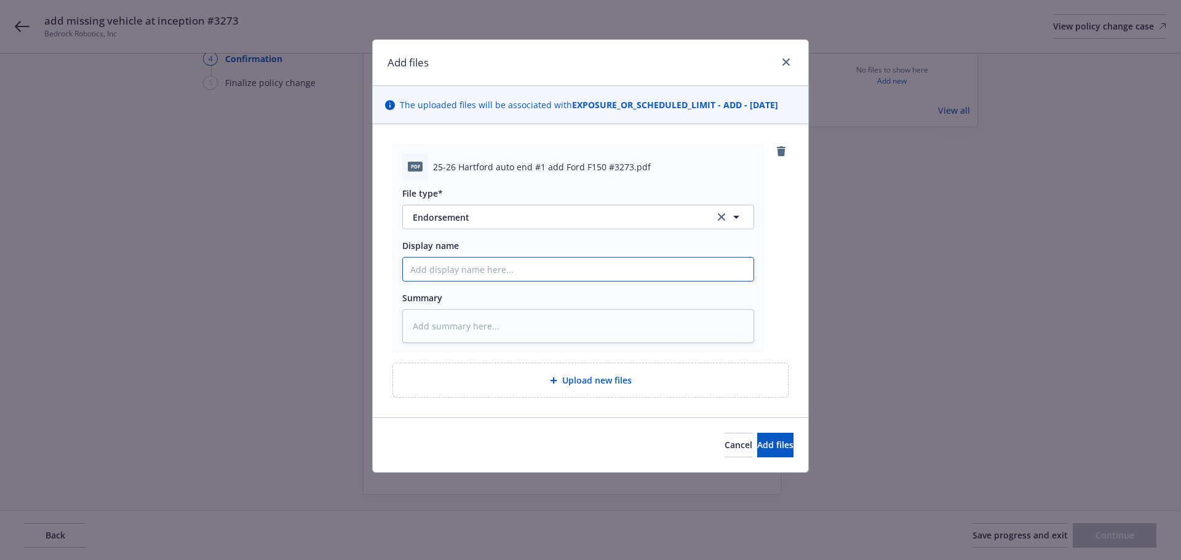
click at [461, 274] on input "Display name" at bounding box center [578, 269] width 351 height 23
click at [757, 448] on span "Add files" at bounding box center [775, 445] width 36 height 12
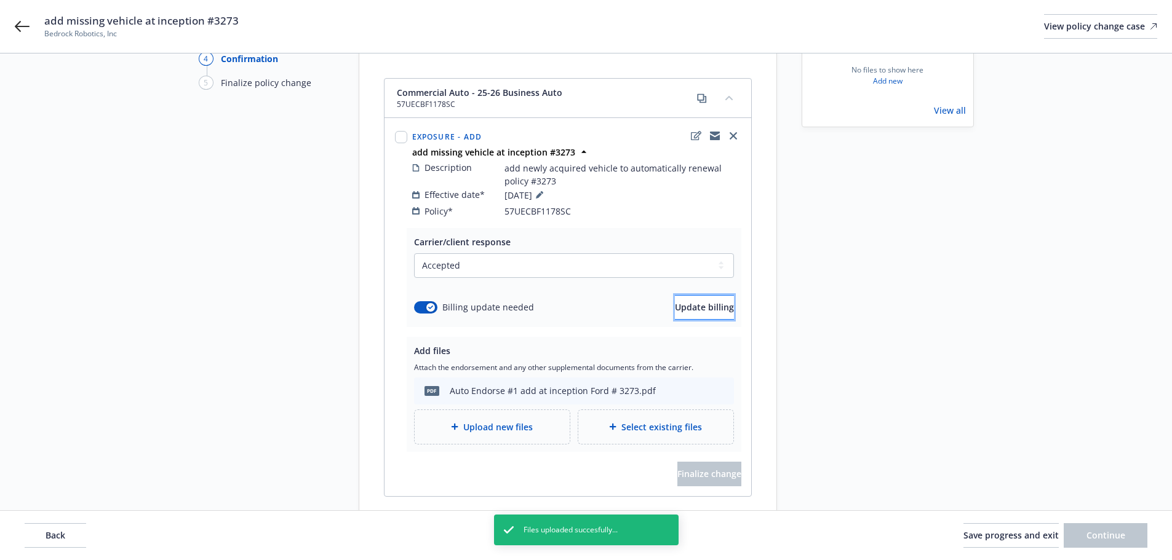
click at [682, 301] on span "Update billing" at bounding box center [704, 307] width 59 height 12
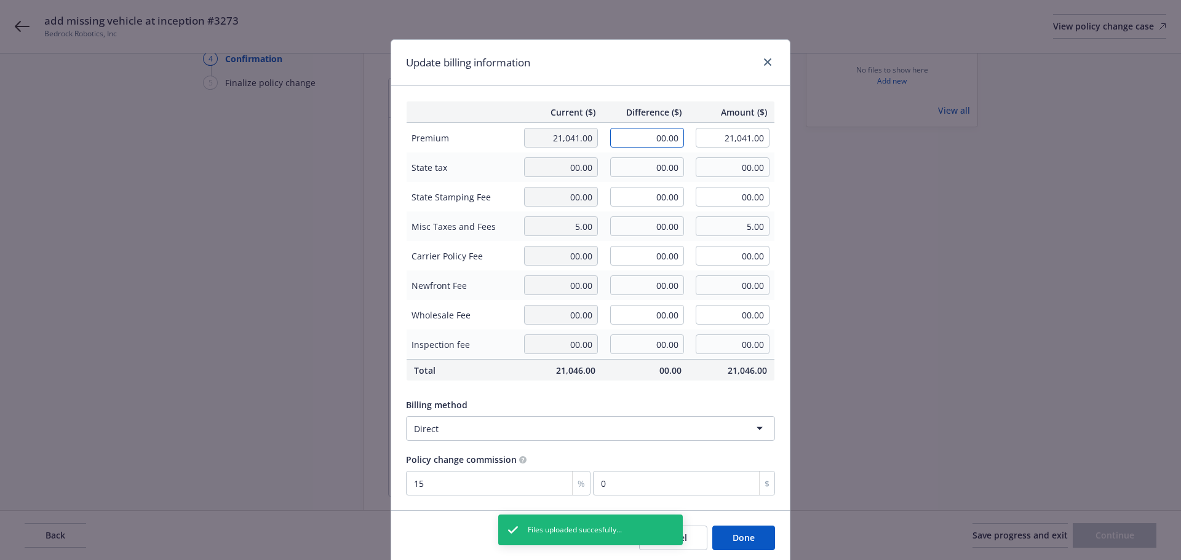
click at [650, 131] on input "00.00" at bounding box center [647, 138] width 74 height 20
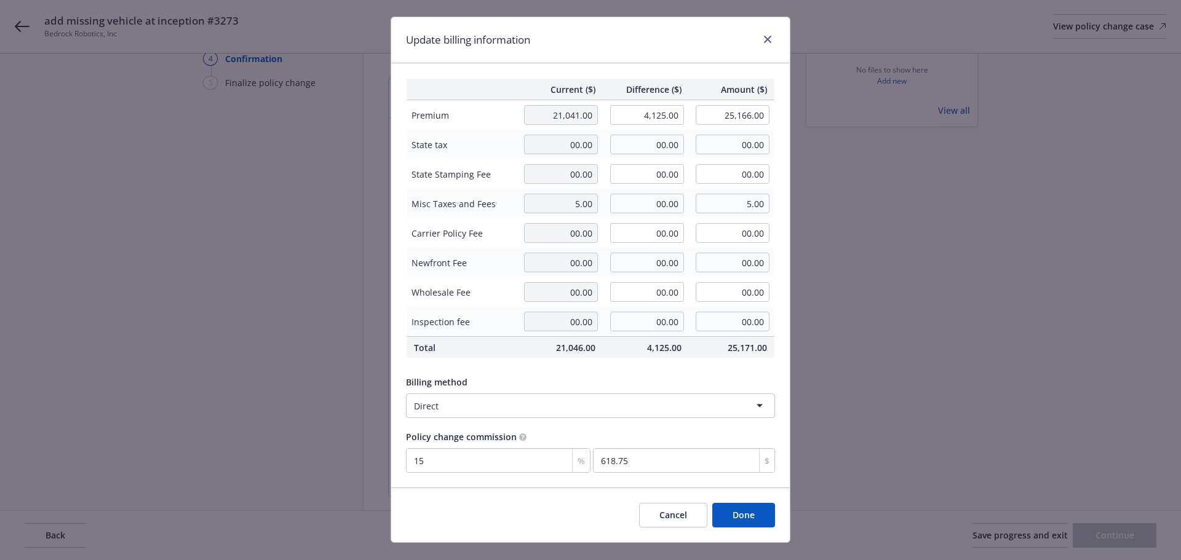
scroll to position [45, 0]
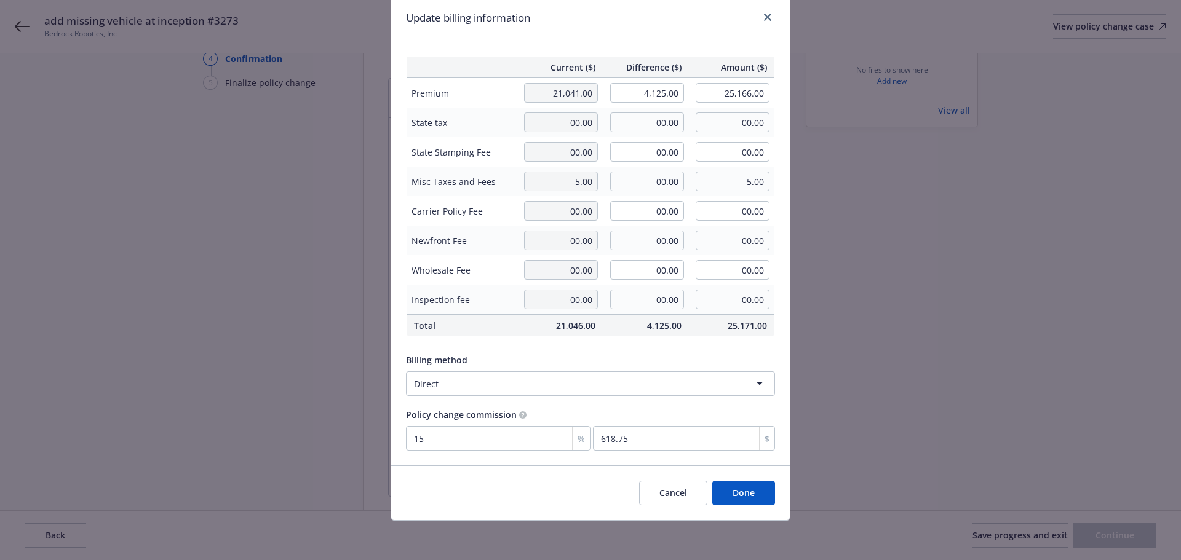
click at [761, 497] on button "Done" at bounding box center [743, 493] width 63 height 25
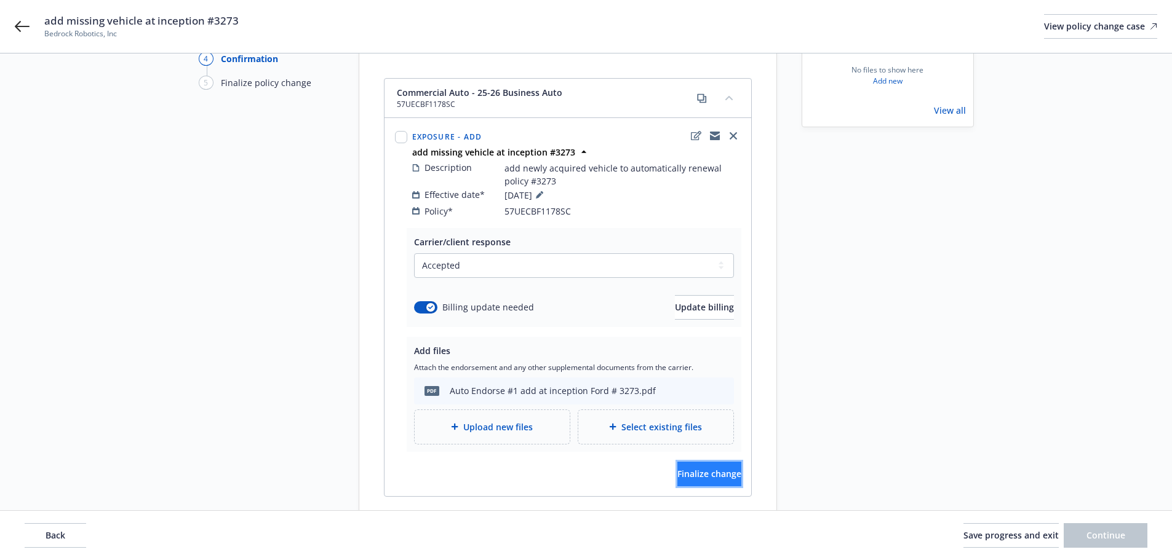
click at [707, 468] on span "Finalize change" at bounding box center [709, 474] width 64 height 12
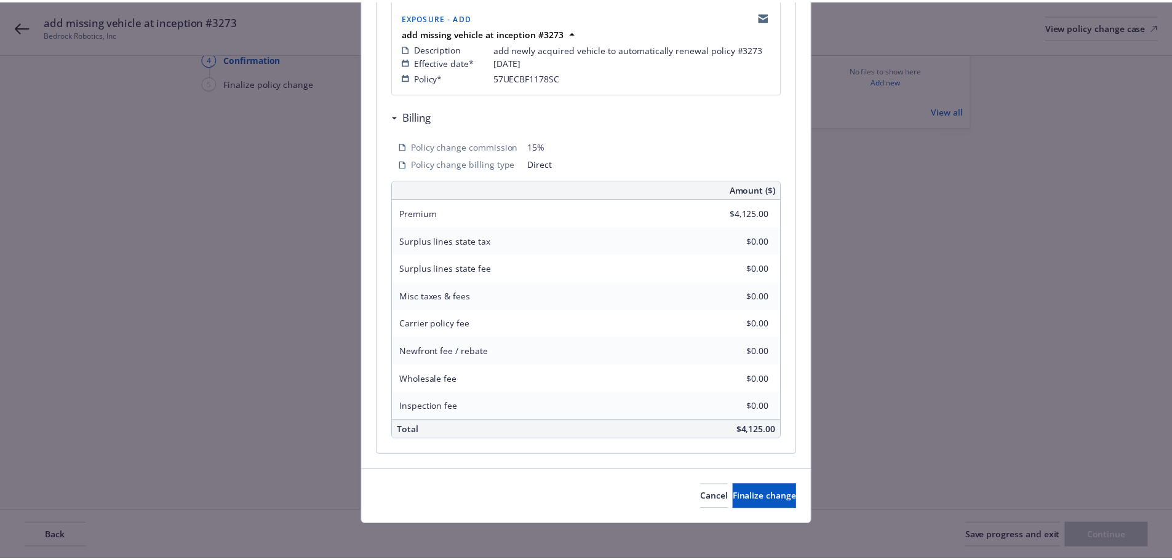
scroll to position [271, 0]
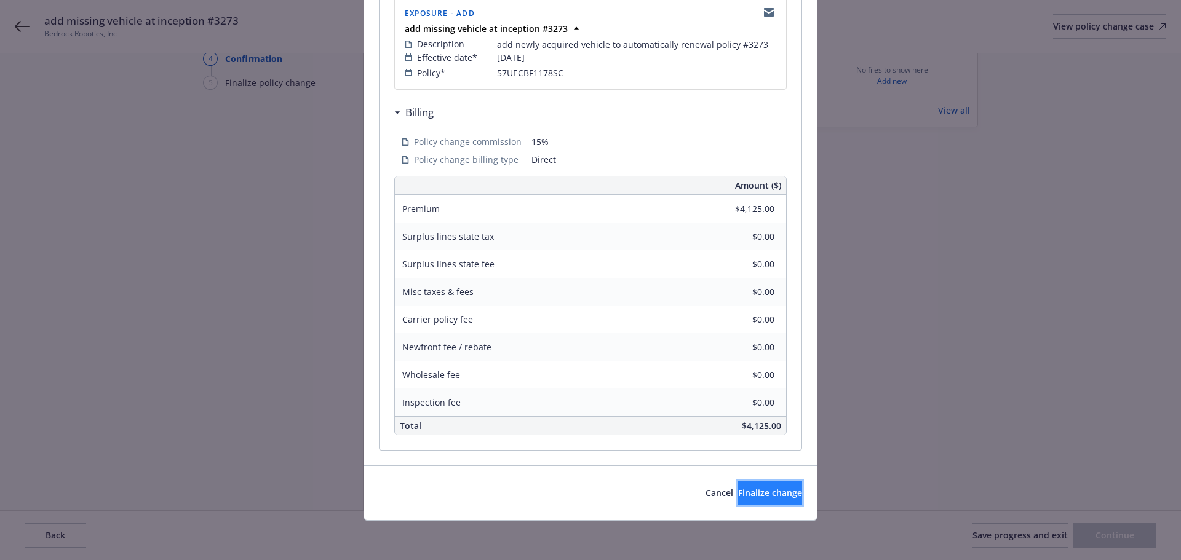
click at [756, 486] on button "Finalize change" at bounding box center [770, 493] width 64 height 25
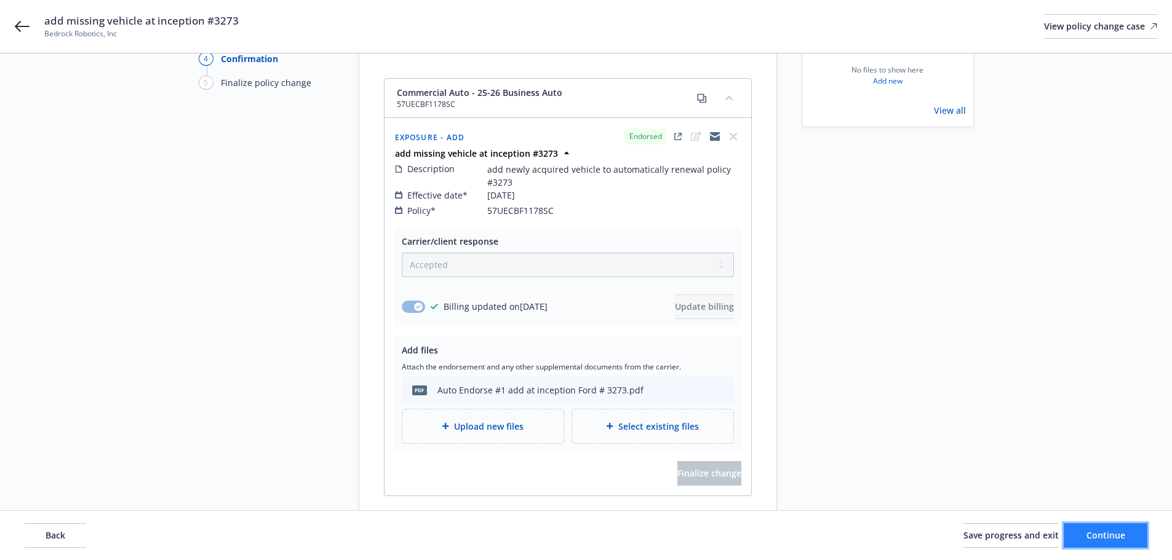
click at [1101, 532] on span "Continue" at bounding box center [1105, 535] width 39 height 12
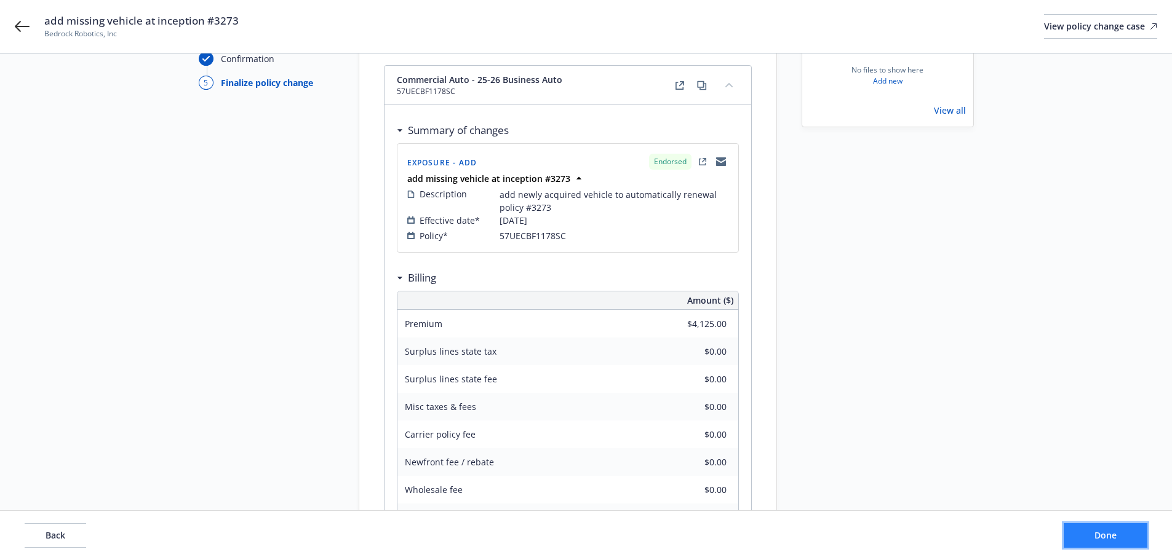
click at [1106, 536] on span "Done" at bounding box center [1105, 535] width 22 height 12
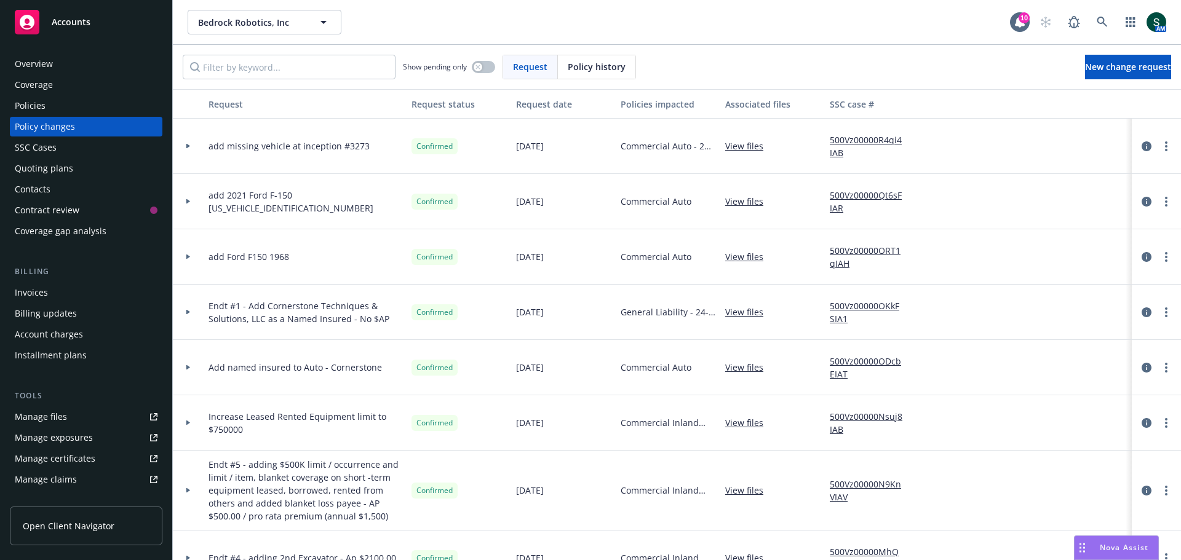
click at [856, 199] on link "500Vz00000Qt6sFIAR" at bounding box center [871, 202] width 82 height 26
click at [879, 138] on link "500Vz00000R4qi4IAB" at bounding box center [871, 146] width 82 height 26
click at [46, 108] on div "Policies" at bounding box center [86, 106] width 143 height 20
